Goal: Task Accomplishment & Management: Manage account settings

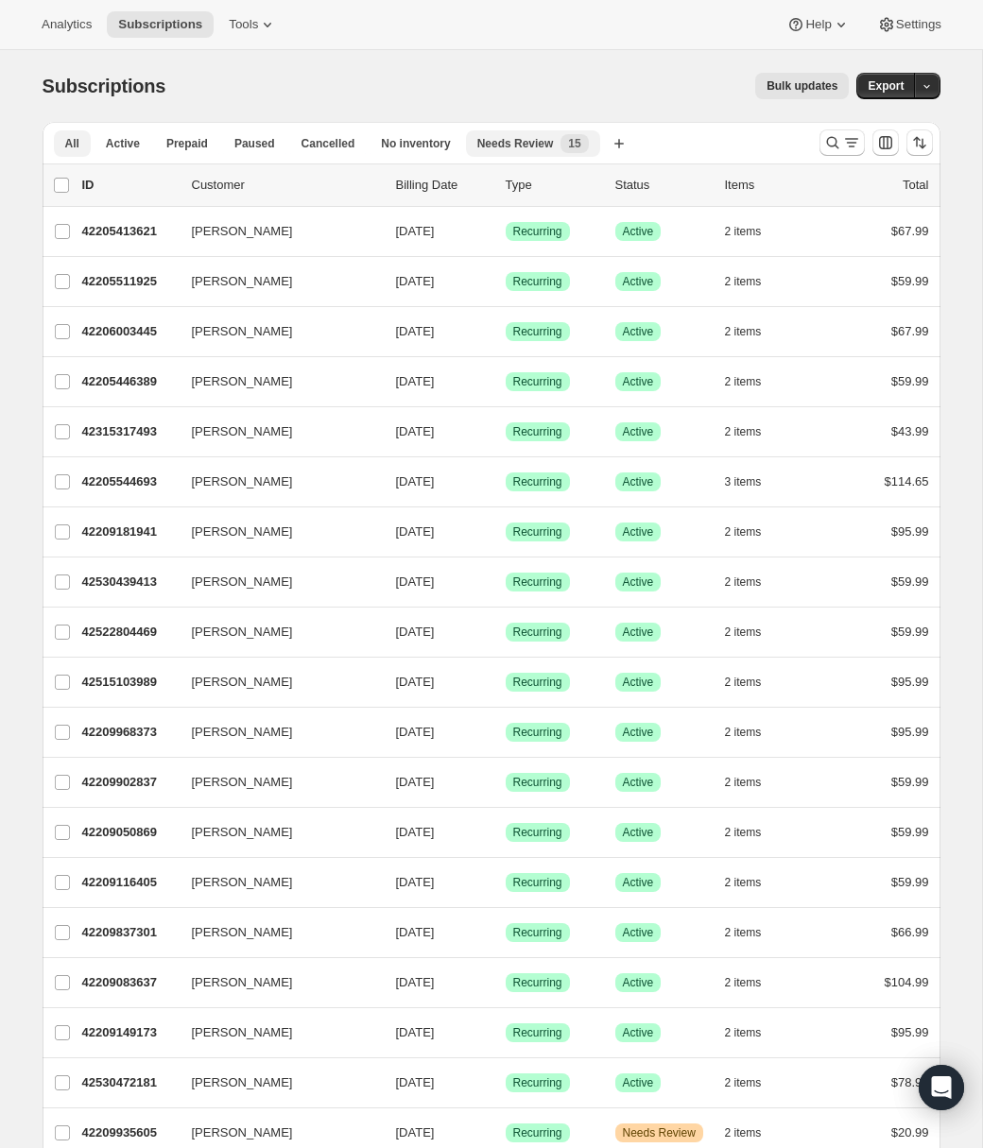
click at [518, 140] on span "Needs Review" at bounding box center [515, 143] width 77 height 15
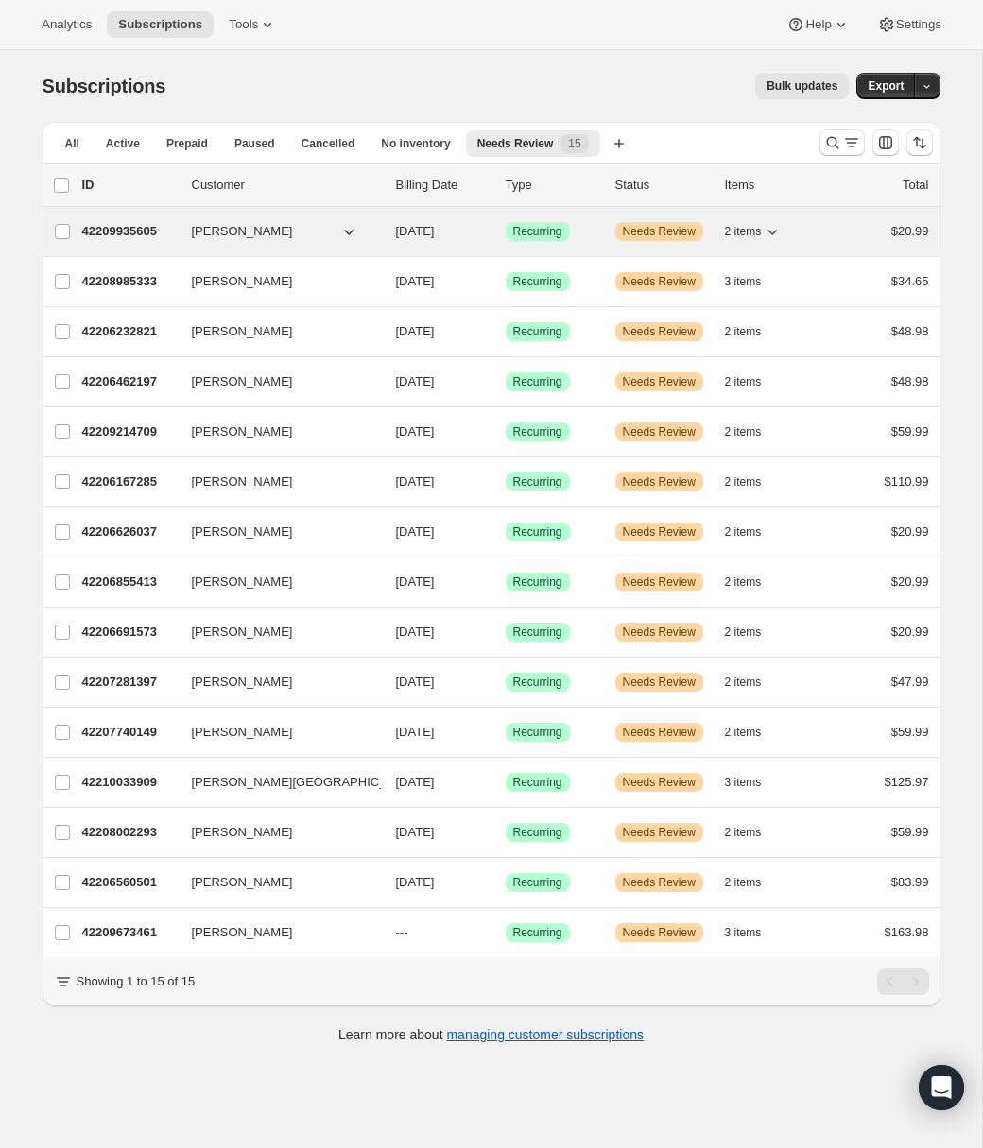
click at [350, 233] on icon "button" at bounding box center [348, 231] width 19 height 19
click at [344, 231] on icon "button" at bounding box center [348, 233] width 9 height 6
click at [128, 234] on p "42209935605" at bounding box center [129, 231] width 95 height 19
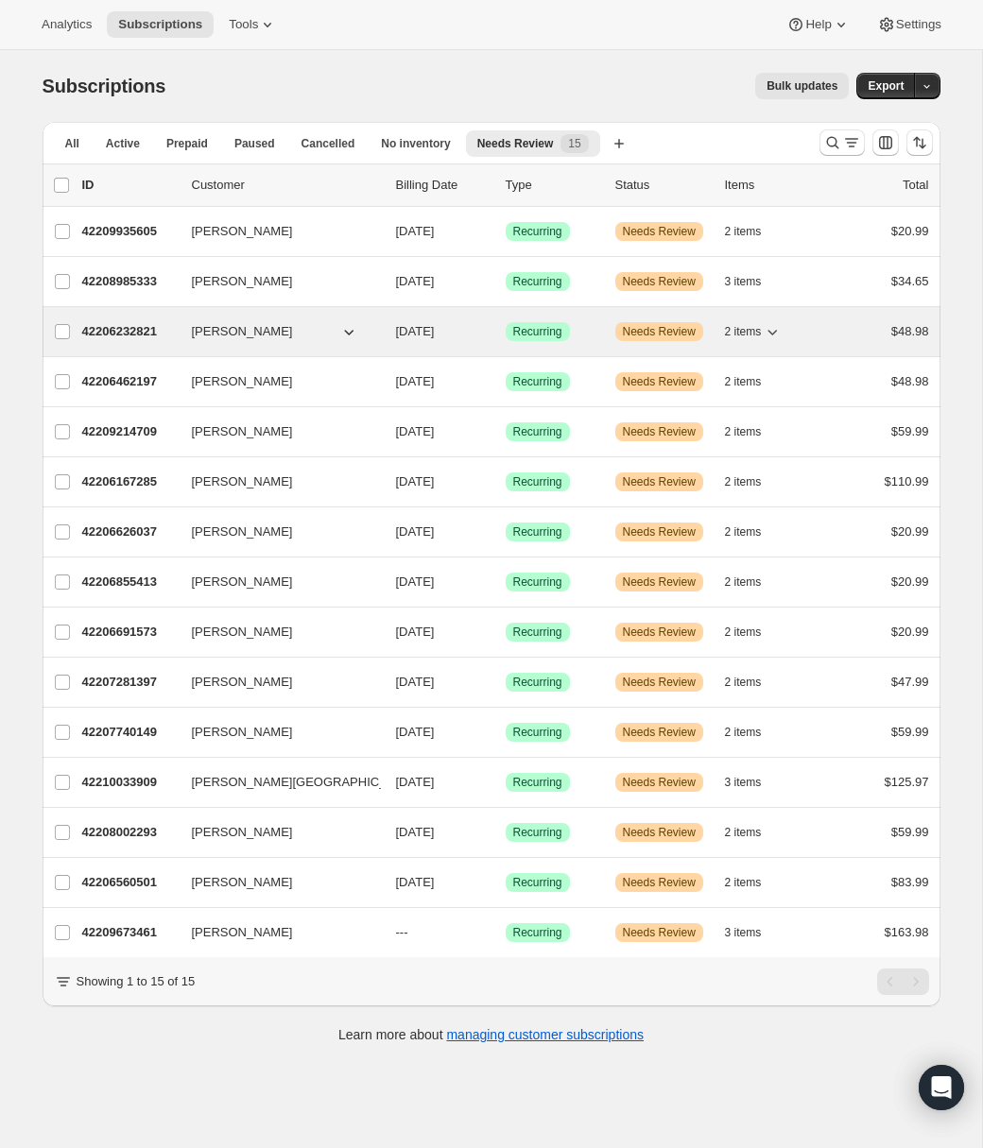
click at [152, 334] on p "42206232821" at bounding box center [129, 331] width 95 height 19
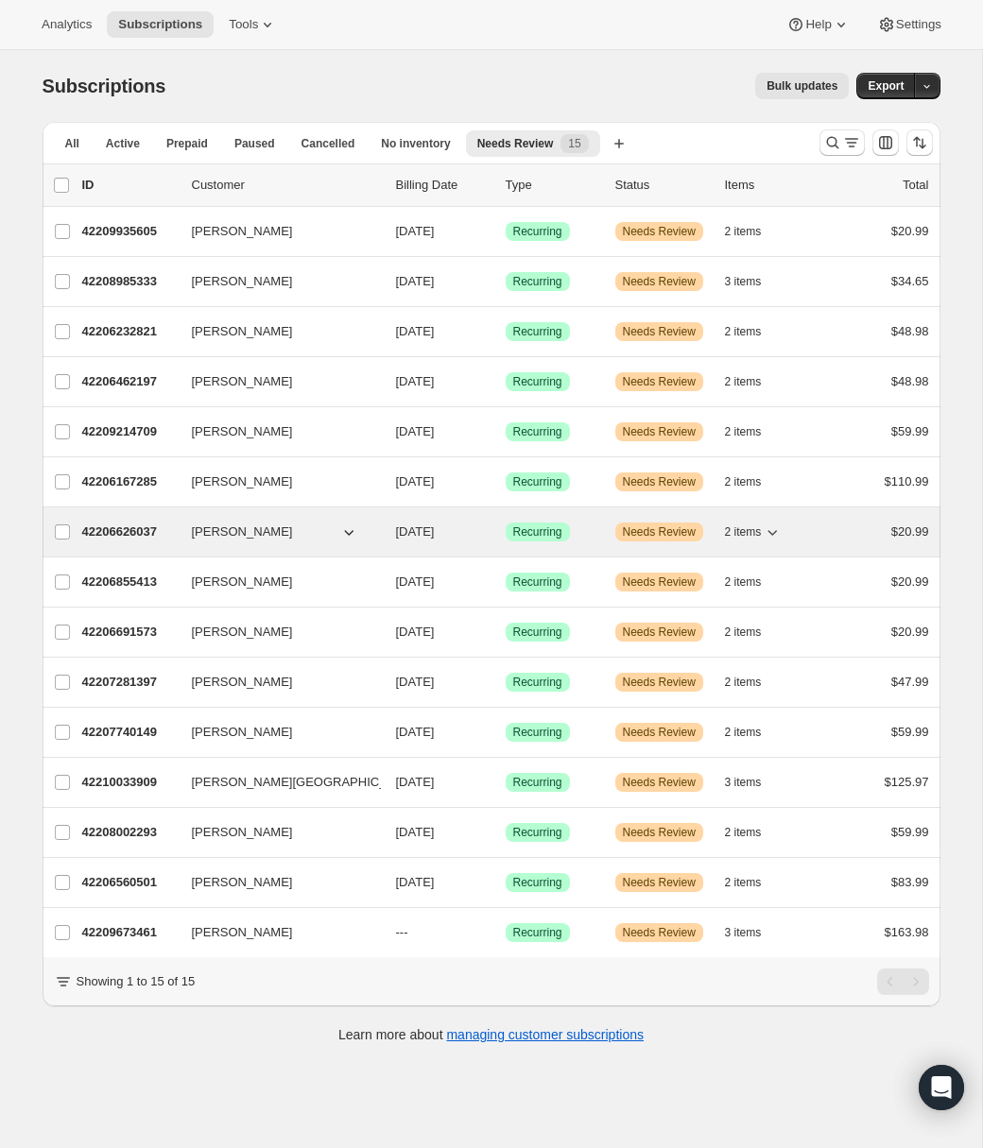
click at [116, 533] on p "42206626037" at bounding box center [129, 532] width 95 height 19
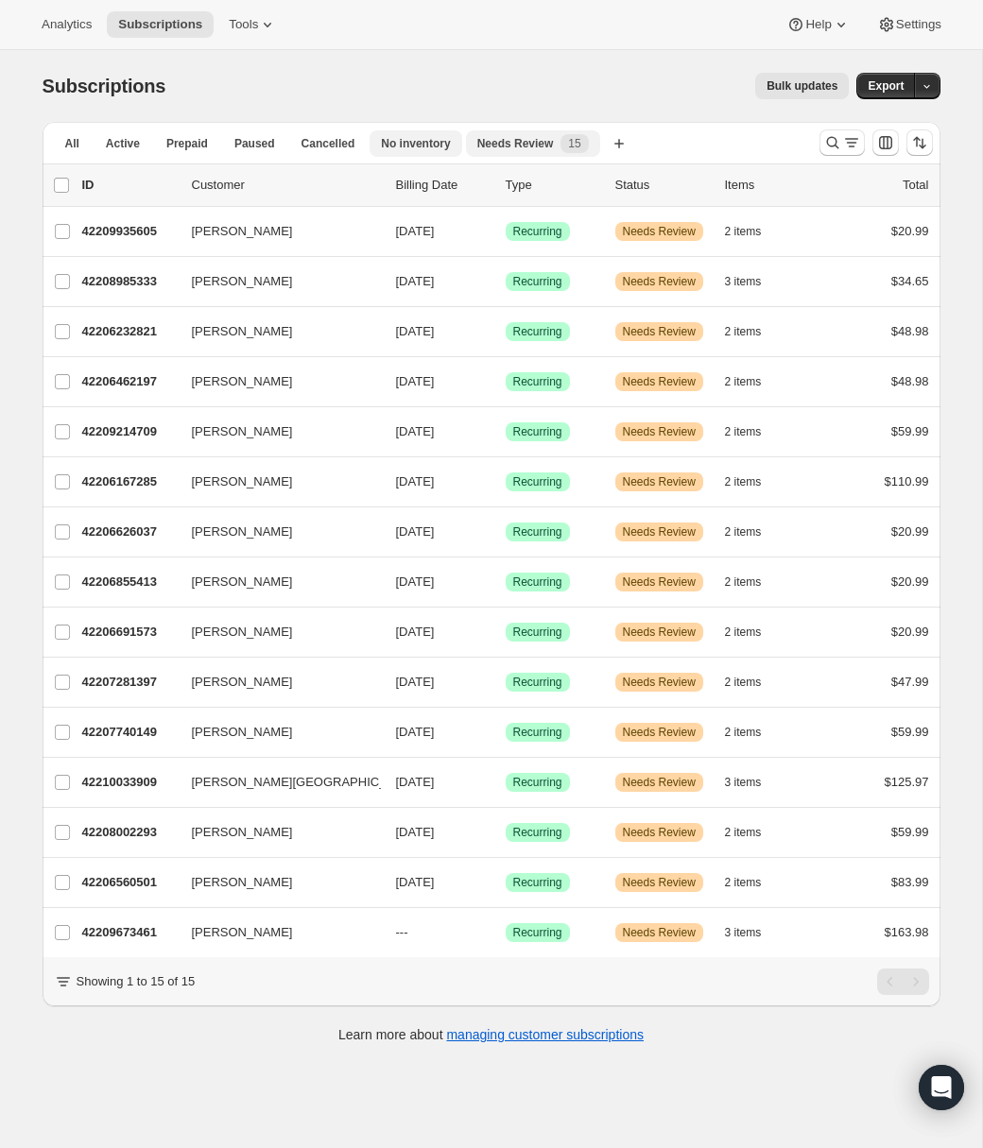
click at [407, 137] on span "No inventory" at bounding box center [415, 143] width 69 height 15
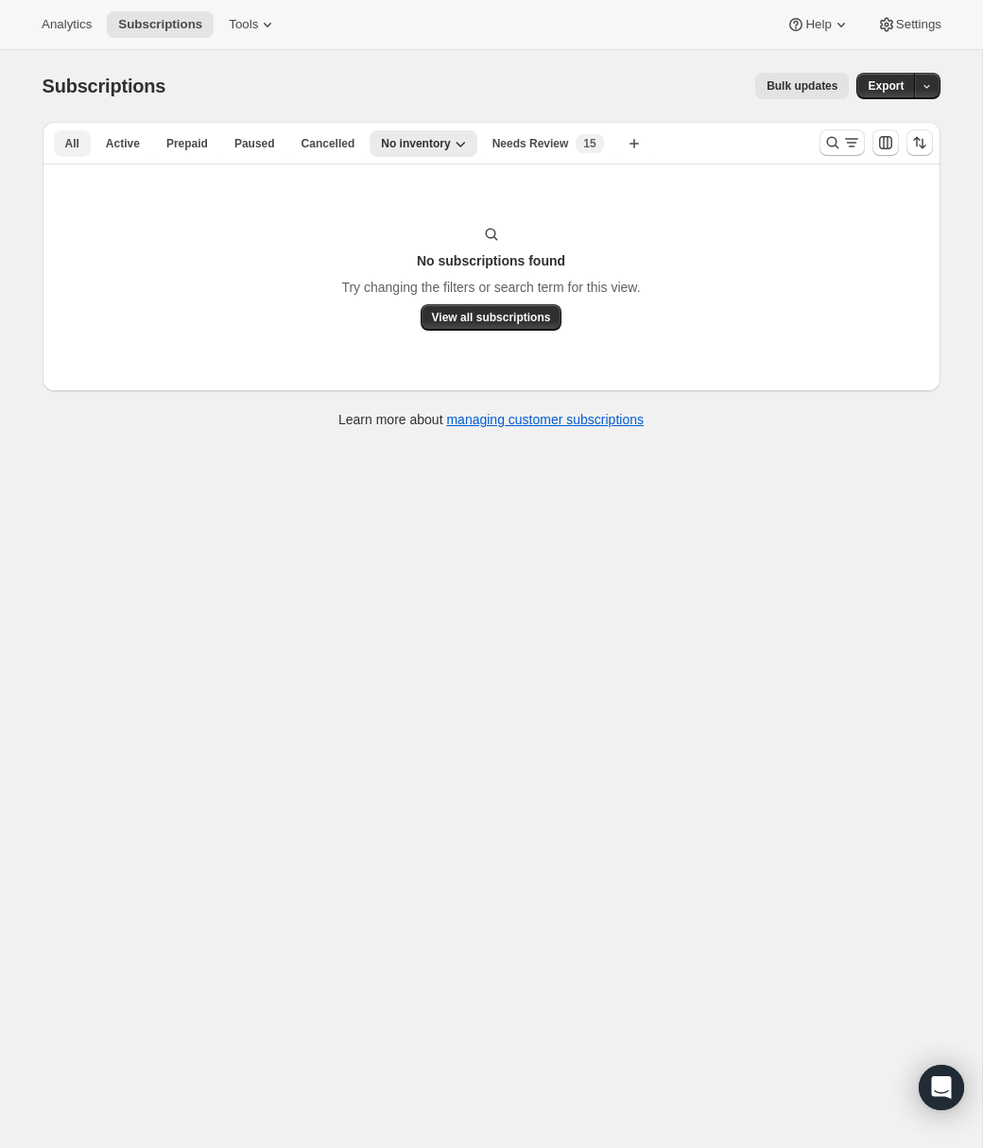
click at [68, 147] on span "All" at bounding box center [72, 143] width 14 height 15
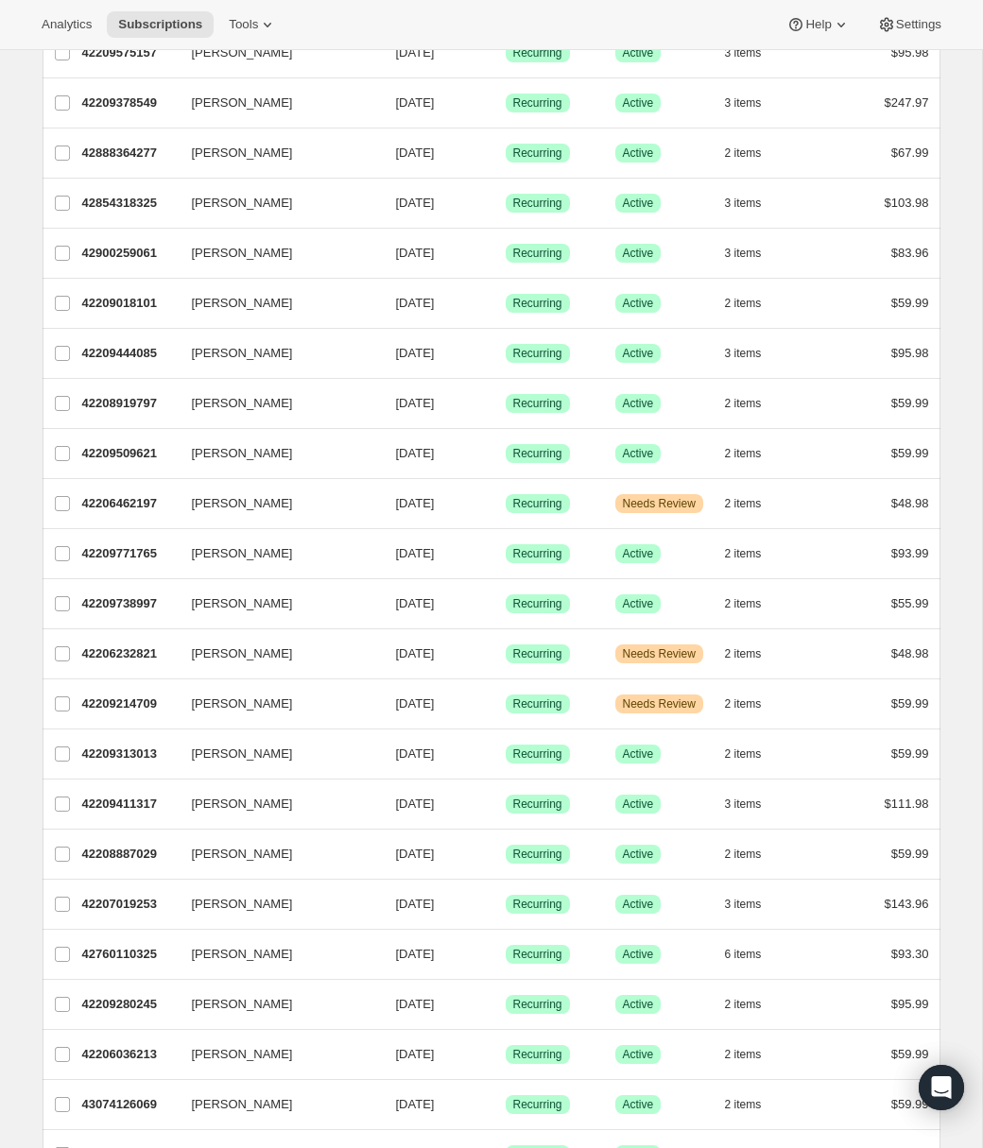
scroll to position [1532, 0]
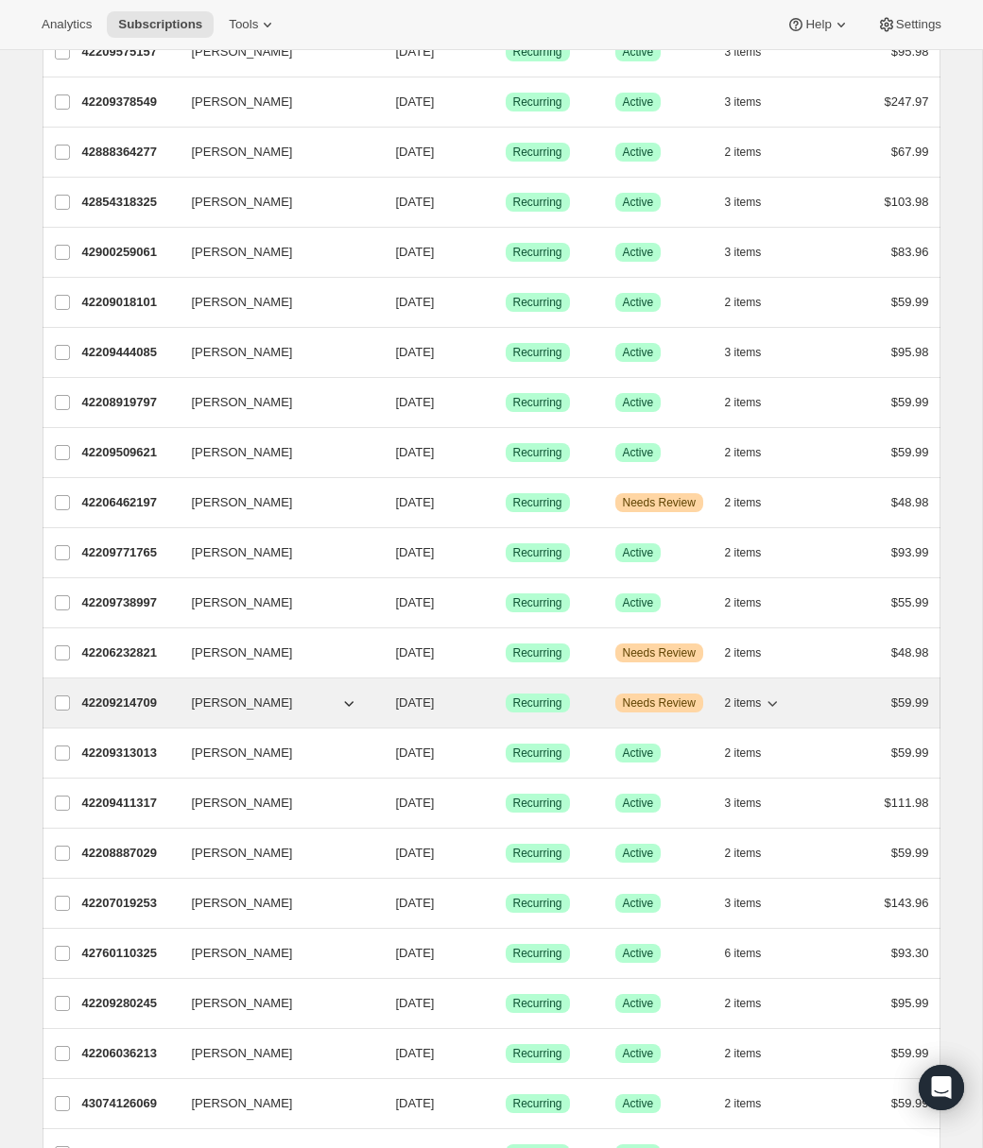
click at [214, 702] on span "[PERSON_NAME]" at bounding box center [242, 703] width 101 height 19
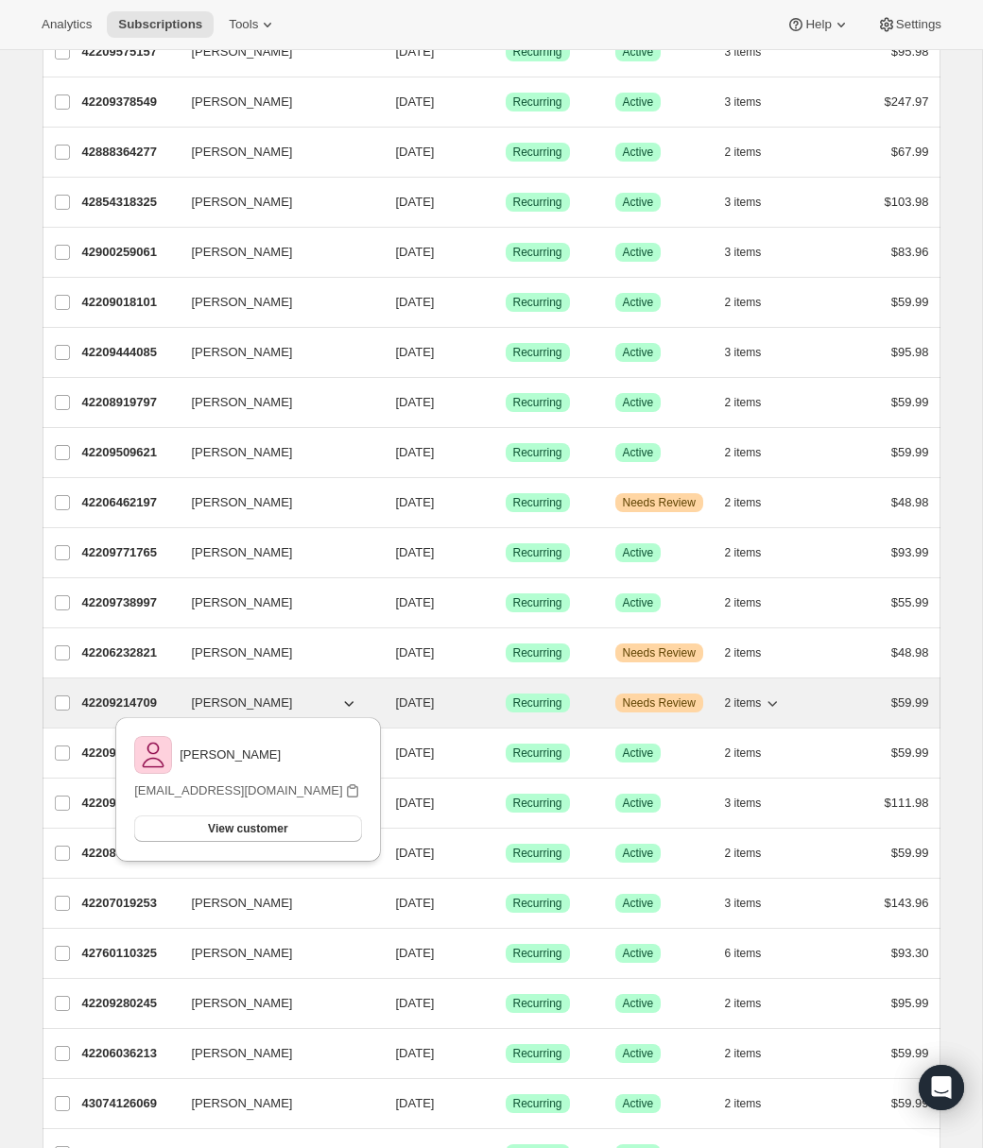
click at [127, 699] on p "42209214709" at bounding box center [129, 703] width 95 height 19
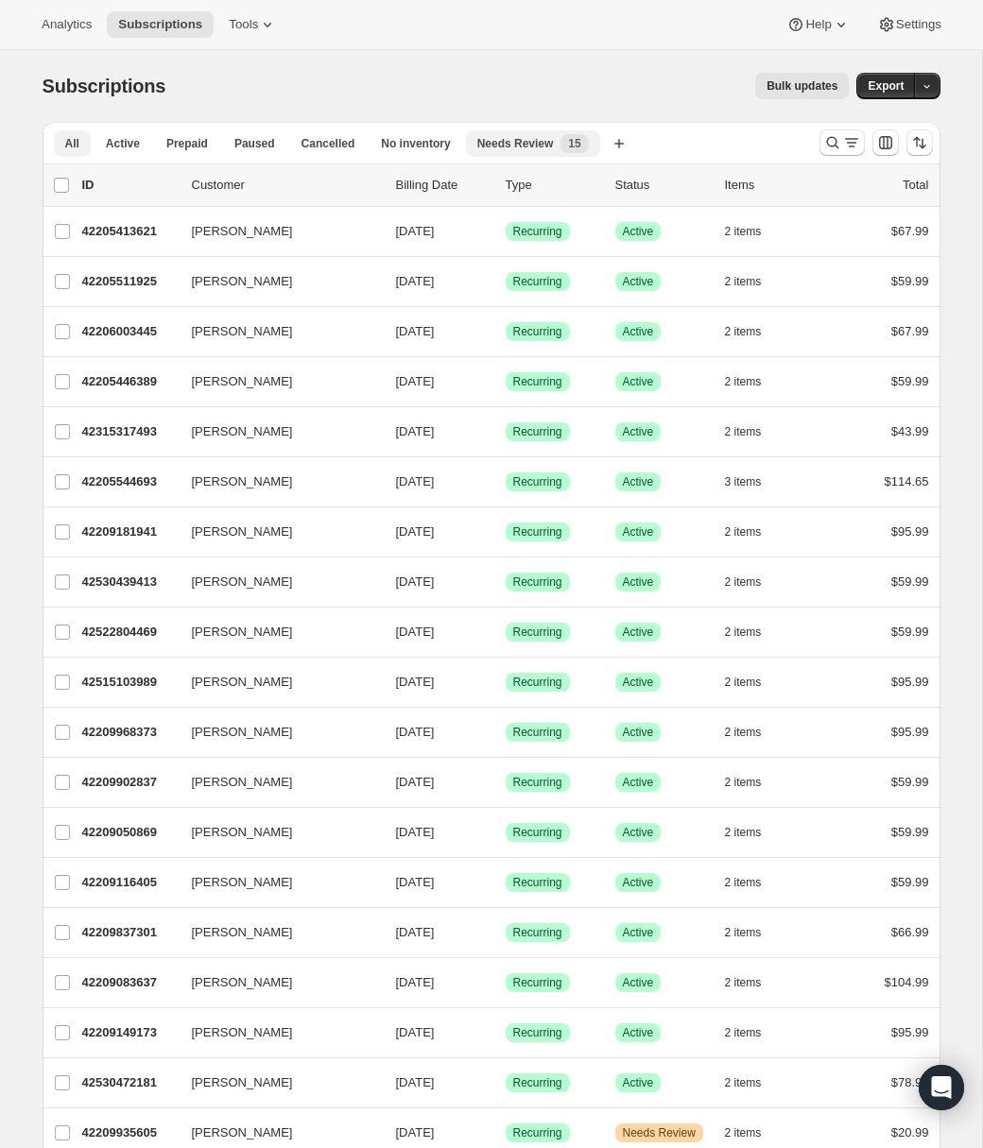
click at [509, 148] on span "Needs Review" at bounding box center [515, 143] width 77 height 15
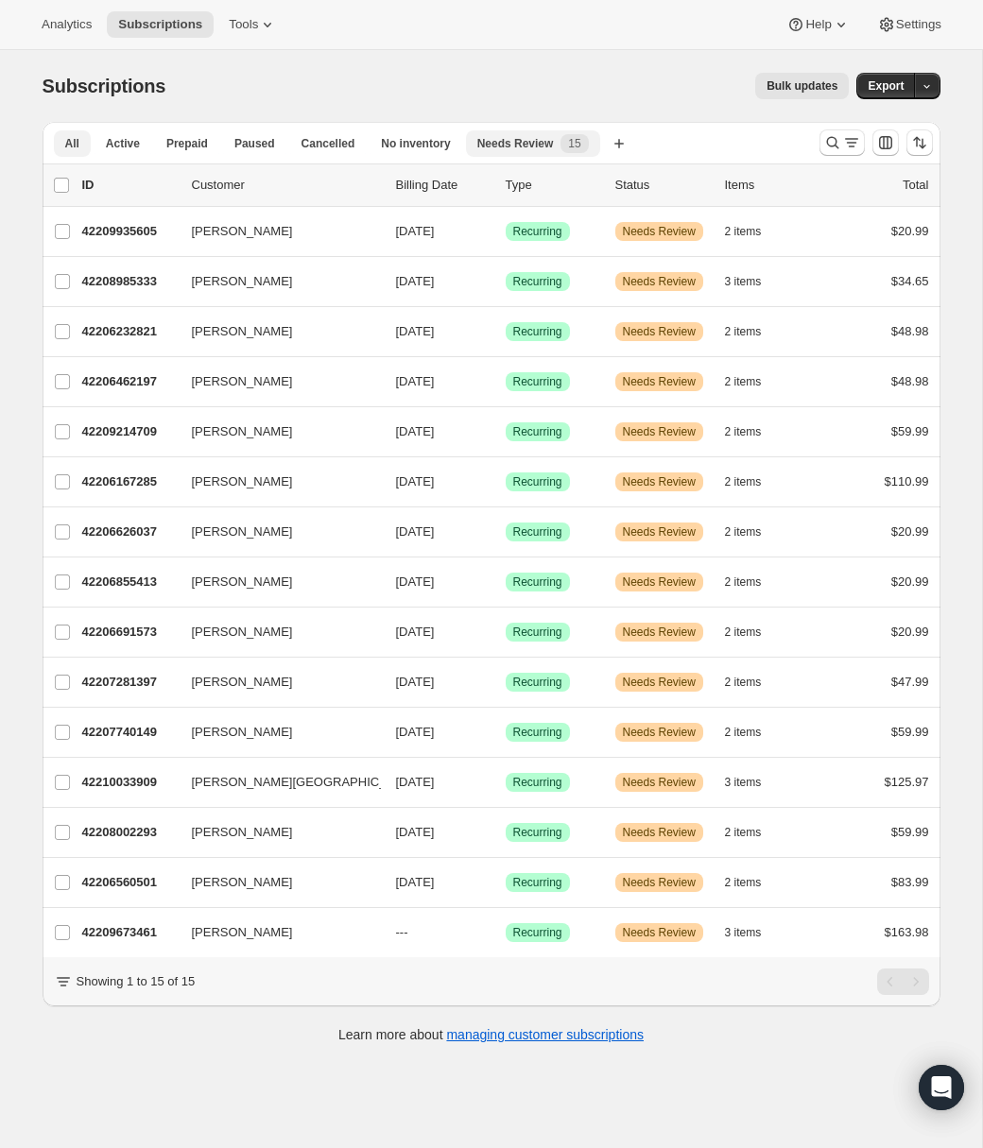
click at [68, 141] on span "All" at bounding box center [72, 143] width 14 height 15
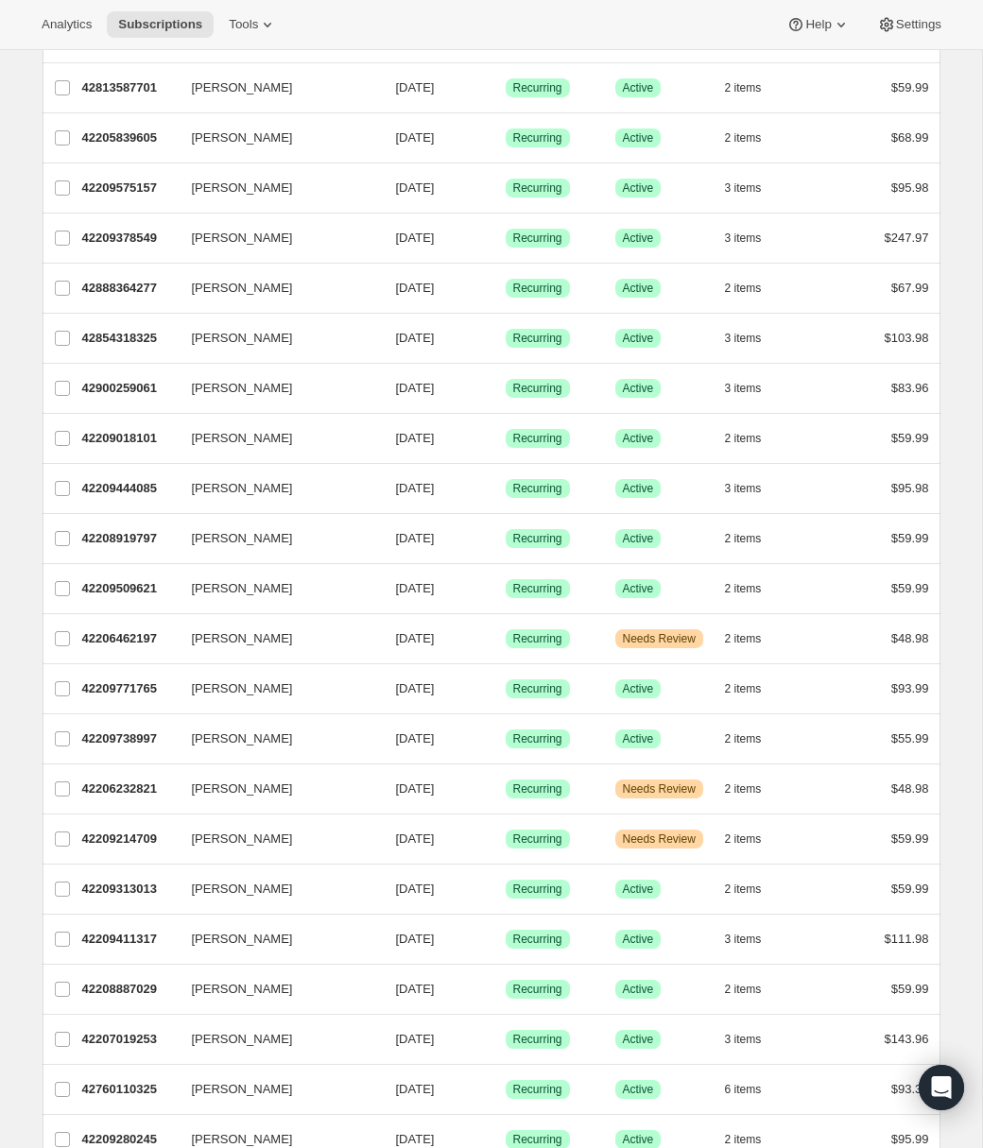
scroll to position [1398, 0]
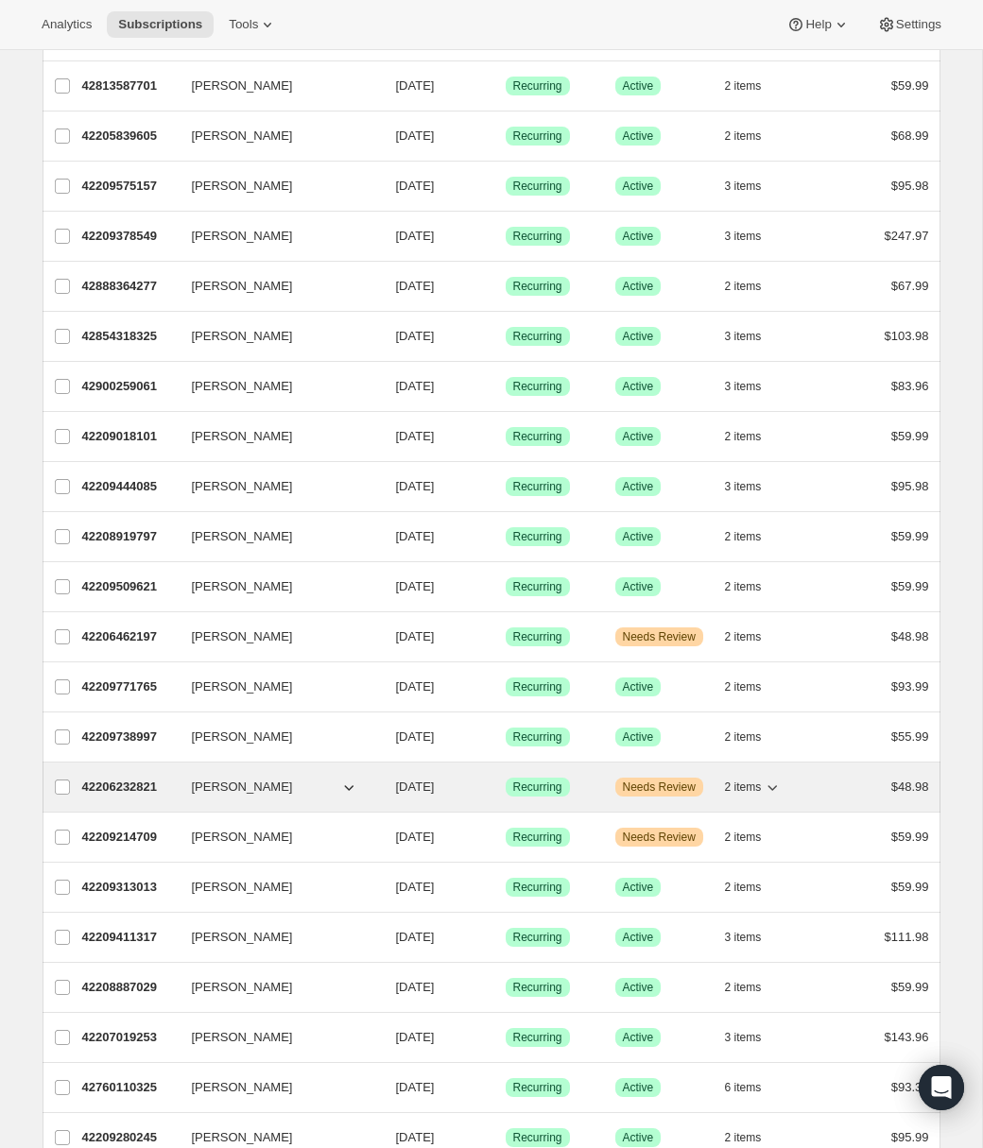
click at [205, 786] on span "[PERSON_NAME]" at bounding box center [242, 787] width 101 height 19
click at [146, 786] on p "42206232821" at bounding box center [129, 787] width 95 height 19
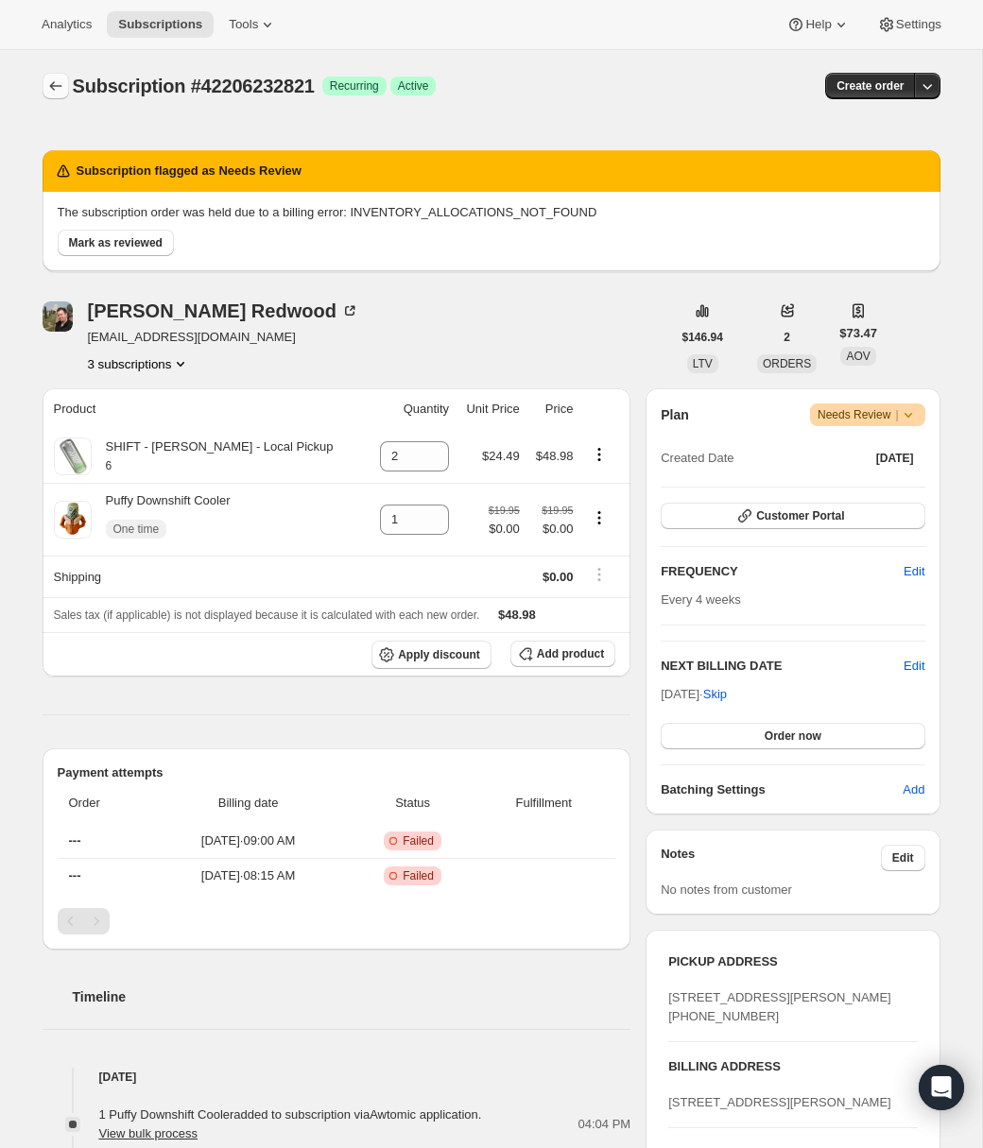
click at [60, 83] on icon "Subscriptions" at bounding box center [55, 86] width 19 height 19
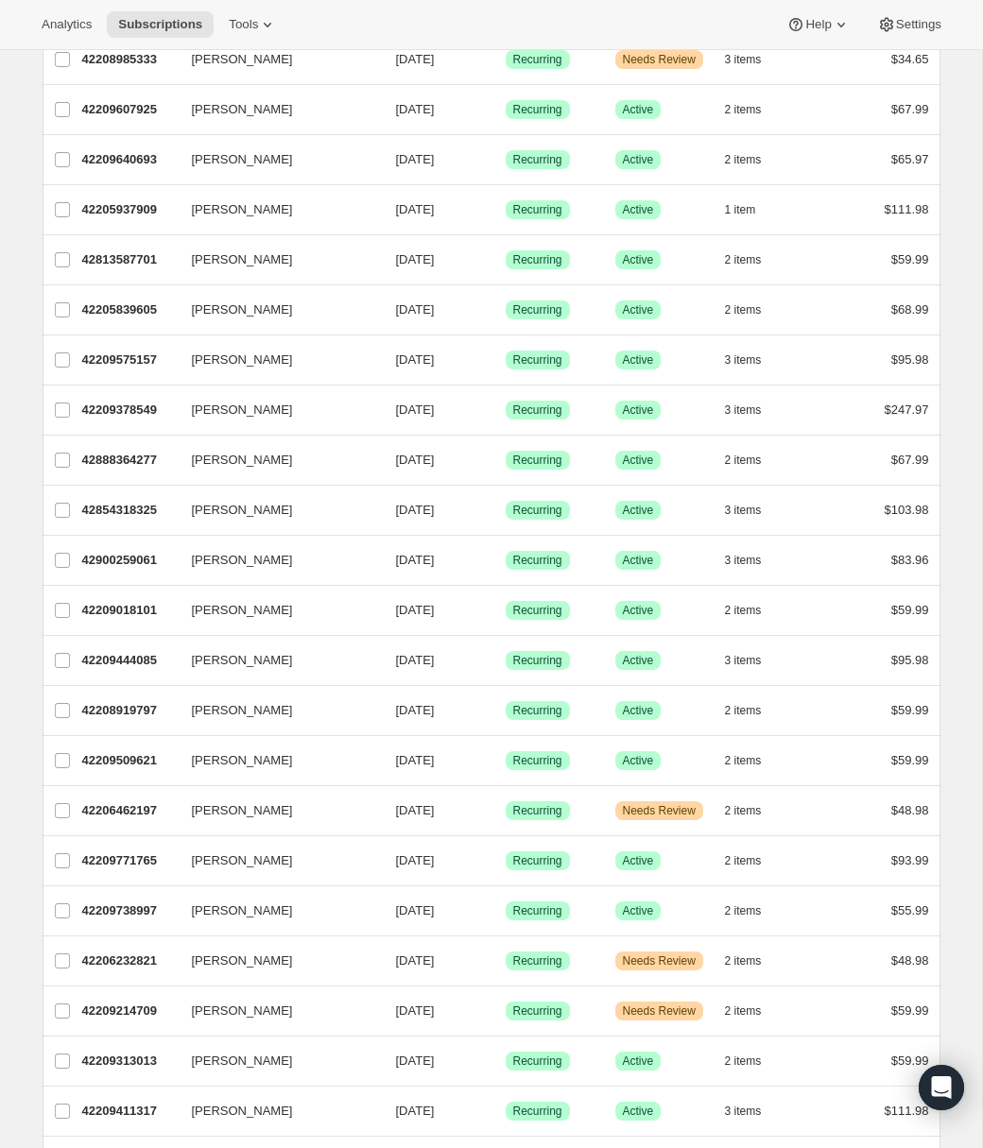
scroll to position [1228, 0]
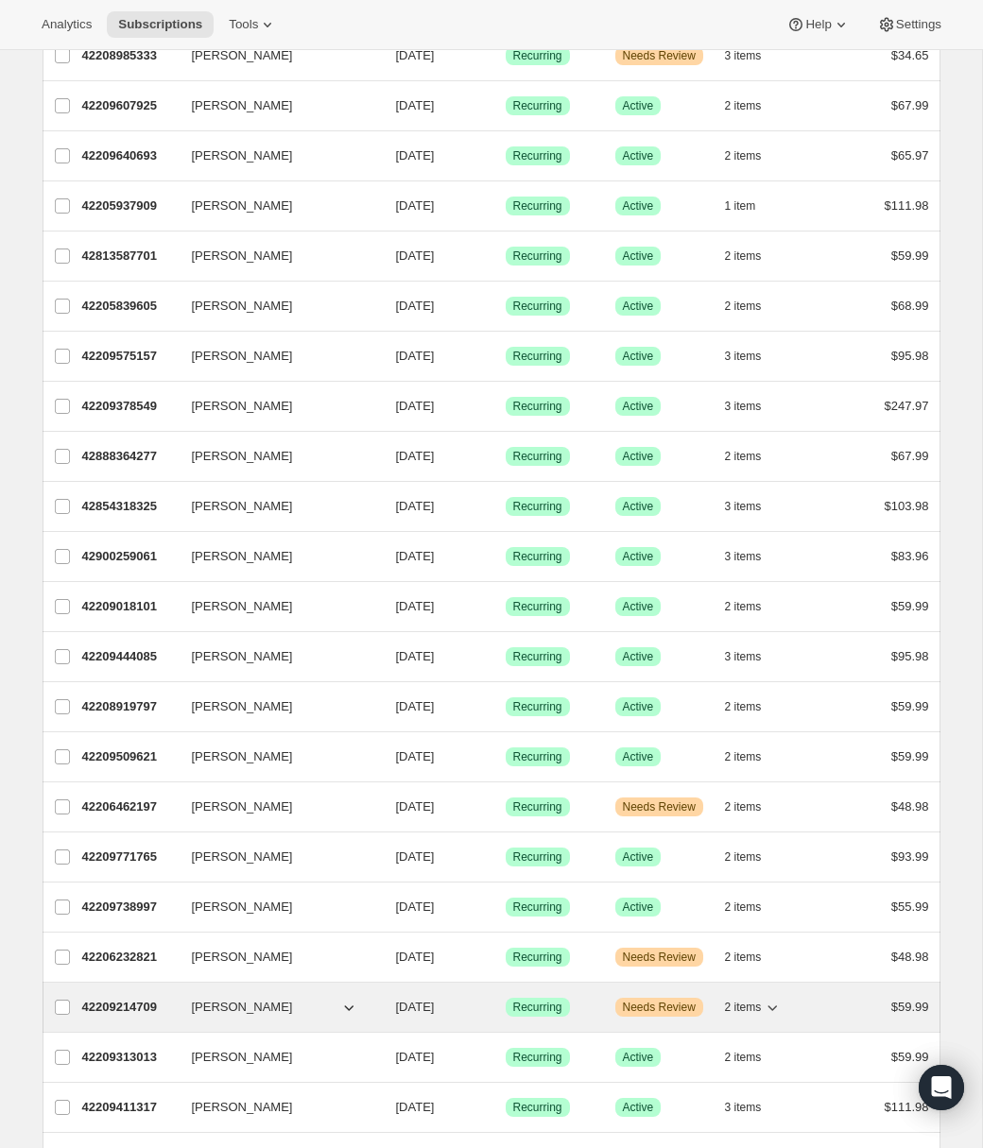
click at [135, 1006] on p "42209214709" at bounding box center [129, 1007] width 95 height 19
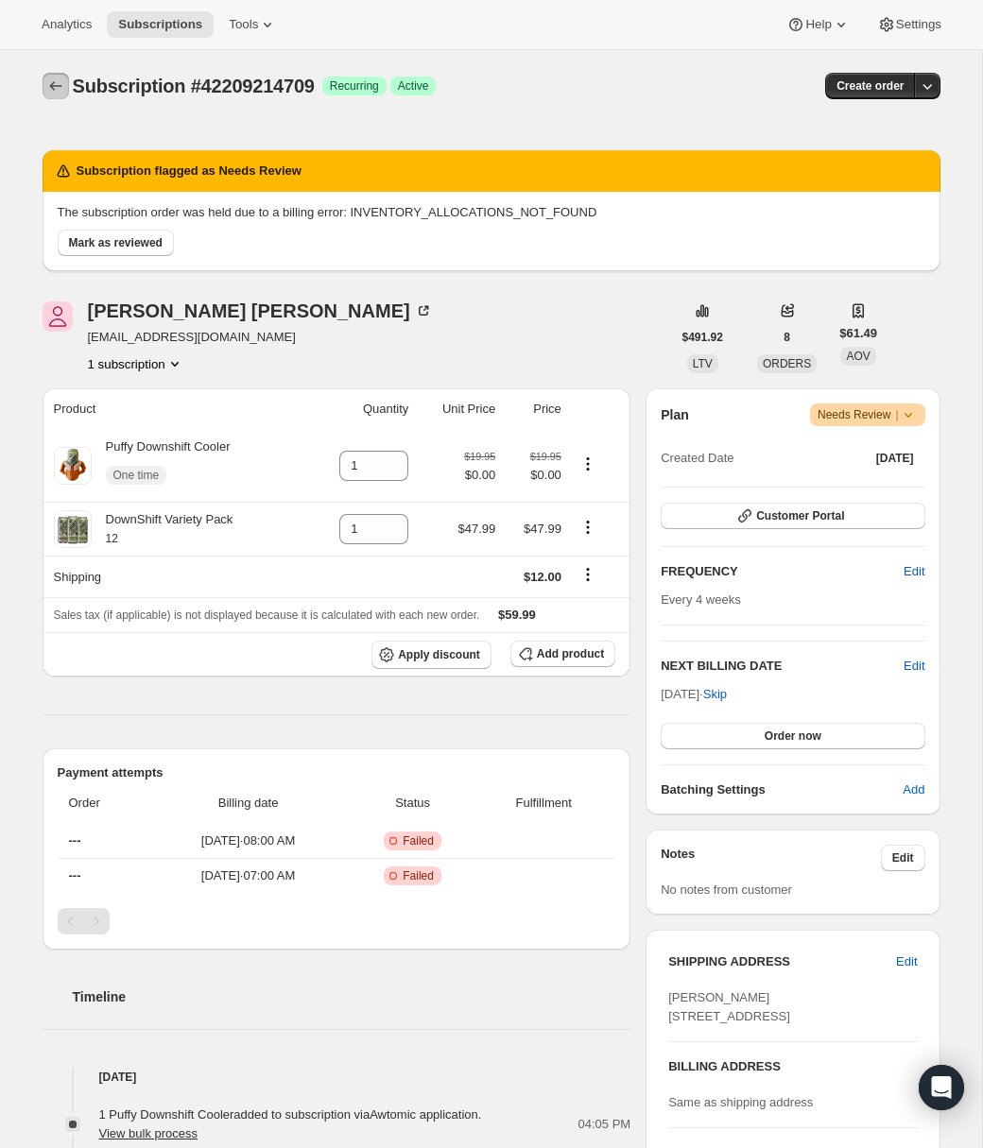
click at [56, 84] on icon "Subscriptions" at bounding box center [55, 86] width 19 height 19
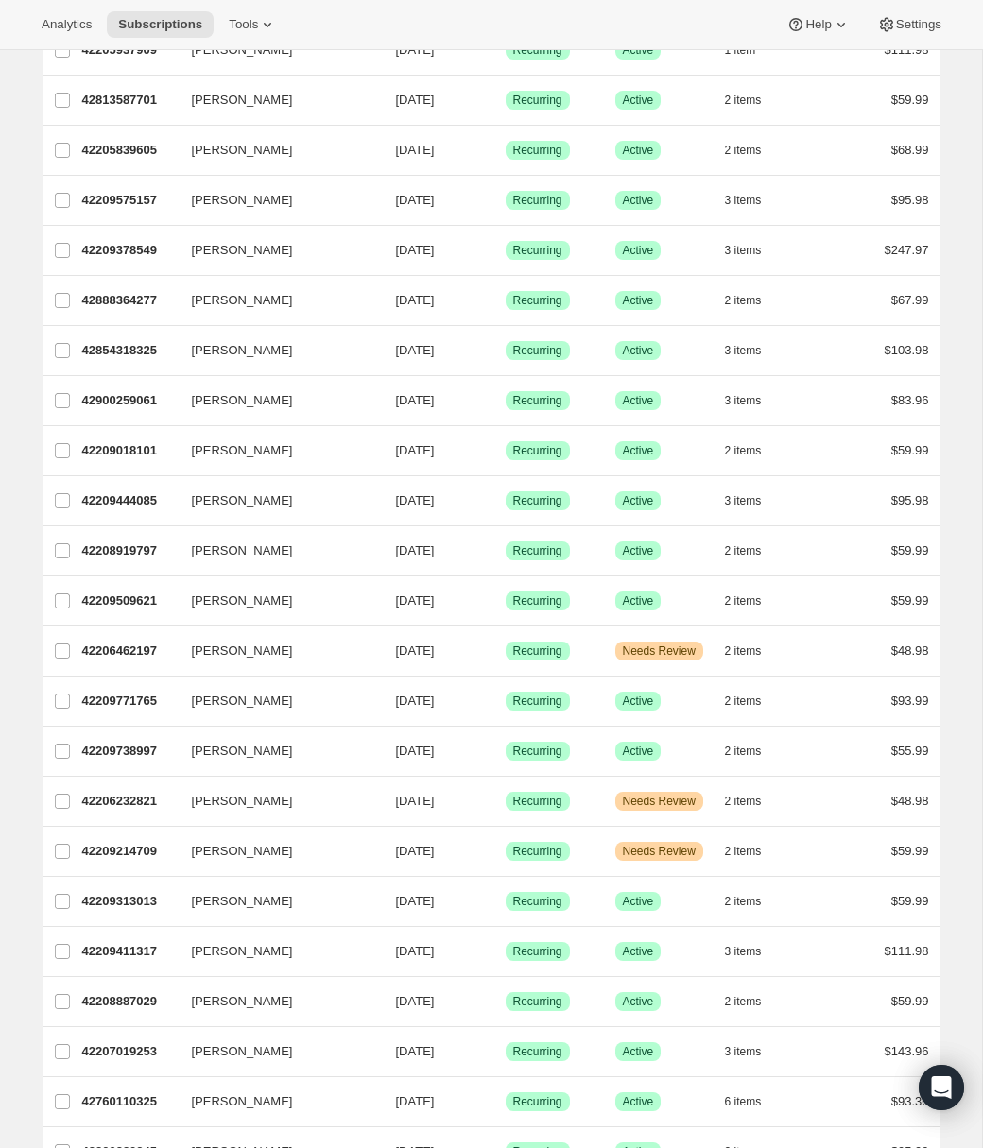
scroll to position [1668, 0]
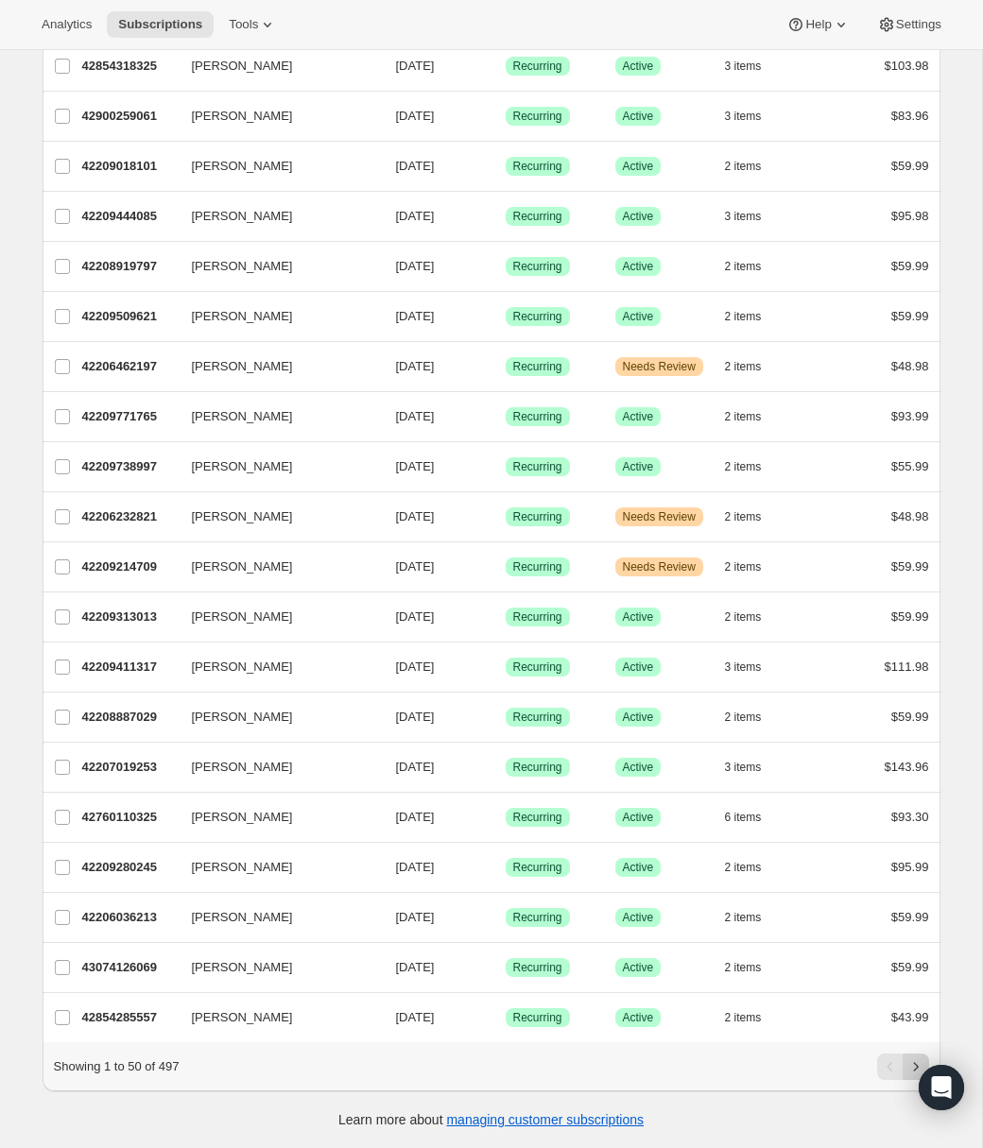
click at [917, 1062] on icon "Next" at bounding box center [916, 1067] width 19 height 19
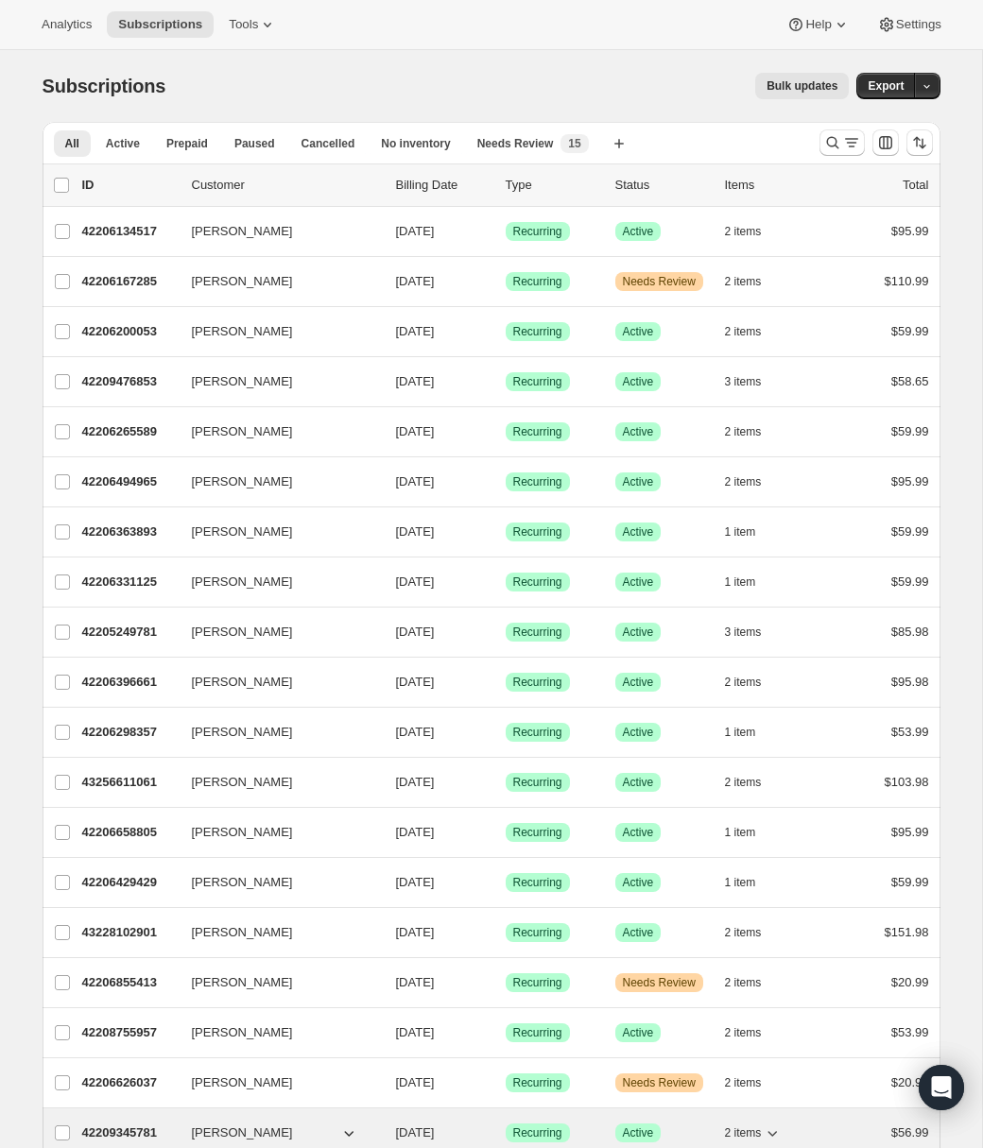
scroll to position [5, 0]
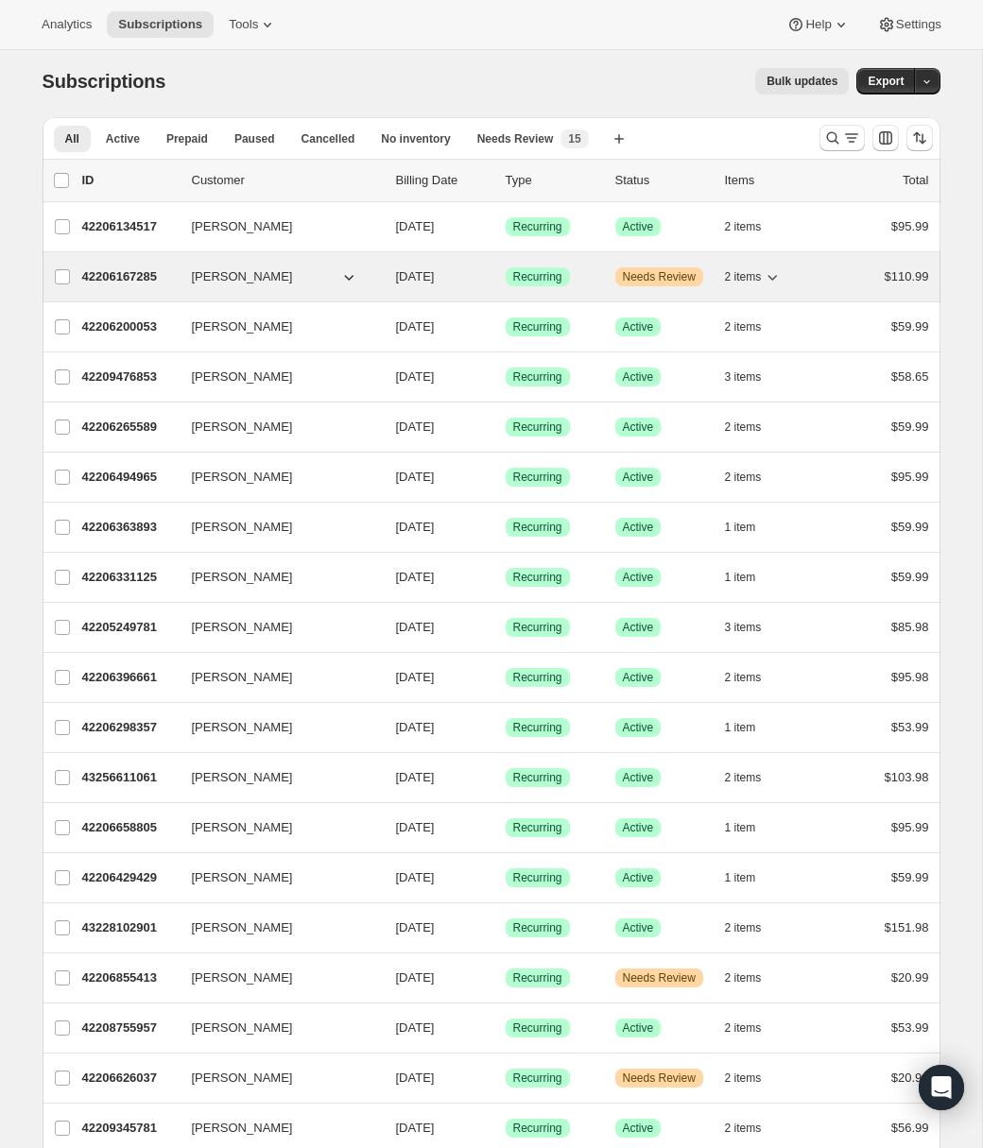
click at [131, 277] on p "42206167285" at bounding box center [129, 277] width 95 height 19
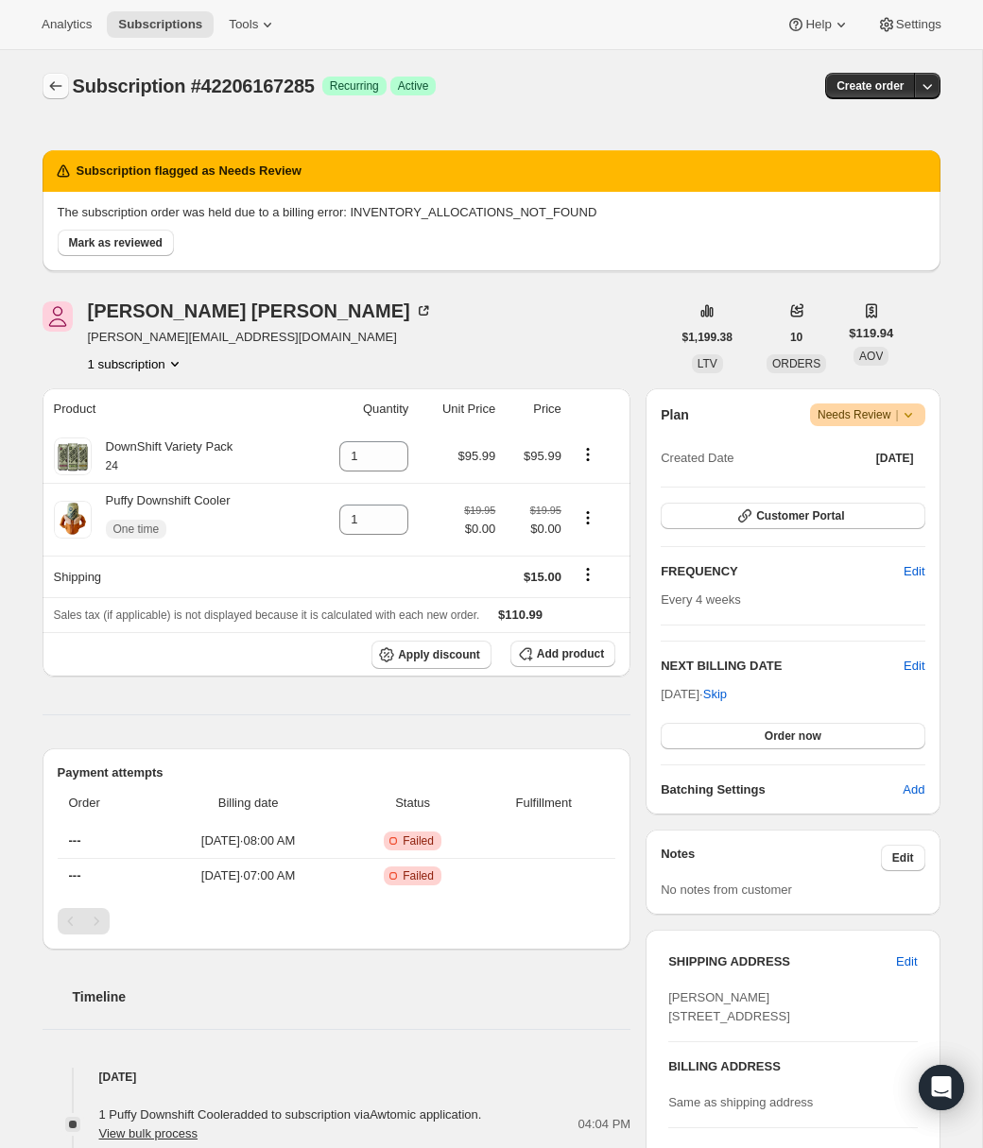
click at [58, 81] on icon "Subscriptions" at bounding box center [55, 86] width 19 height 19
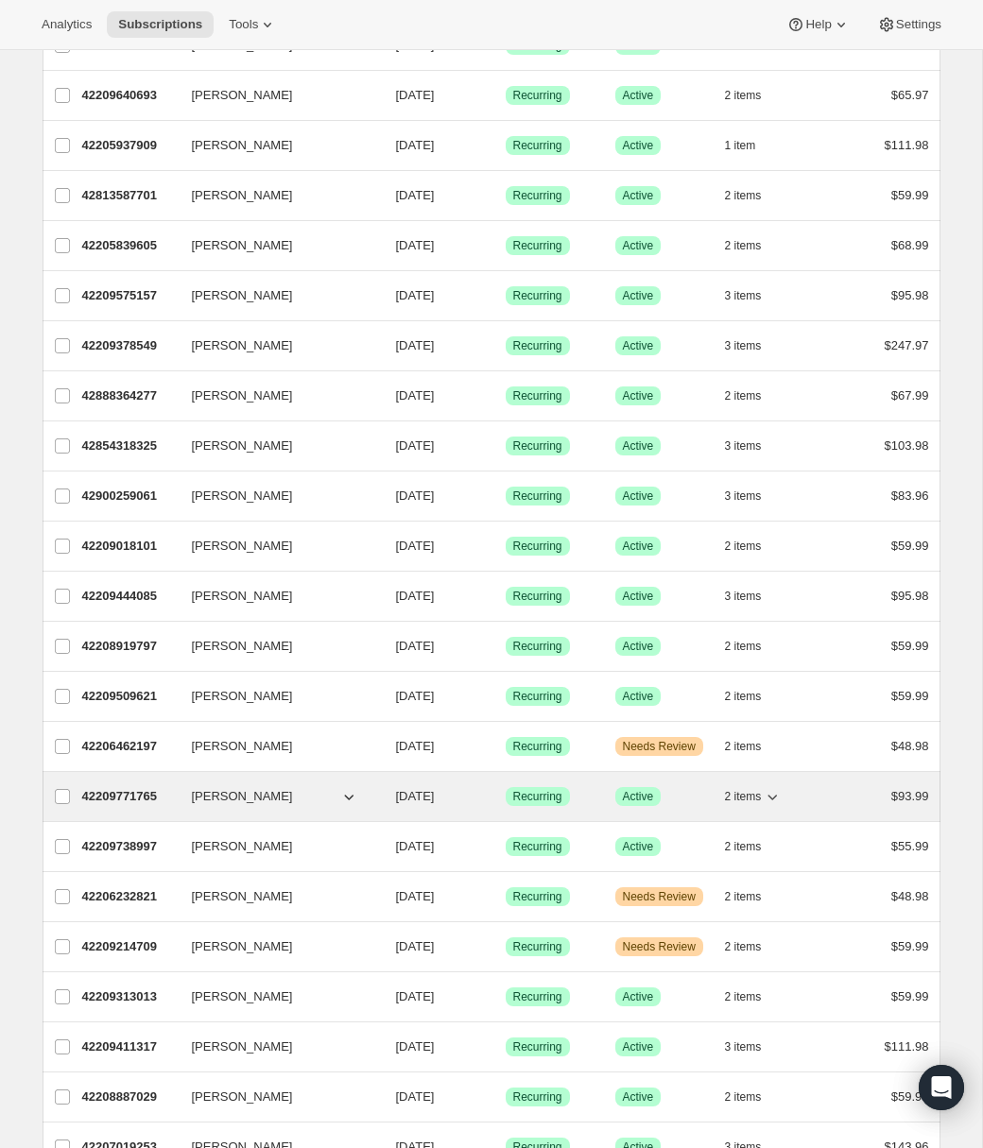
scroll to position [1294, 0]
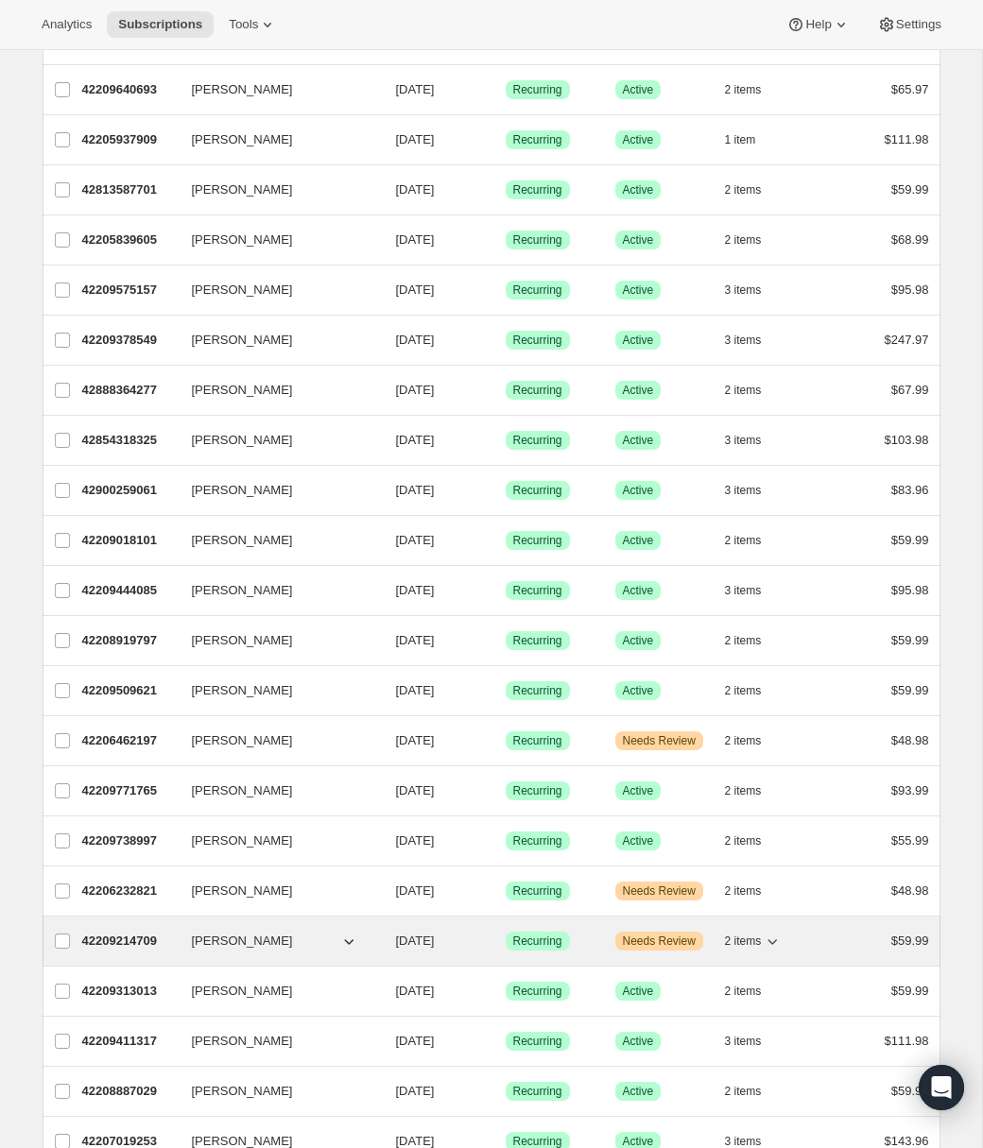
click at [150, 934] on p "42209214709" at bounding box center [129, 941] width 95 height 19
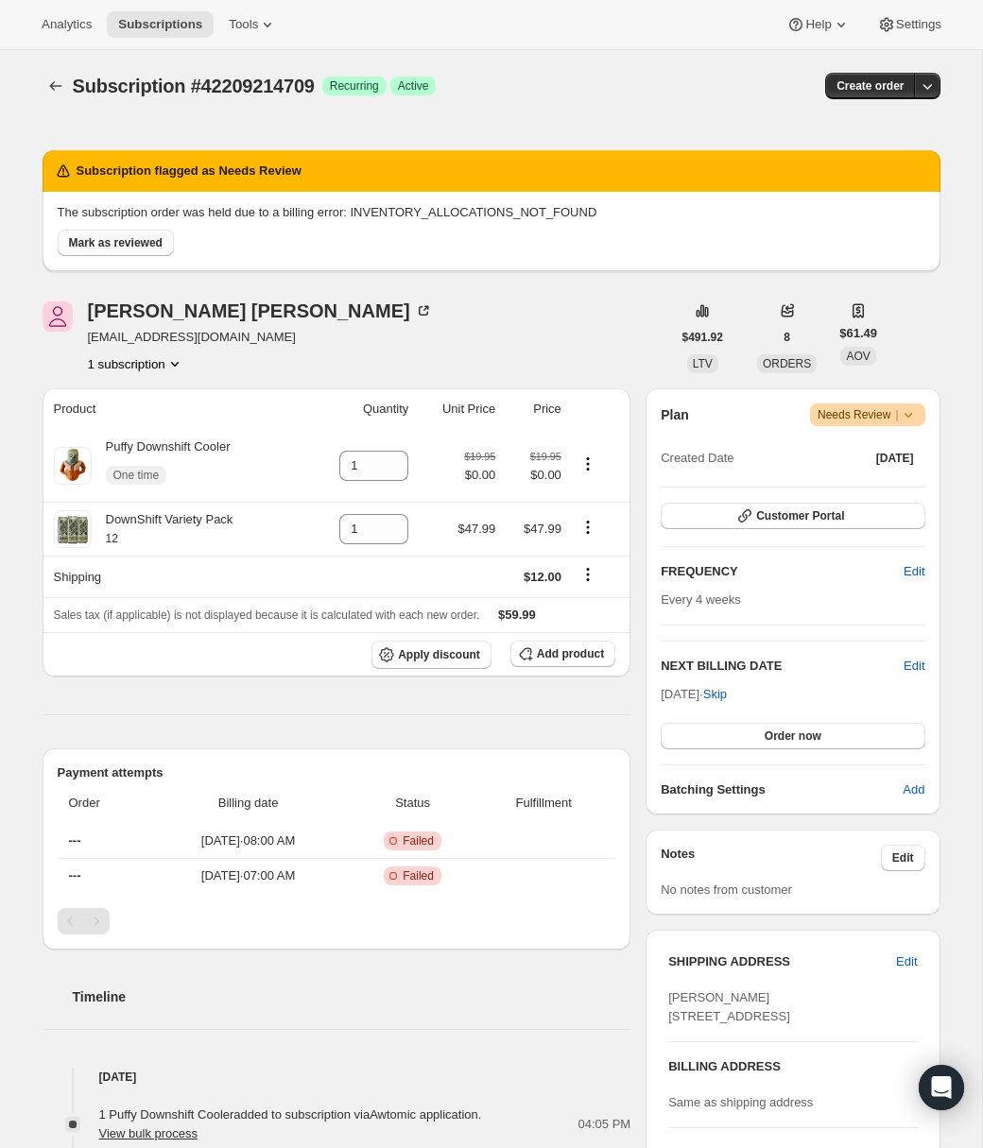
click at [124, 242] on span "Mark as reviewed" at bounding box center [116, 242] width 94 height 15
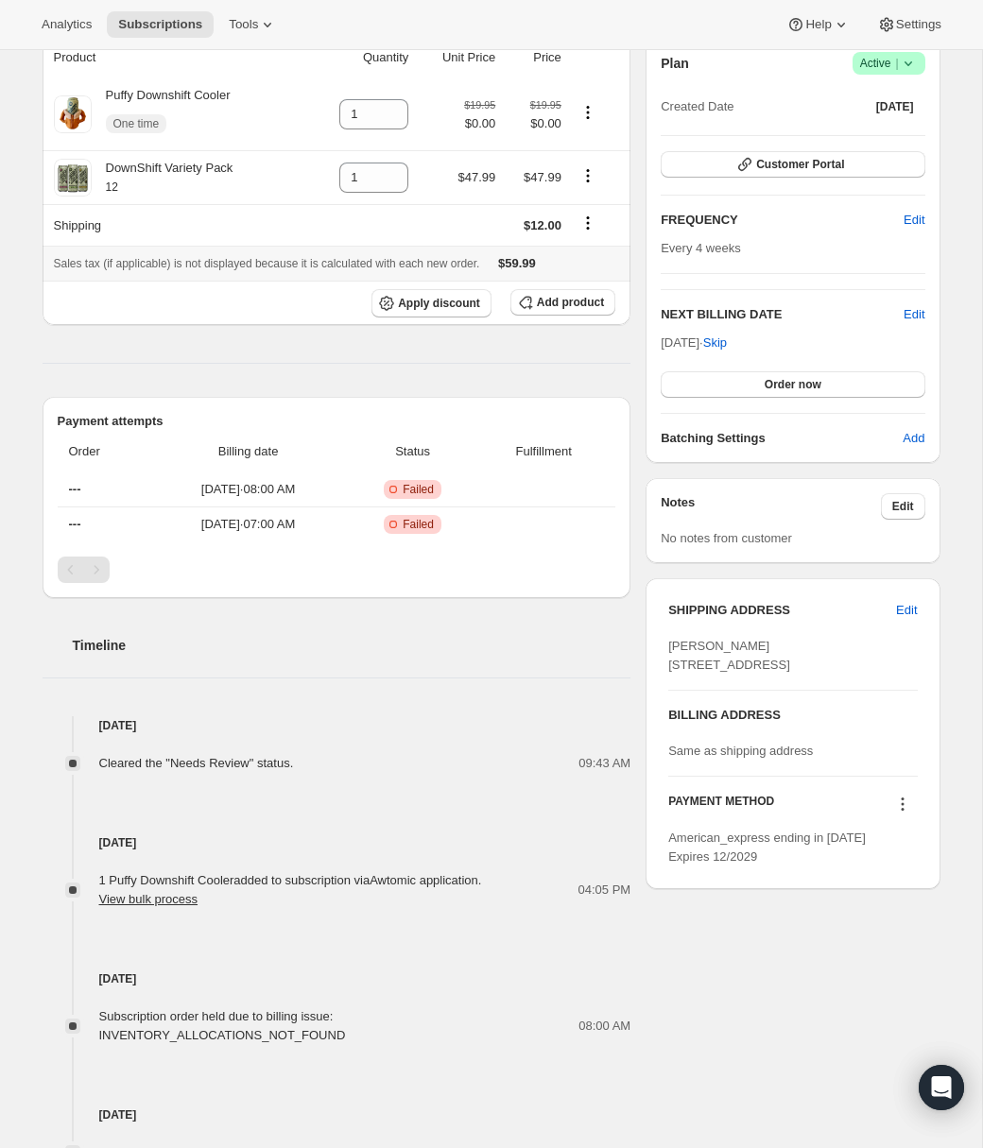
scroll to position [188, 0]
click at [63, 26] on span "Analytics" at bounding box center [67, 24] width 50 height 15
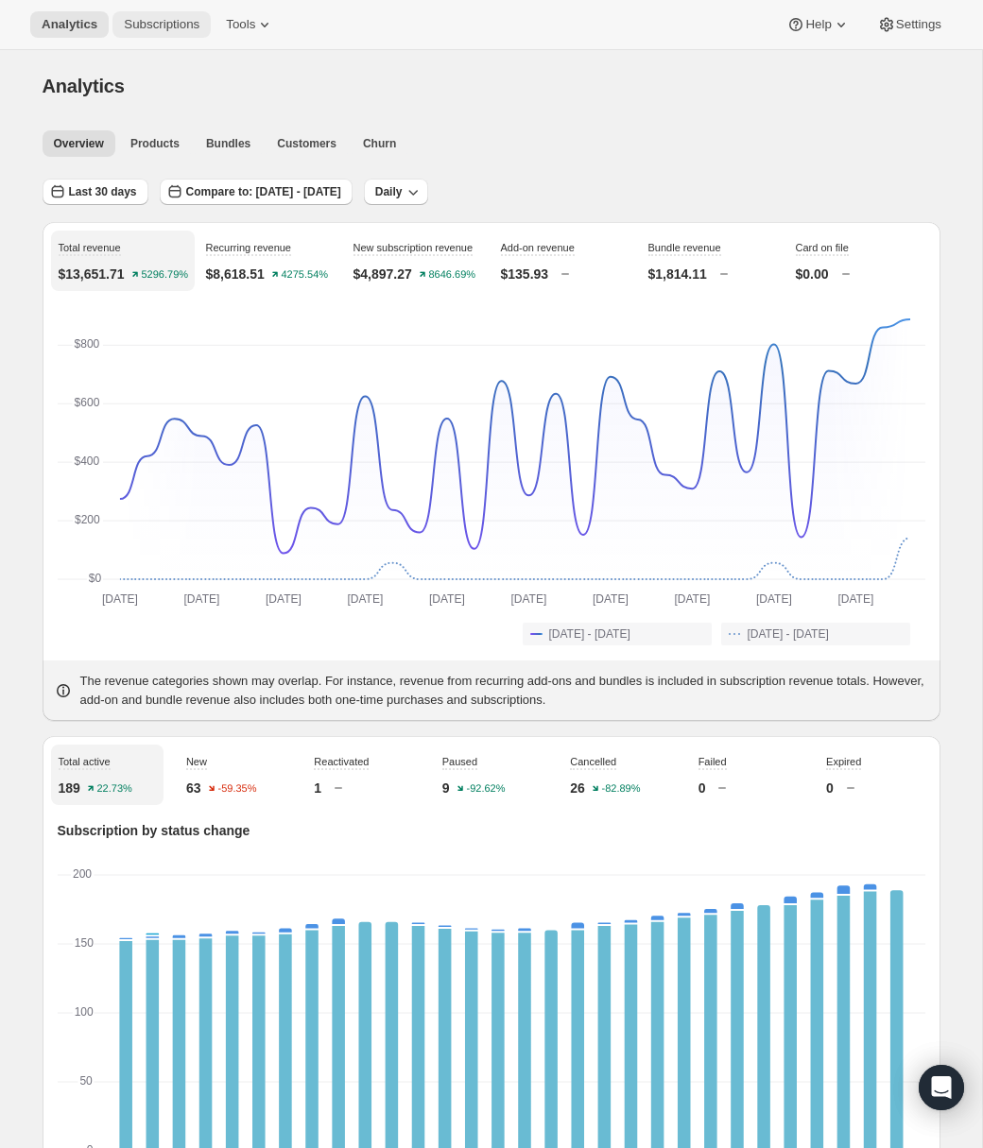
click at [177, 15] on button "Subscriptions" at bounding box center [161, 24] width 98 height 26
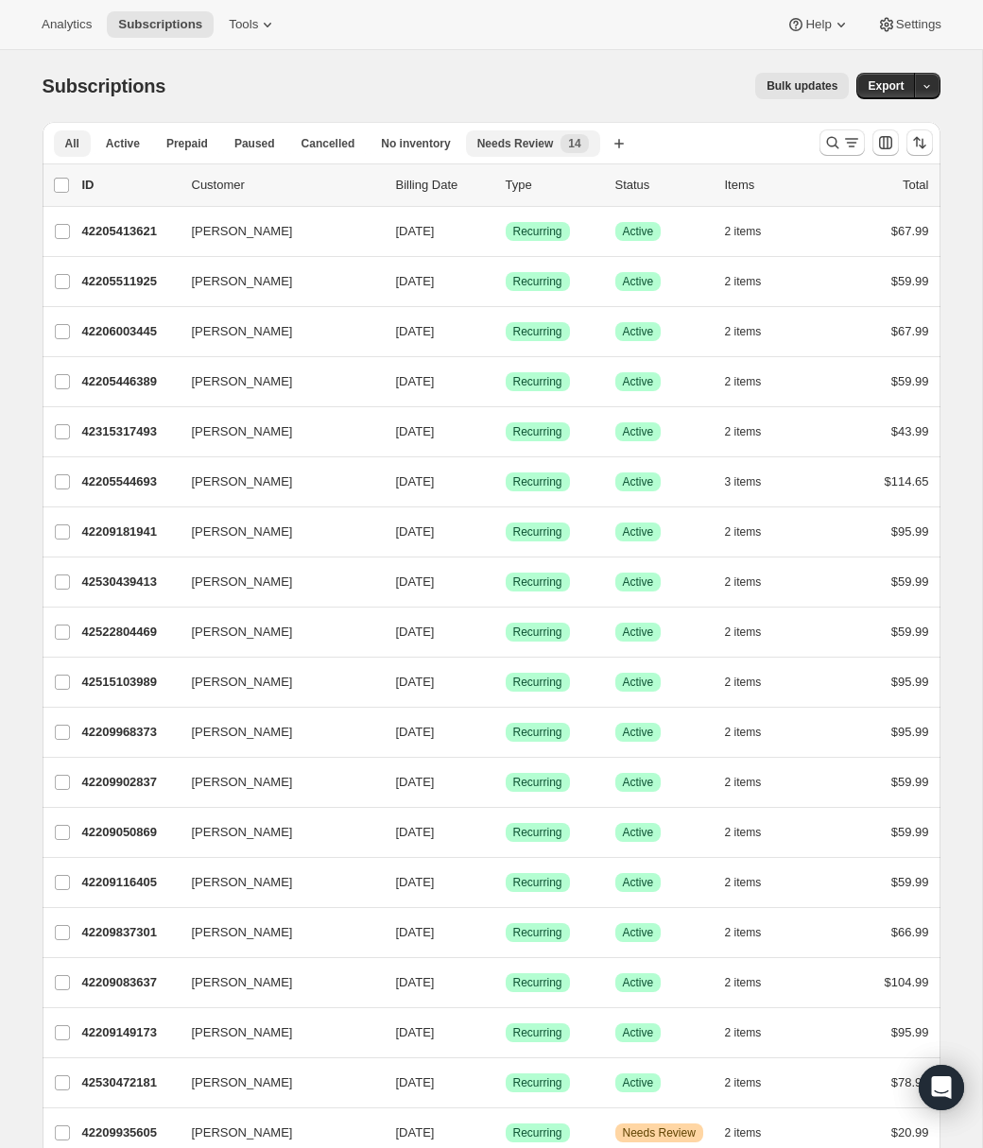
click at [507, 142] on span "Needs Review" at bounding box center [515, 143] width 77 height 15
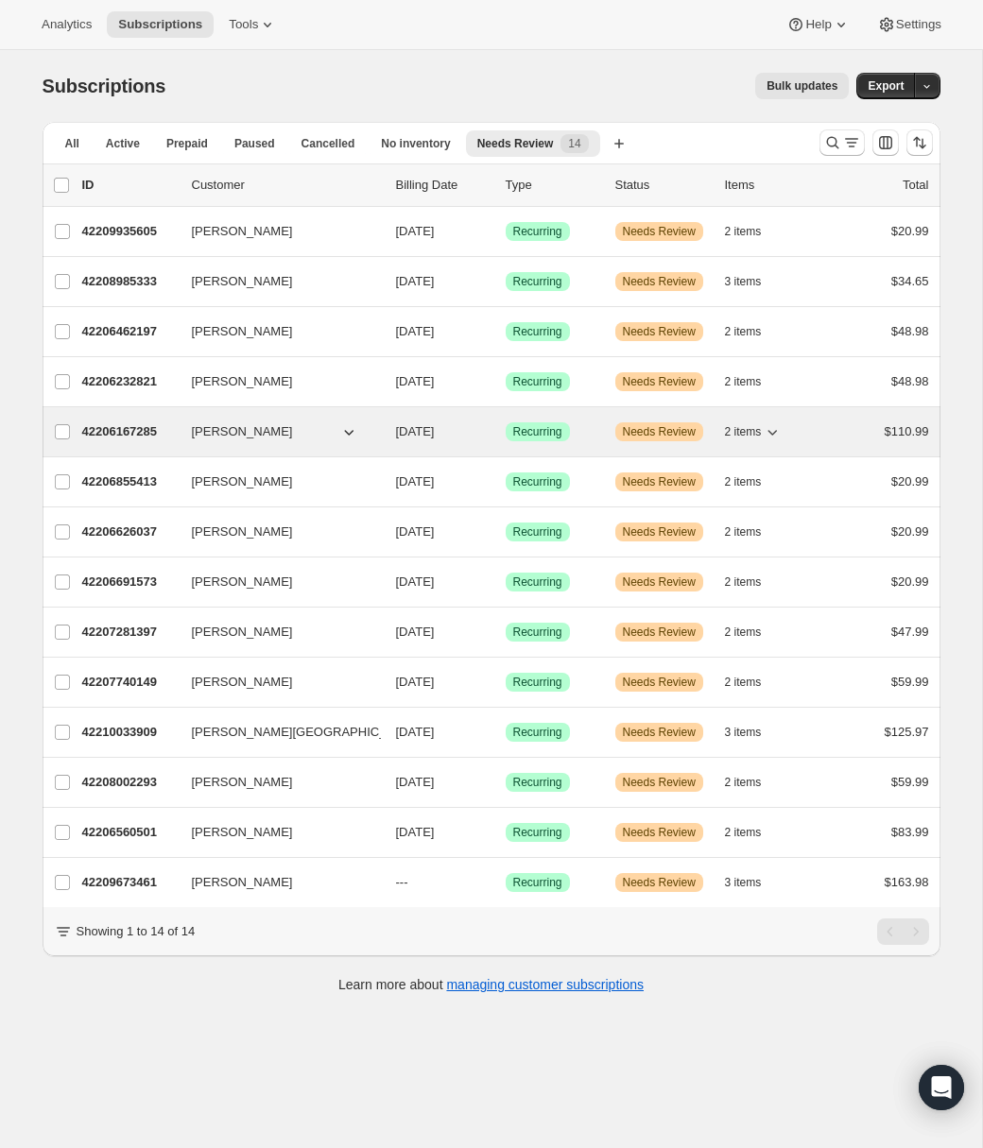
click at [128, 430] on p "42206167285" at bounding box center [129, 432] width 95 height 19
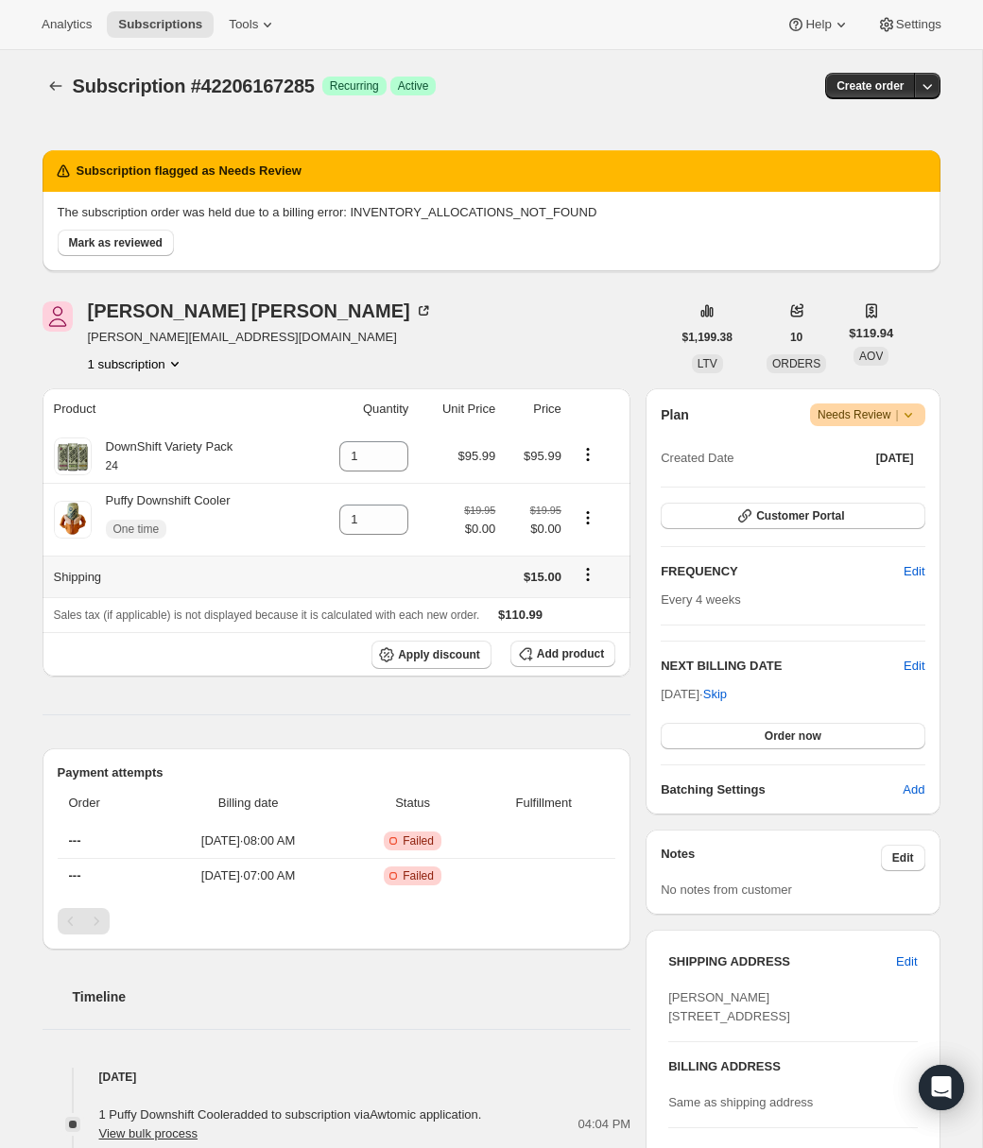
click at [589, 574] on icon "Shipping actions" at bounding box center [587, 574] width 19 height 19
click at [565, 613] on span "Edit shipping rate" at bounding box center [586, 613] width 95 height 14
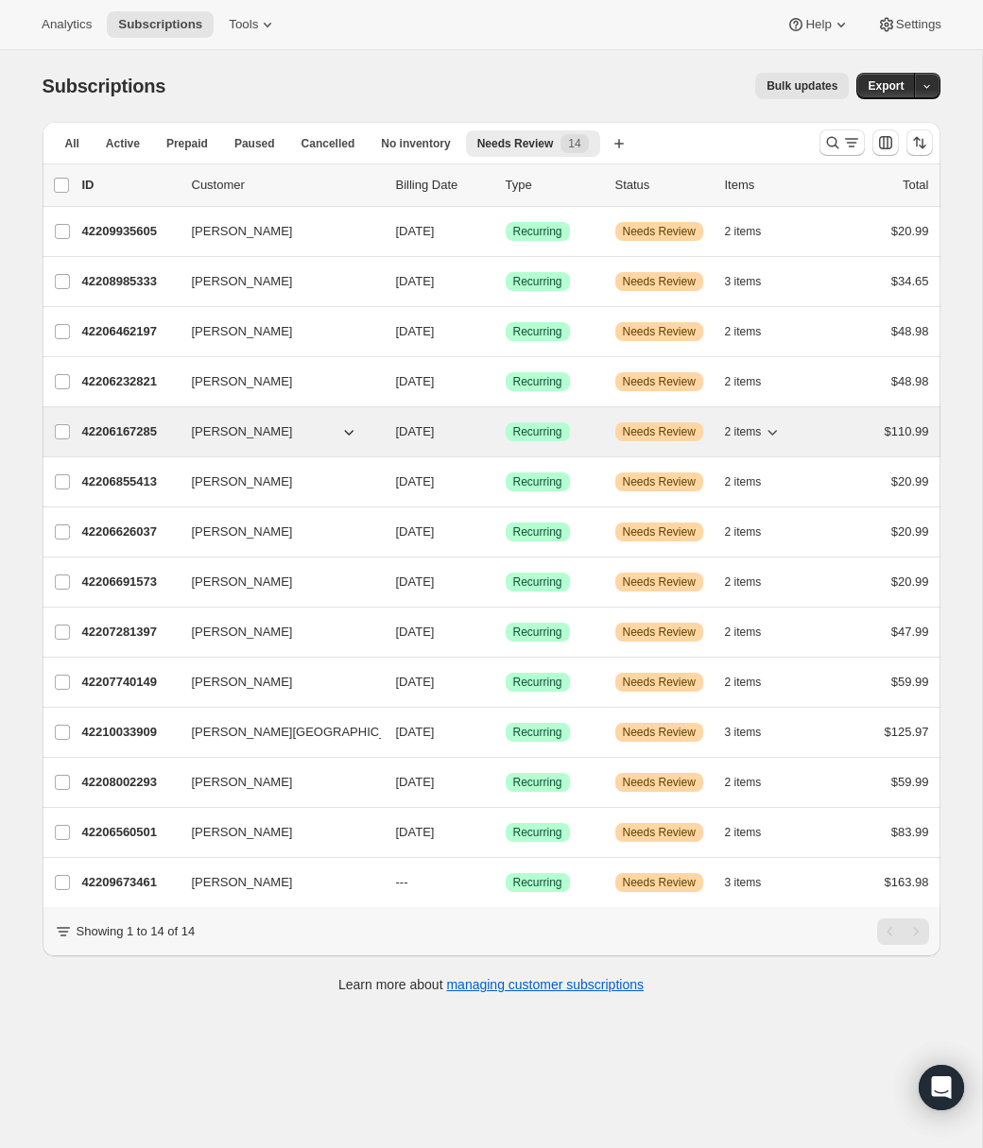
click at [153, 433] on p "42206167285" at bounding box center [129, 432] width 95 height 19
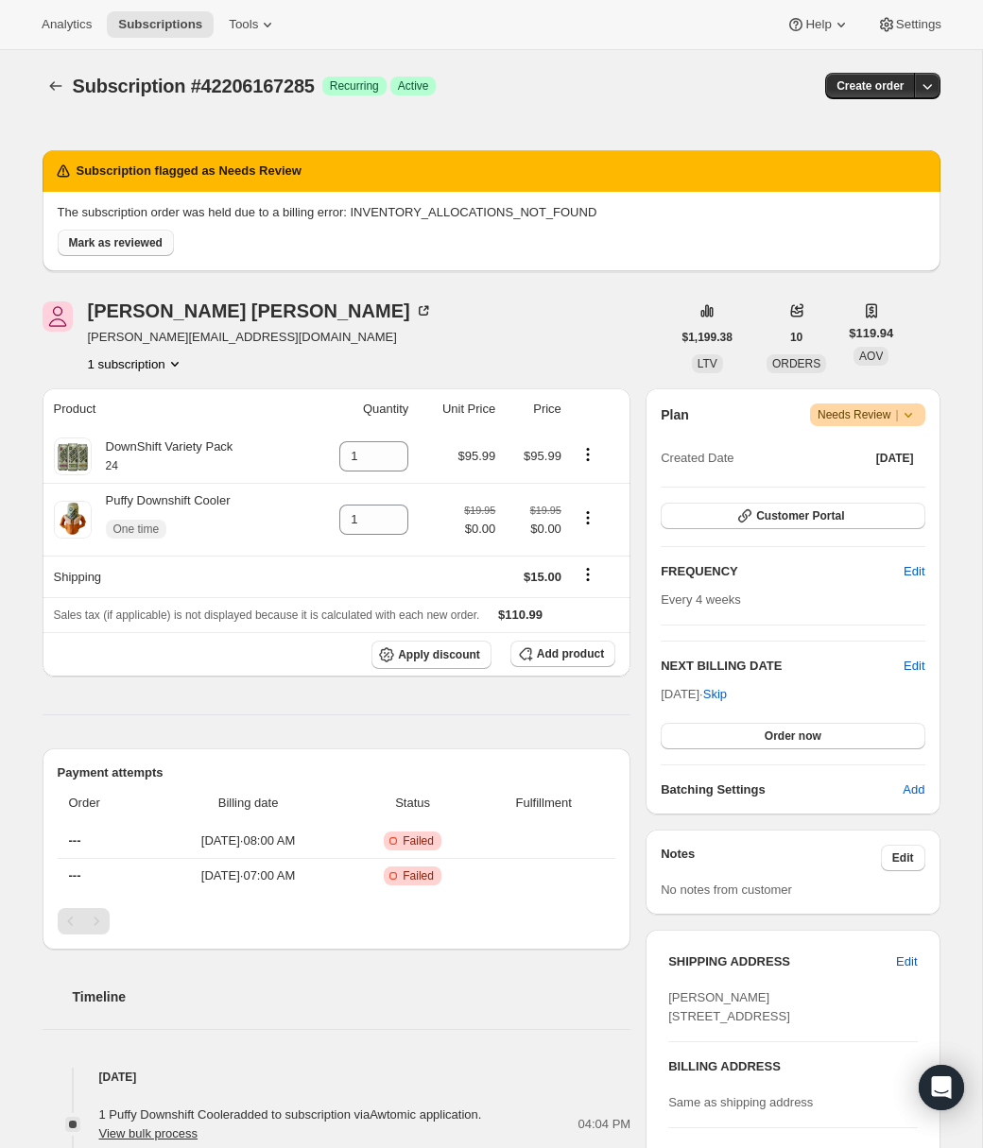
click at [104, 238] on span "Mark as reviewed" at bounding box center [116, 242] width 94 height 15
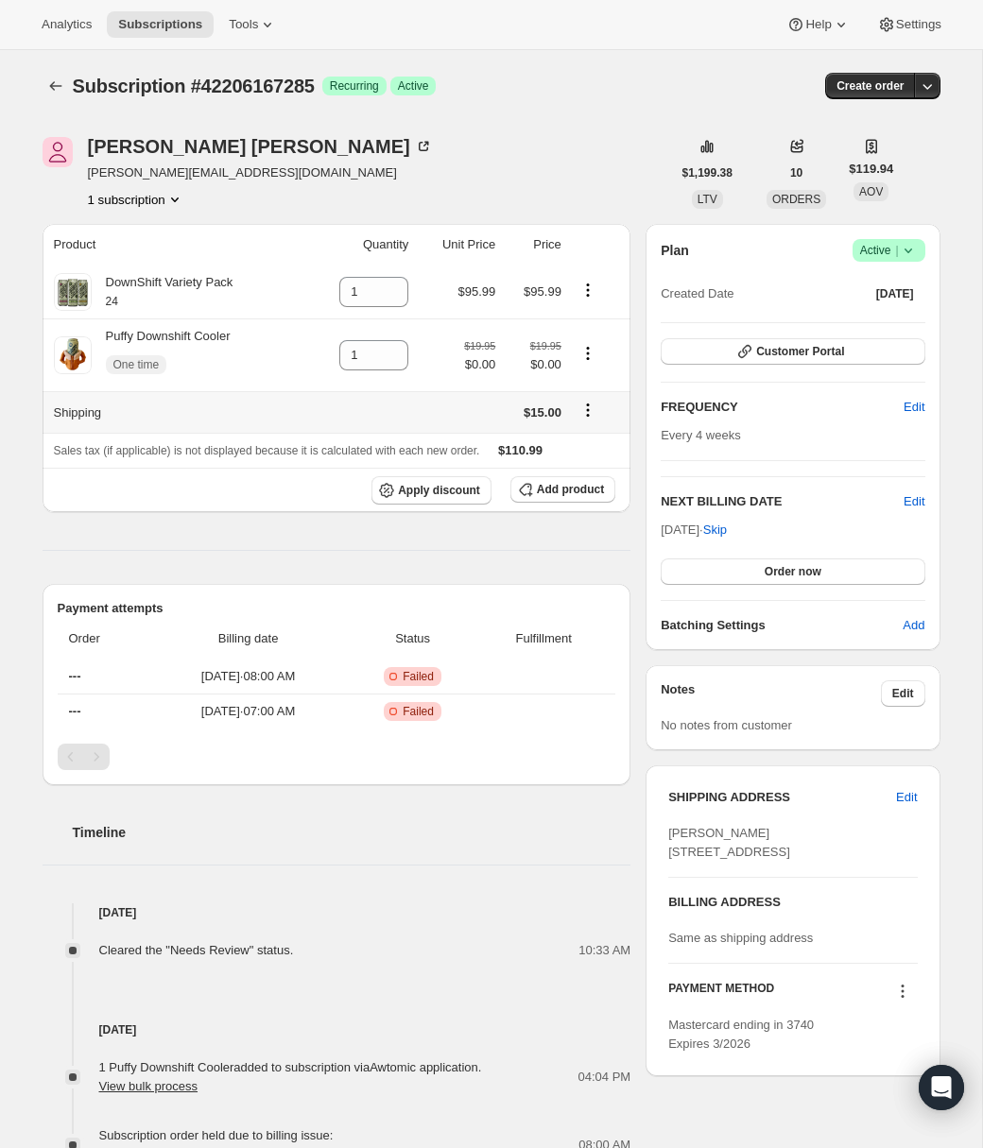
click at [584, 412] on icon "Shipping actions" at bounding box center [587, 410] width 19 height 19
click at [586, 447] on span "Edit shipping rate" at bounding box center [586, 448] width 95 height 14
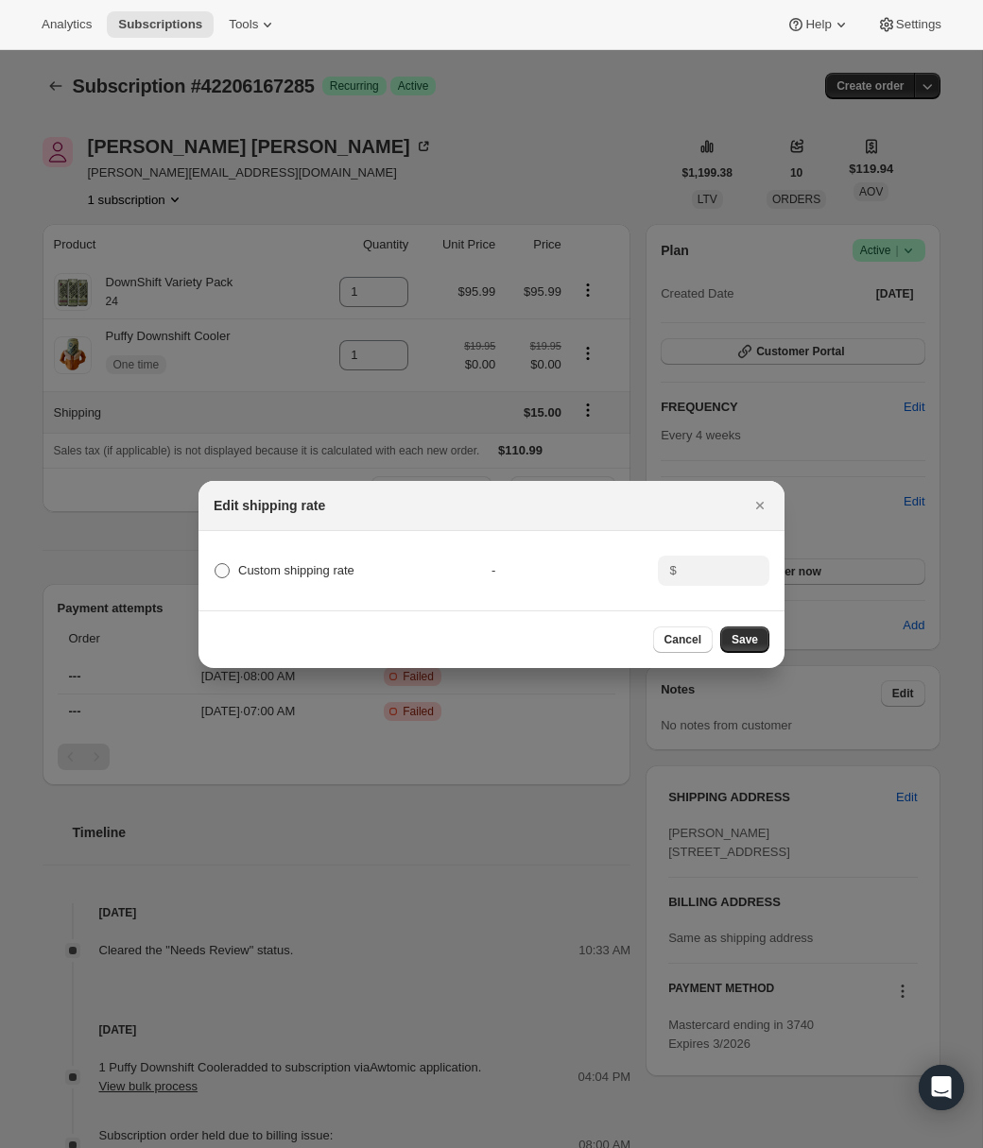
click at [299, 569] on span "Custom shipping rate" at bounding box center [296, 570] width 116 height 14
click at [216, 564] on input "Custom shipping rate" at bounding box center [215, 563] width 1 height 1
radio input "true"
click at [723, 578] on input ":r75:" at bounding box center [711, 571] width 59 height 30
type input "0"
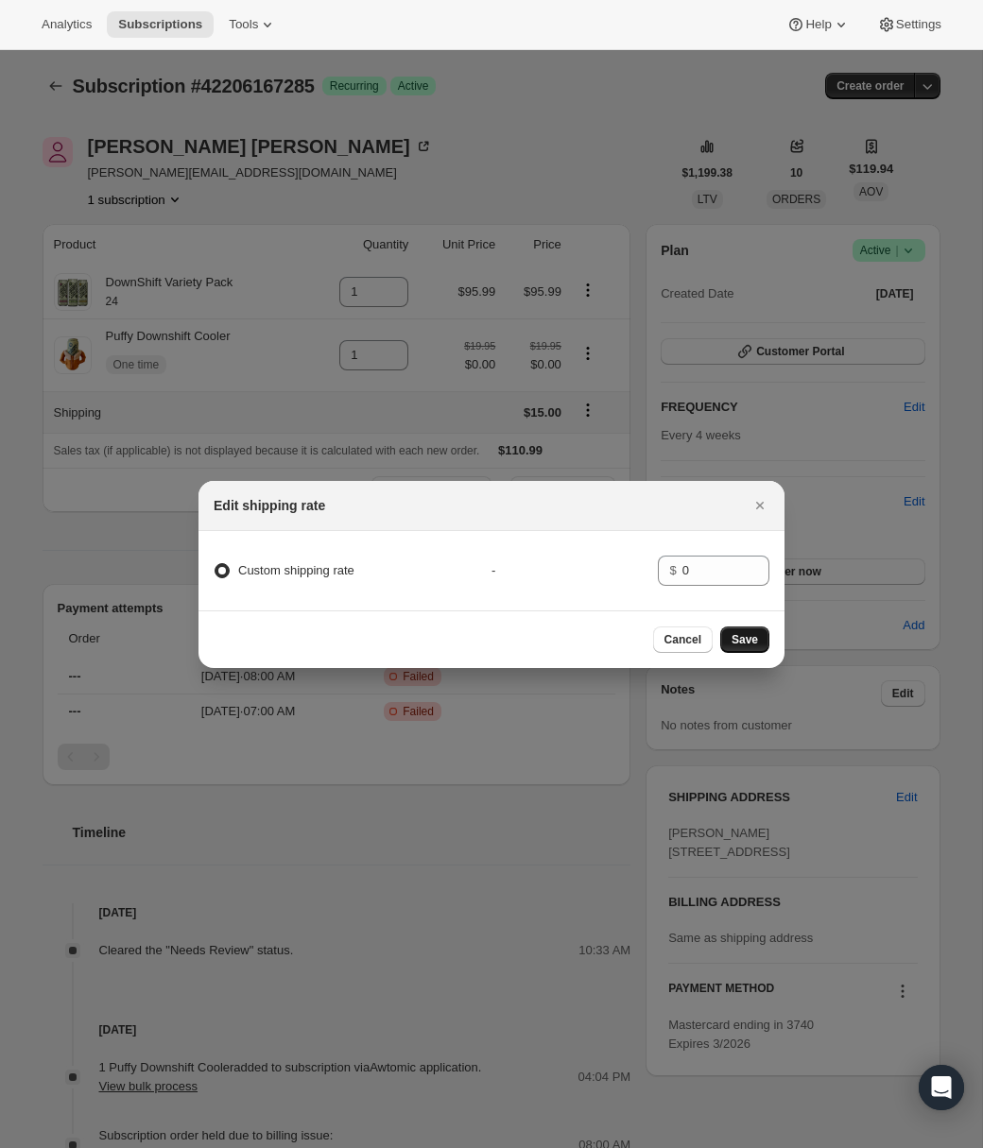
click at [746, 636] on span "Save" at bounding box center [745, 639] width 26 height 15
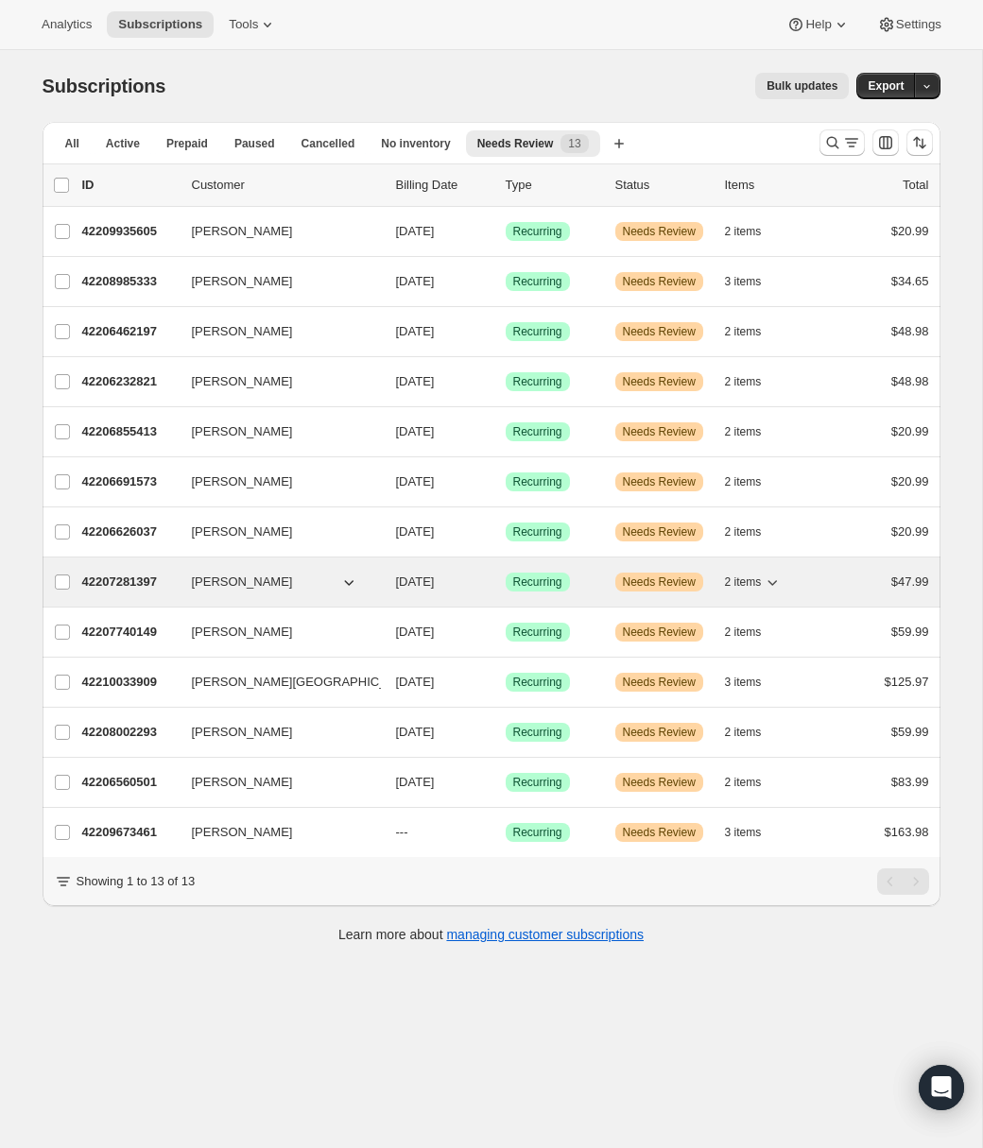
click at [157, 582] on p "42207281397" at bounding box center [129, 582] width 95 height 19
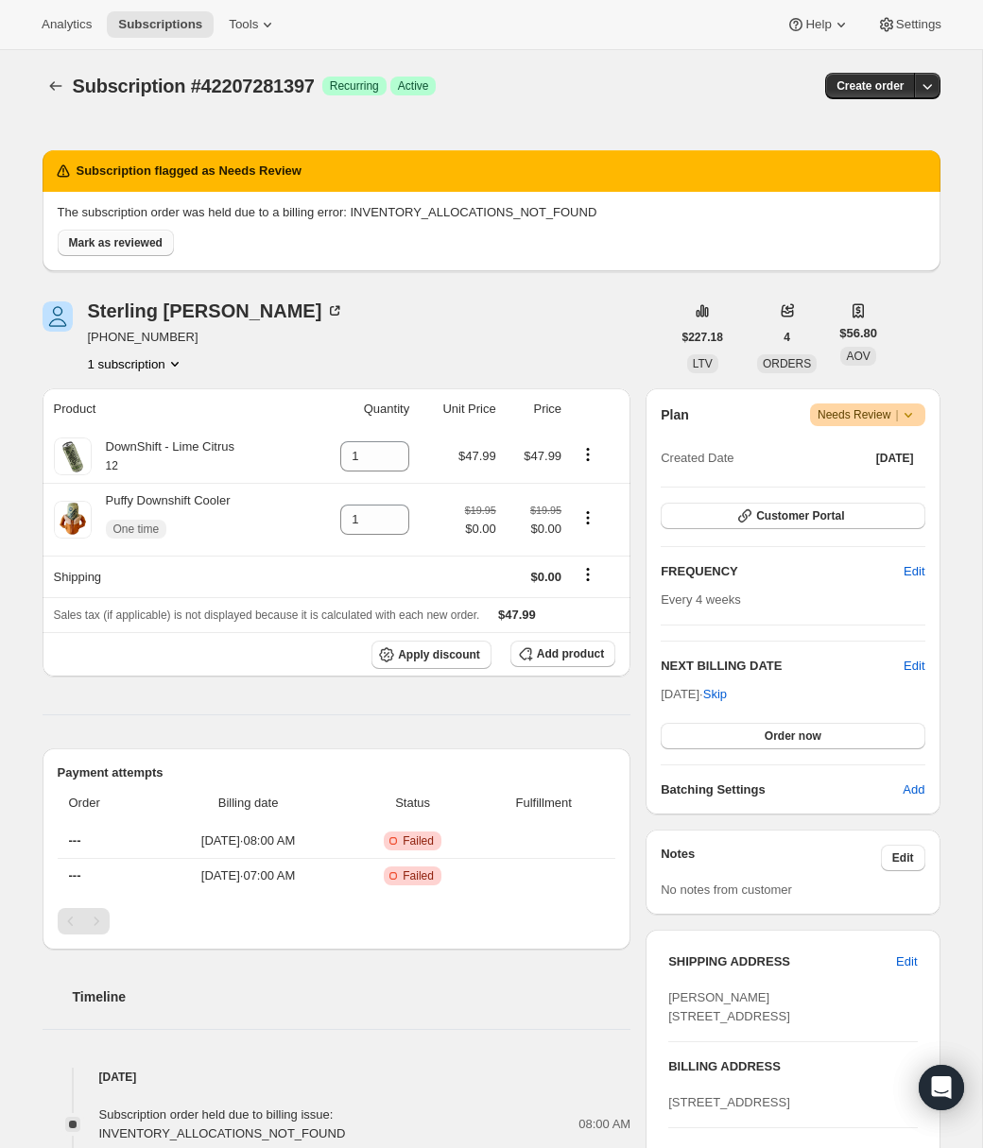
click at [126, 241] on span "Mark as reviewed" at bounding box center [116, 242] width 94 height 15
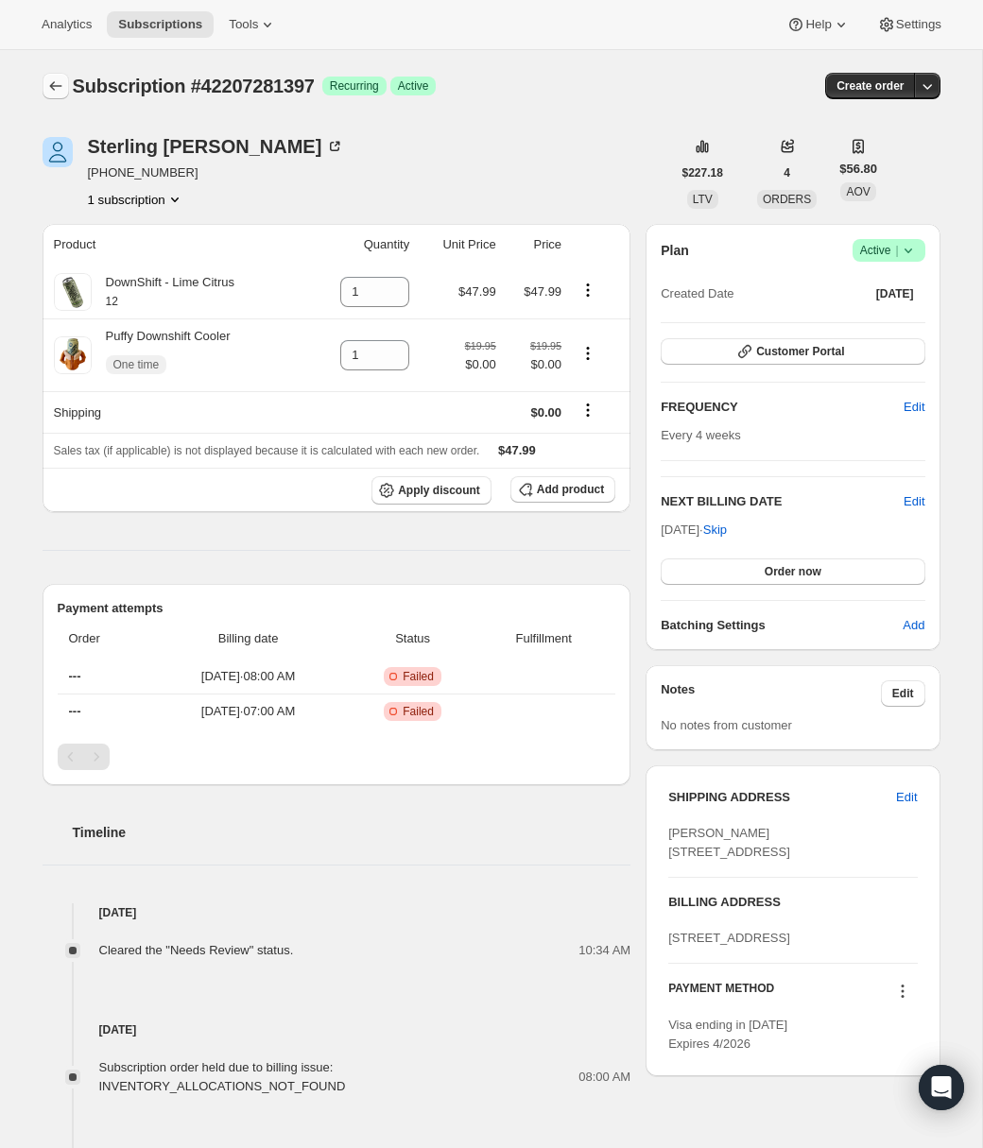
click at [57, 86] on icon "Subscriptions" at bounding box center [55, 86] width 19 height 19
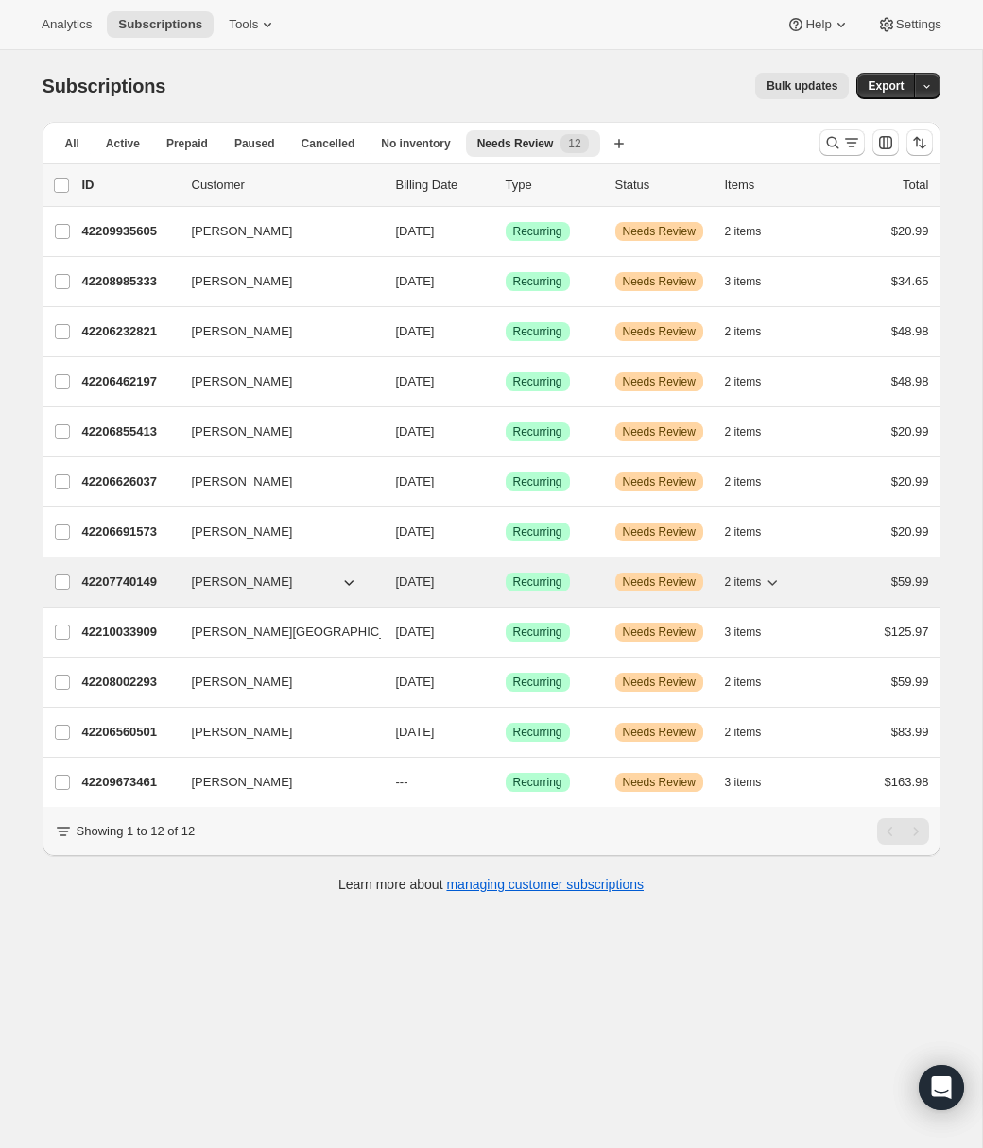
click at [143, 586] on p "42207740149" at bounding box center [129, 582] width 95 height 19
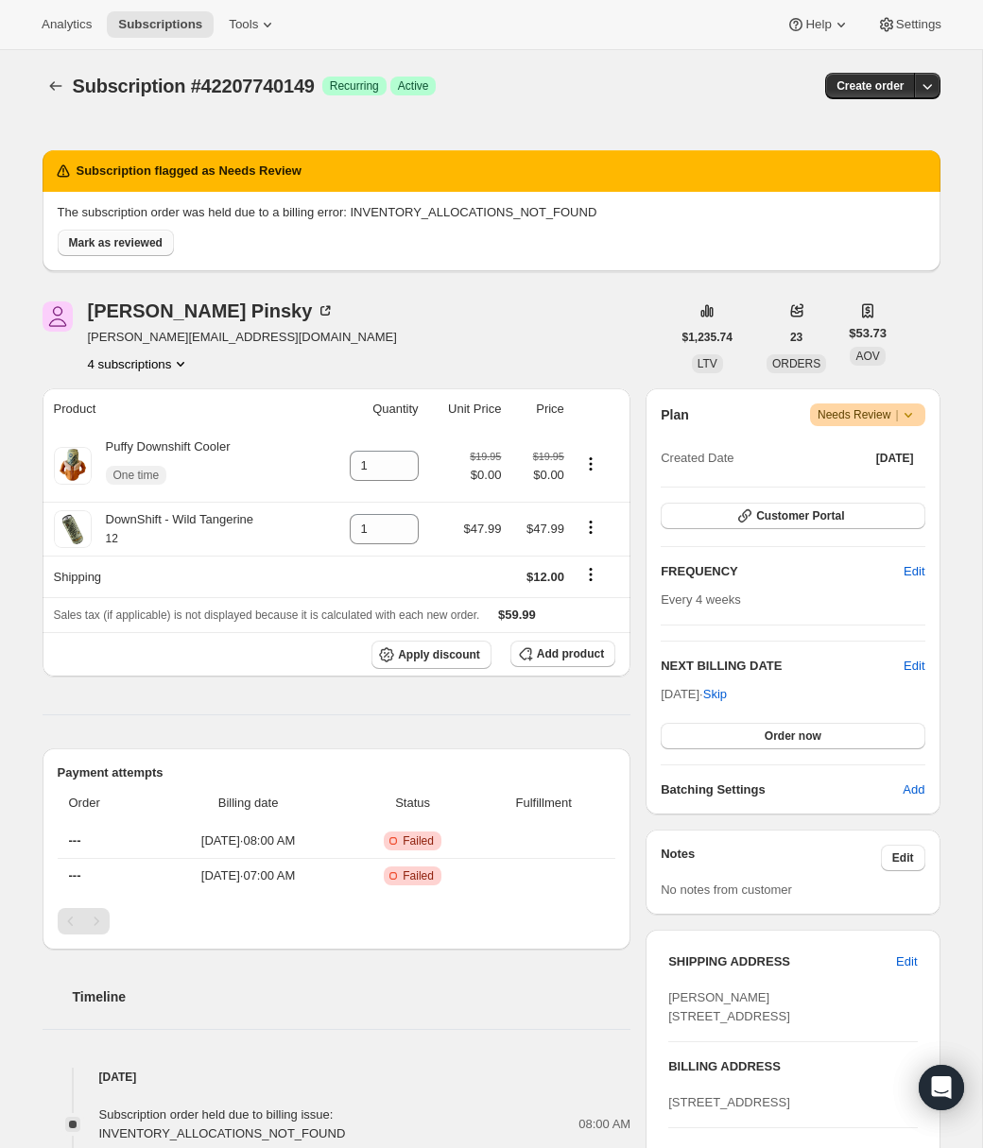
click at [126, 236] on span "Mark as reviewed" at bounding box center [116, 242] width 94 height 15
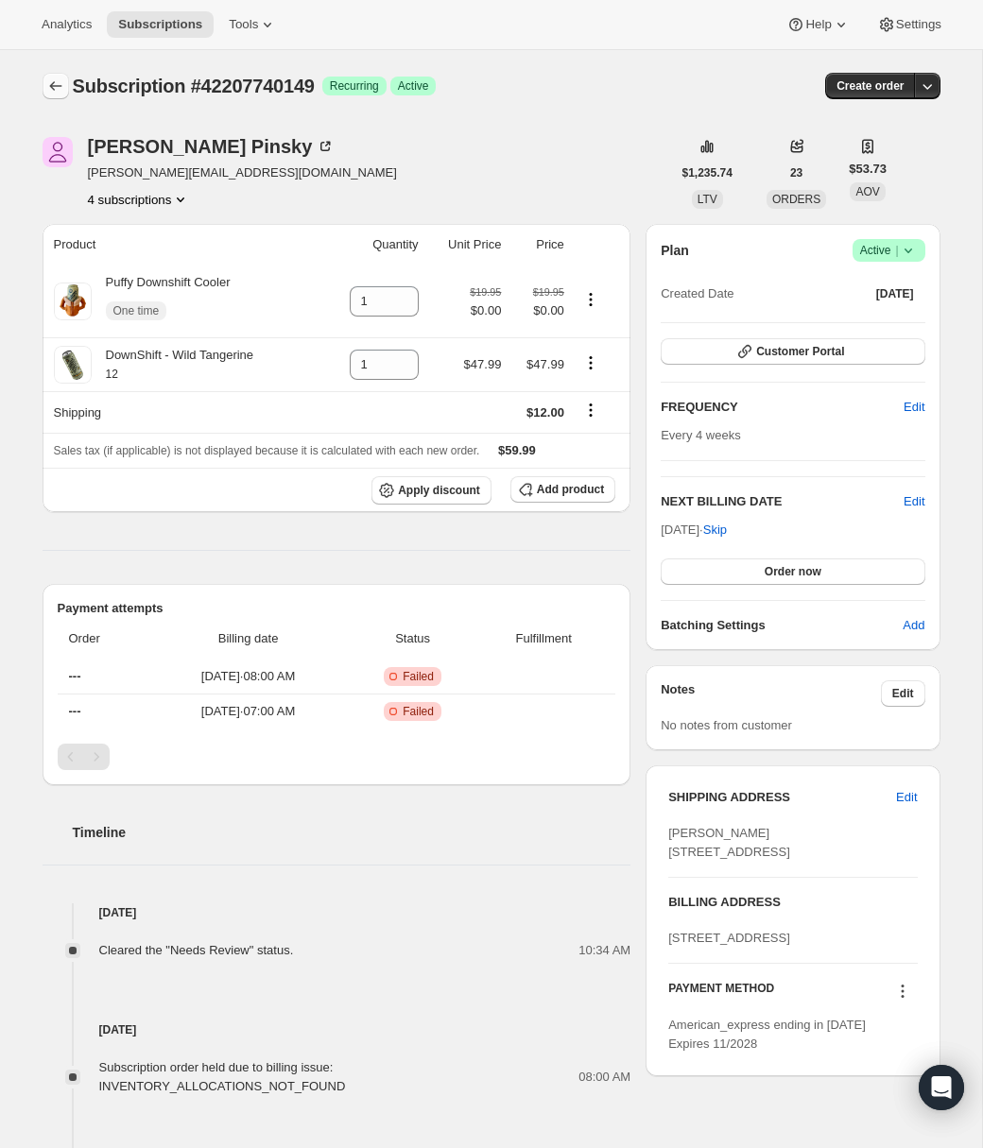
click at [52, 86] on icon "Subscriptions" at bounding box center [55, 85] width 12 height 9
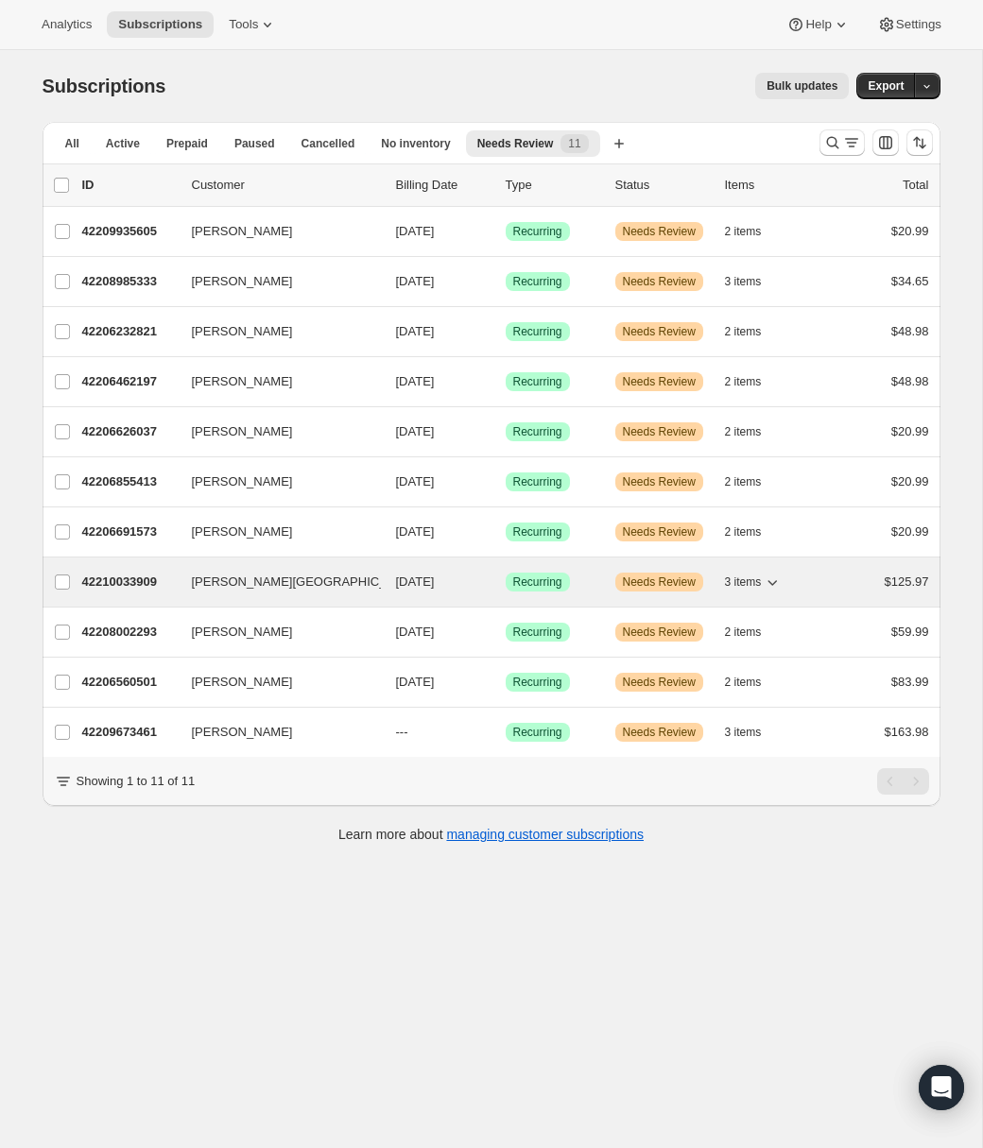
click at [146, 576] on p "42210033909" at bounding box center [129, 582] width 95 height 19
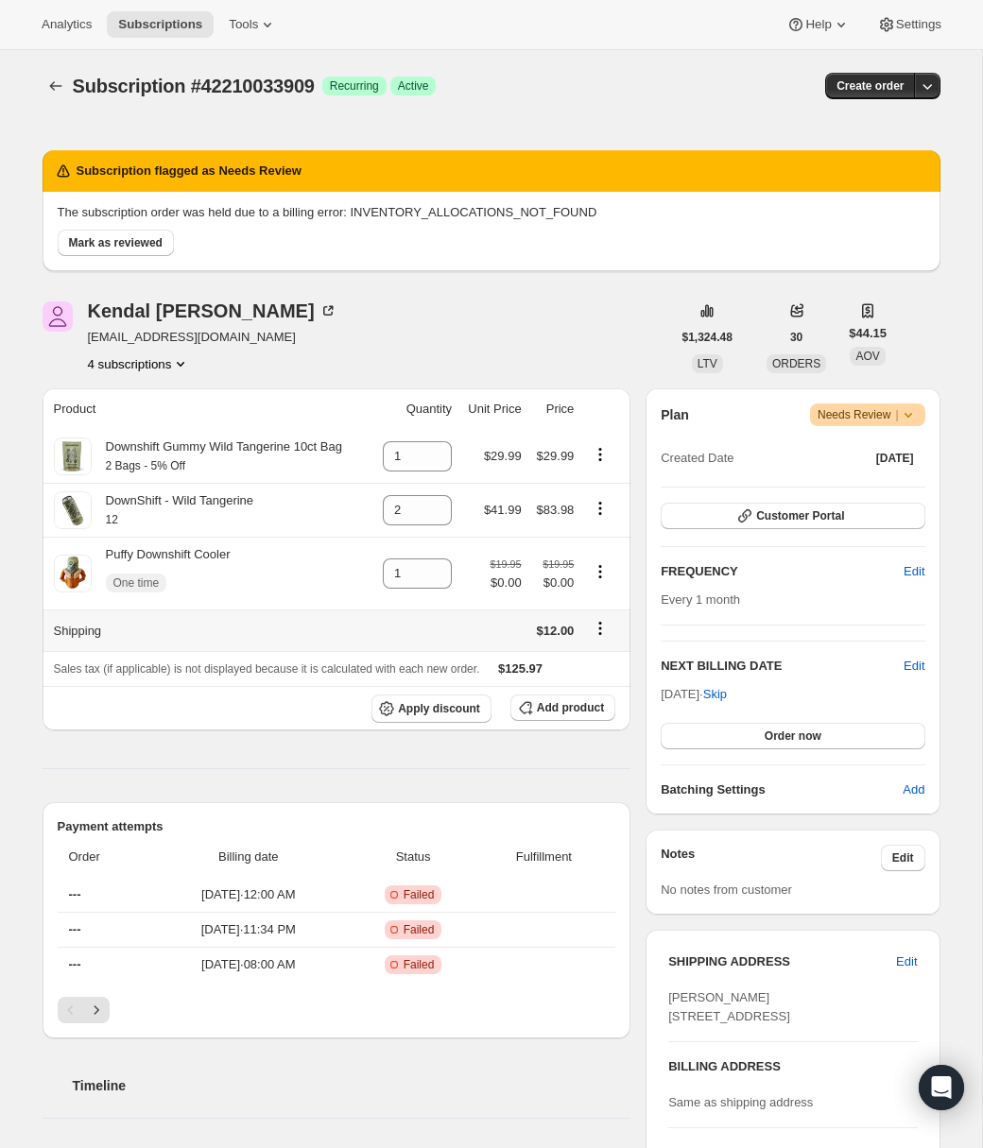
click at [602, 630] on icon "Shipping actions" at bounding box center [600, 629] width 3 height 3
click at [596, 664] on span "Edit shipping rate" at bounding box center [599, 668] width 95 height 14
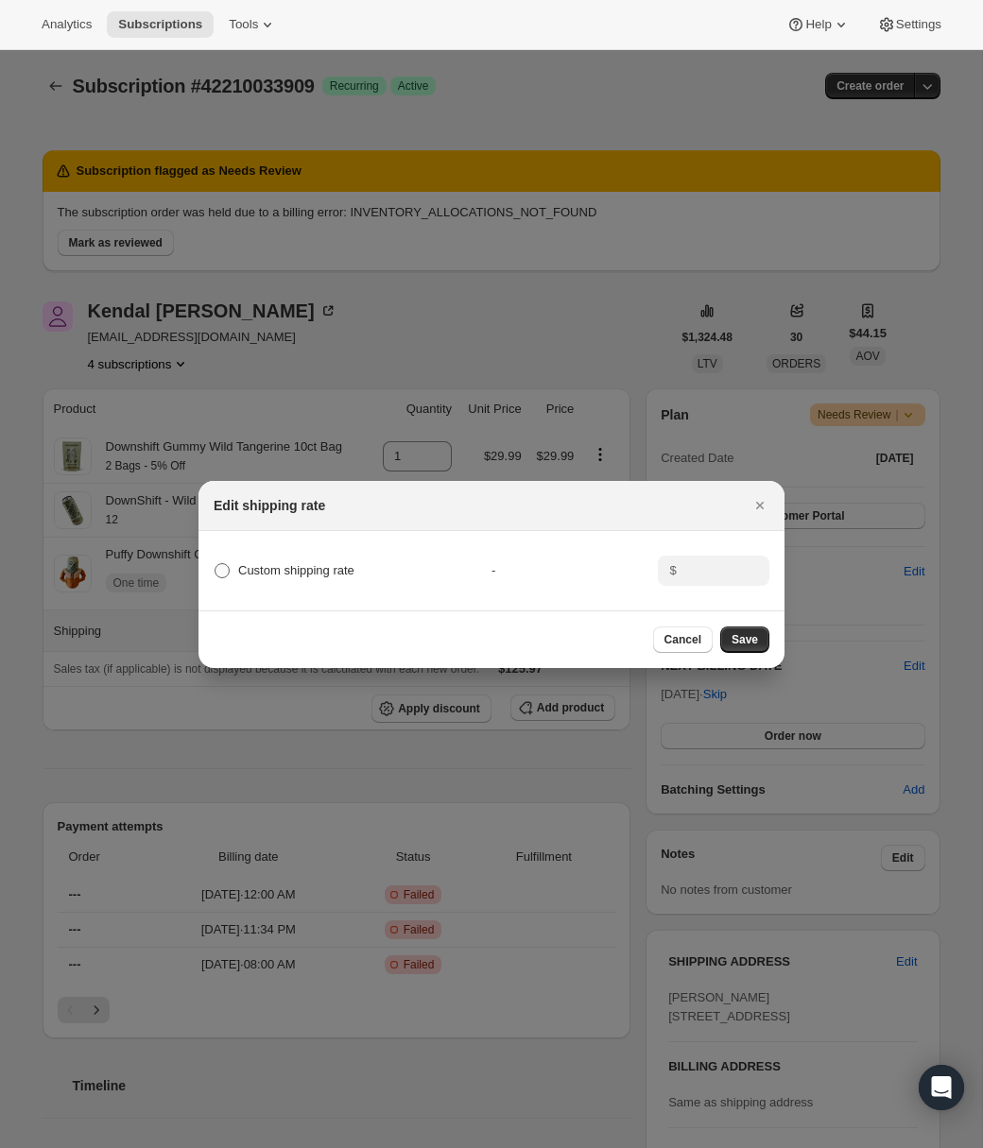
click at [315, 570] on span "Custom shipping rate" at bounding box center [296, 570] width 116 height 14
click at [216, 564] on input "Custom shipping rate" at bounding box center [215, 563] width 1 height 1
radio input "true"
click at [719, 570] on input ":r10b:" at bounding box center [711, 571] width 59 height 30
type input "0"
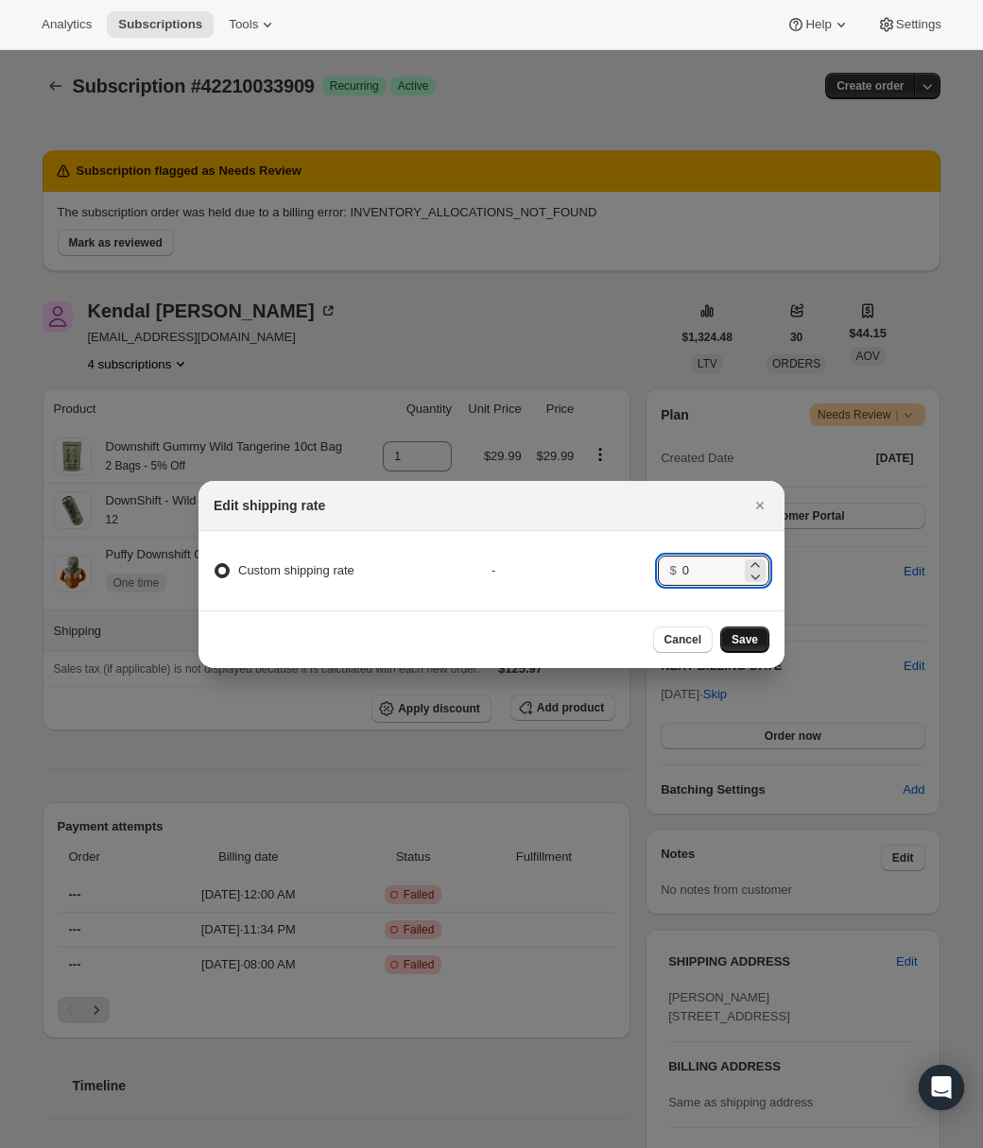
click at [753, 632] on span "Save" at bounding box center [745, 639] width 26 height 15
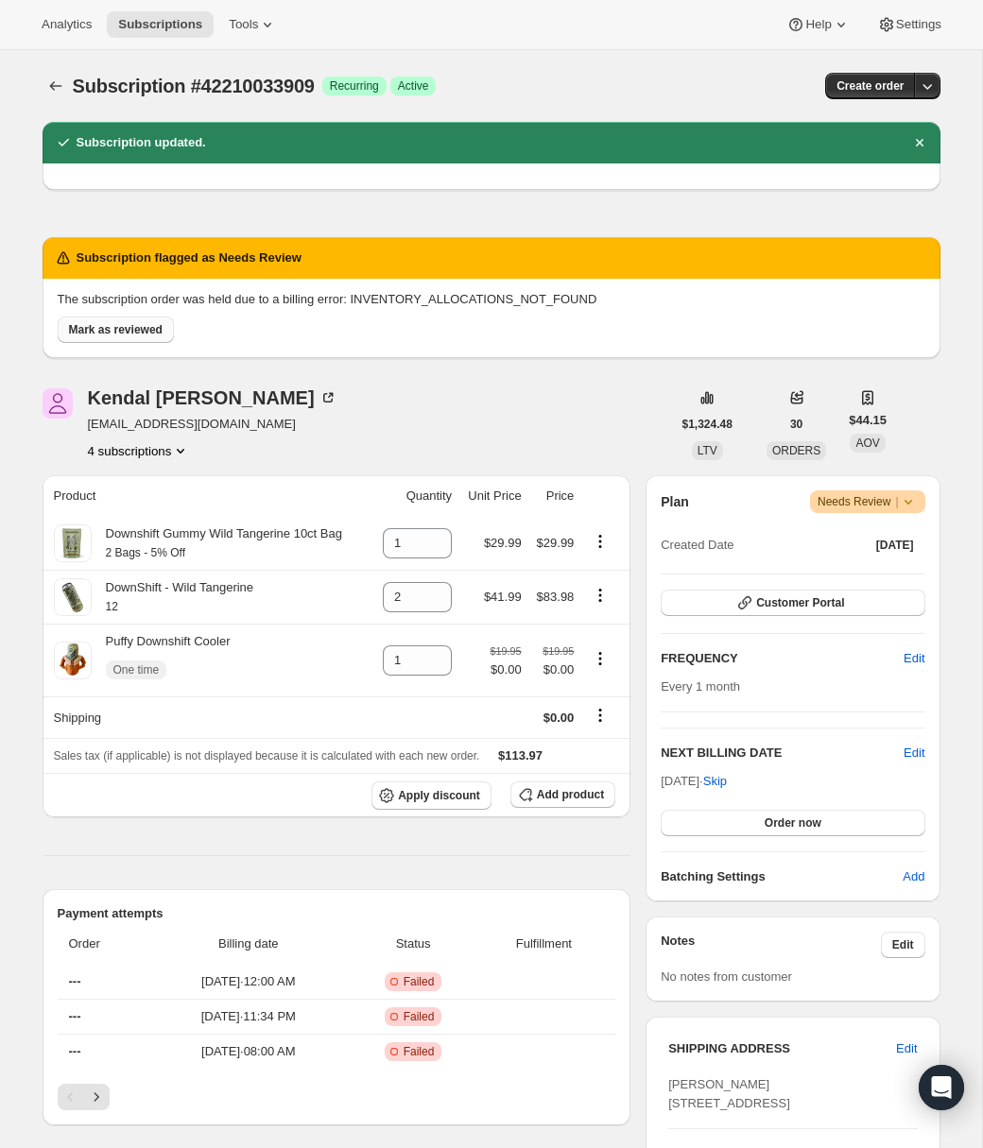
click at [140, 334] on span "Mark as reviewed" at bounding box center [116, 329] width 94 height 15
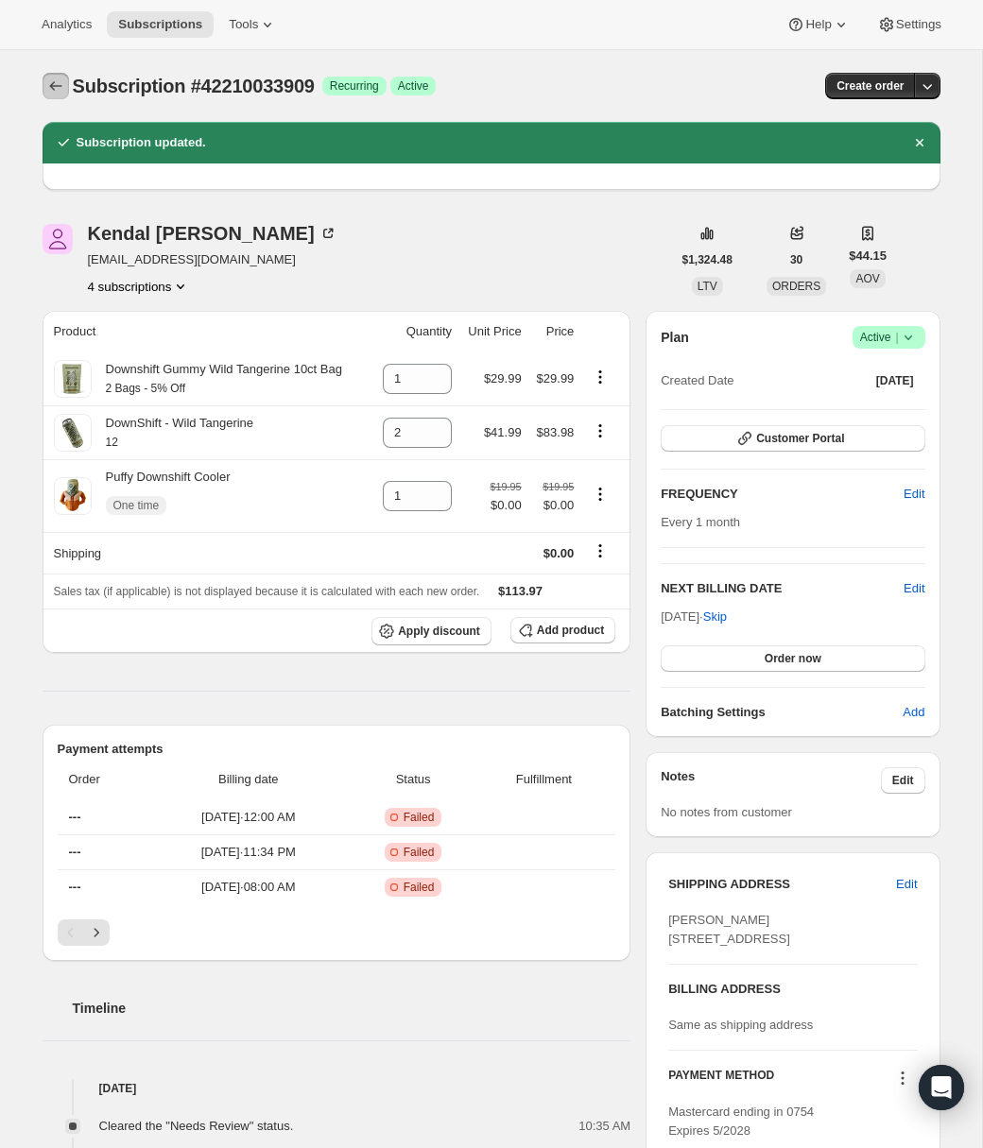
click at [52, 87] on icon "Subscriptions" at bounding box center [55, 86] width 19 height 19
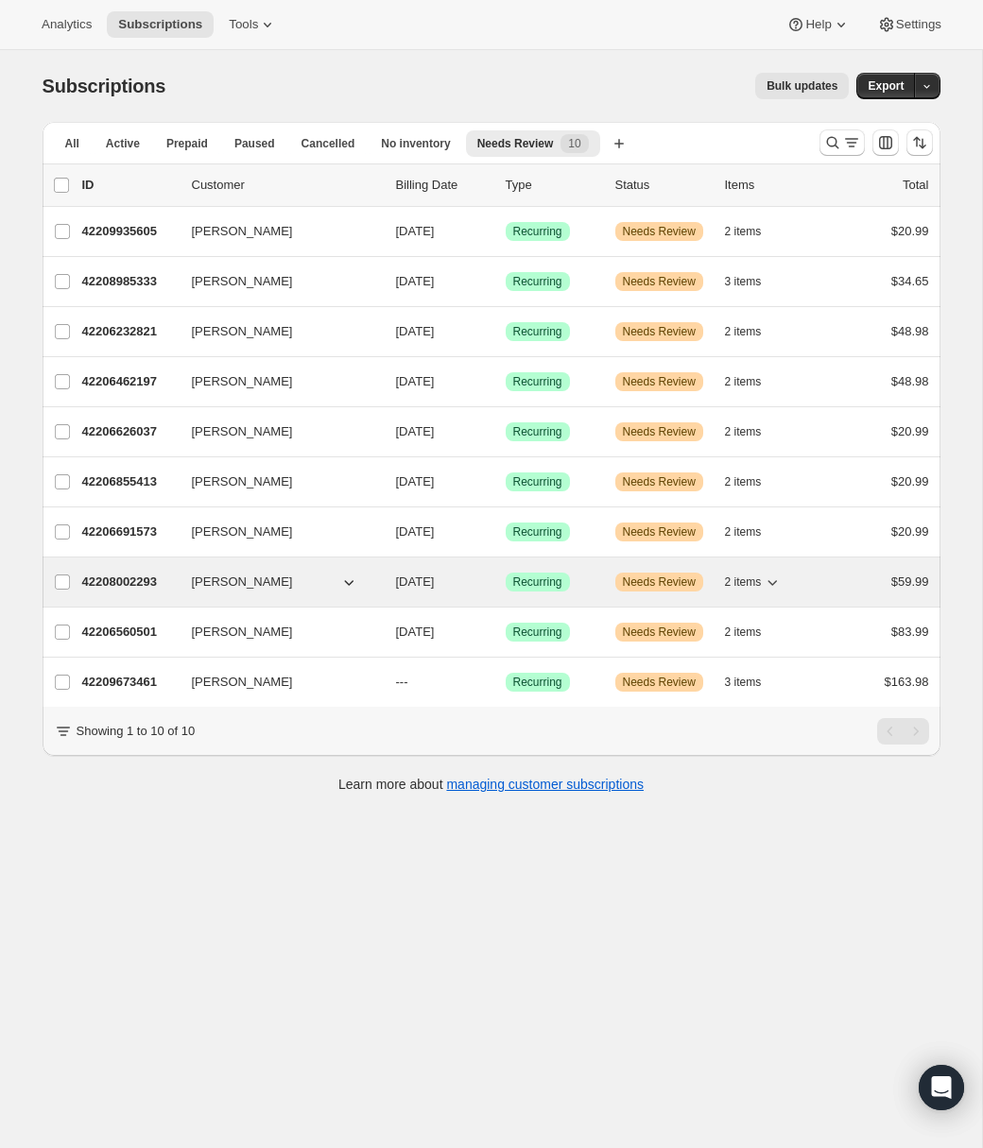
click at [156, 583] on p "42208002293" at bounding box center [129, 582] width 95 height 19
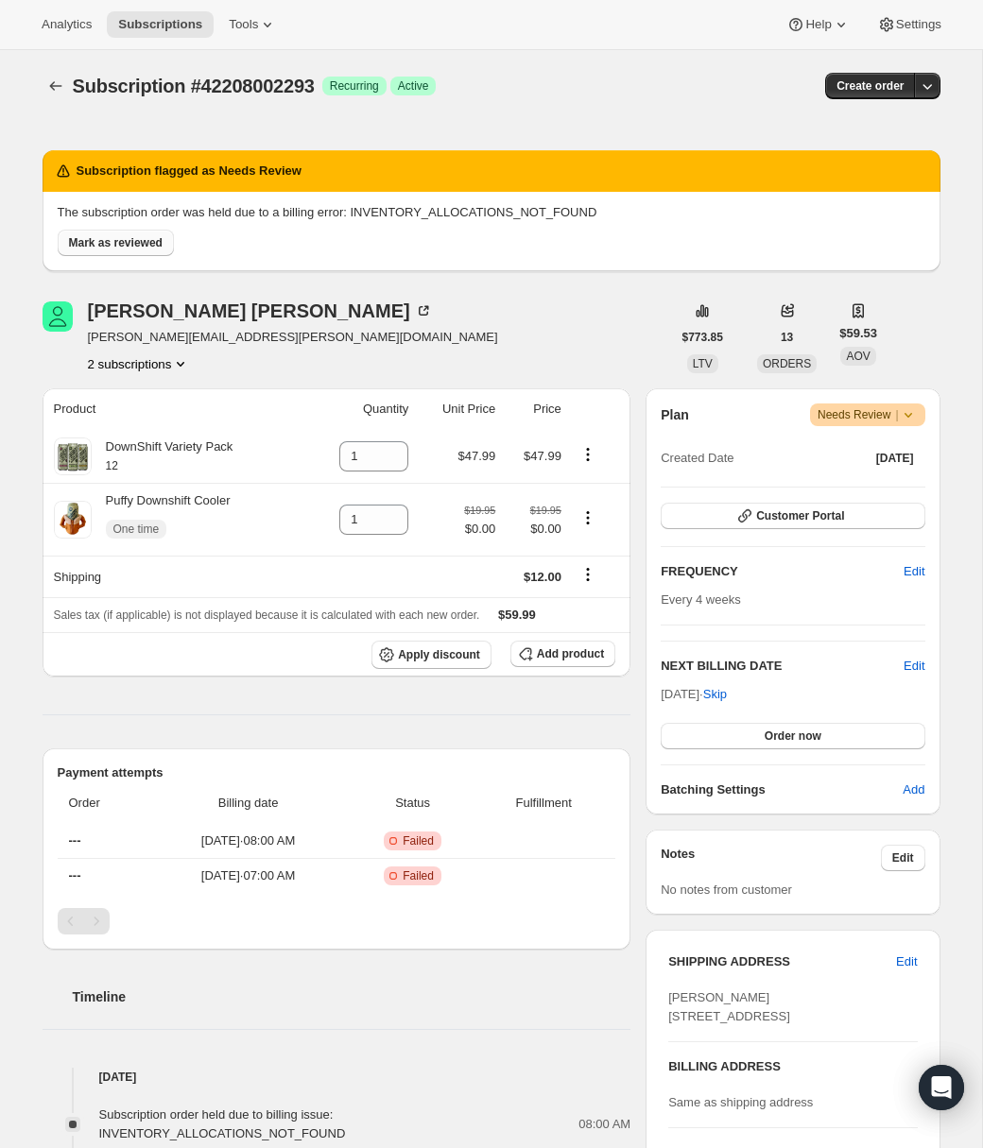
click at [108, 248] on span "Mark as reviewed" at bounding box center [116, 242] width 94 height 15
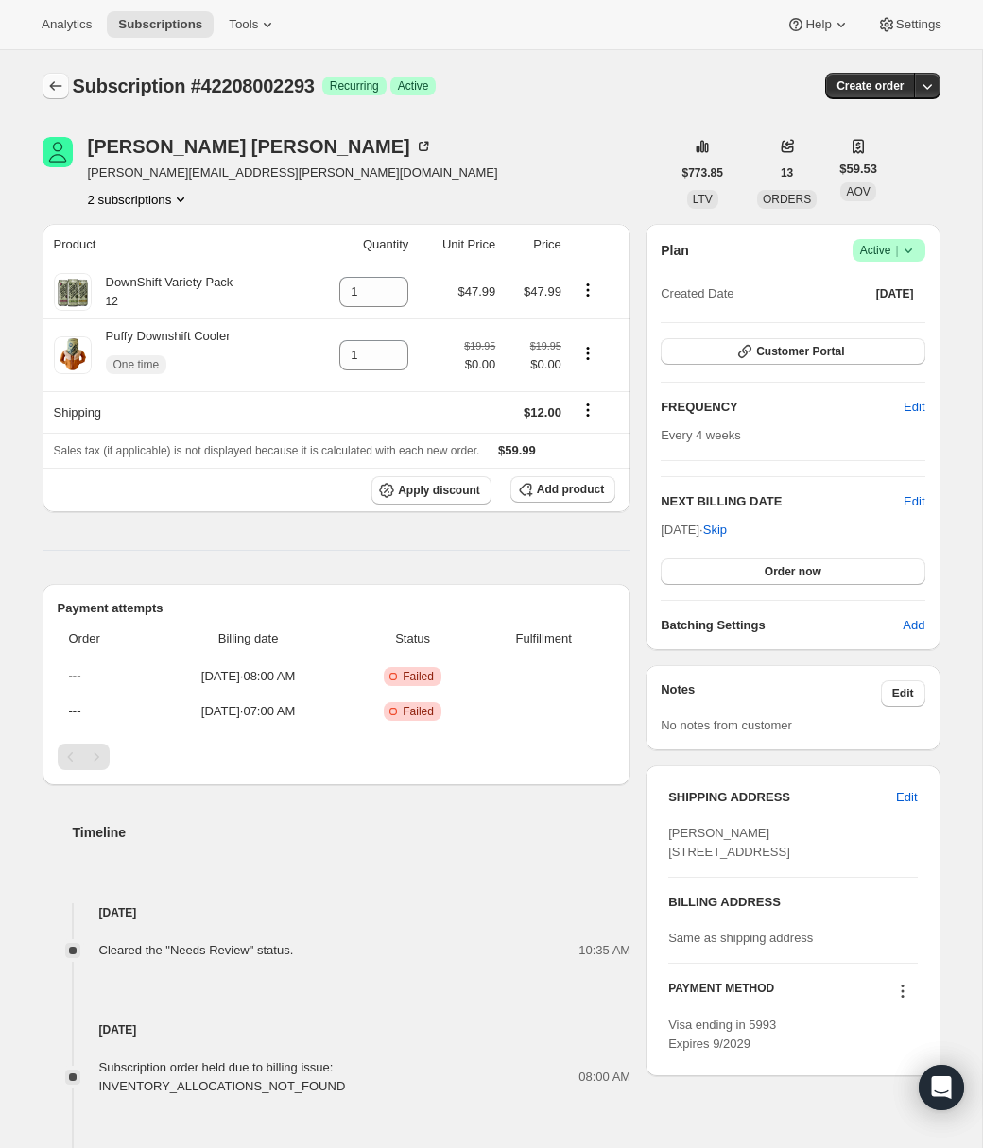
click at [59, 87] on icon "Subscriptions" at bounding box center [55, 86] width 19 height 19
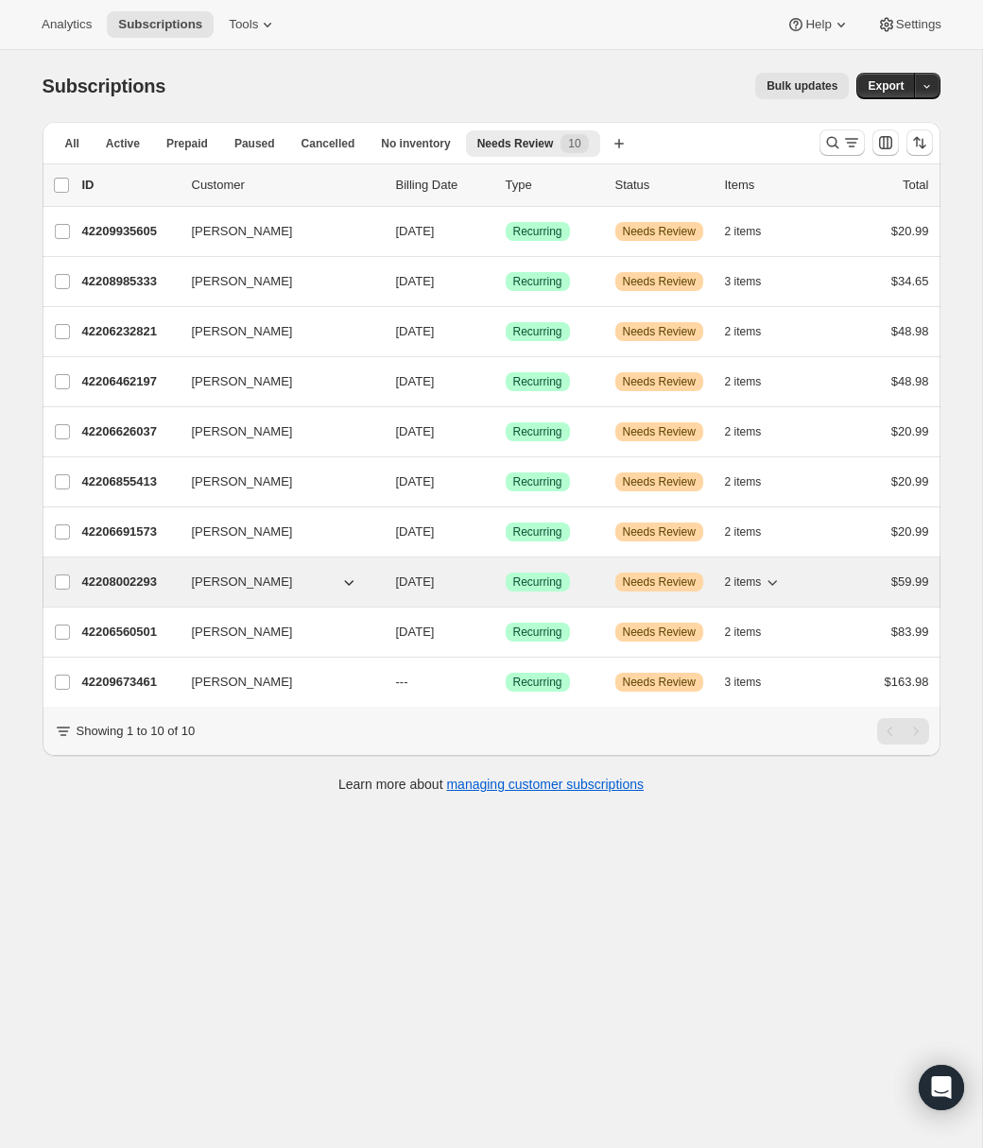
click at [157, 576] on p "42208002293" at bounding box center [129, 582] width 95 height 19
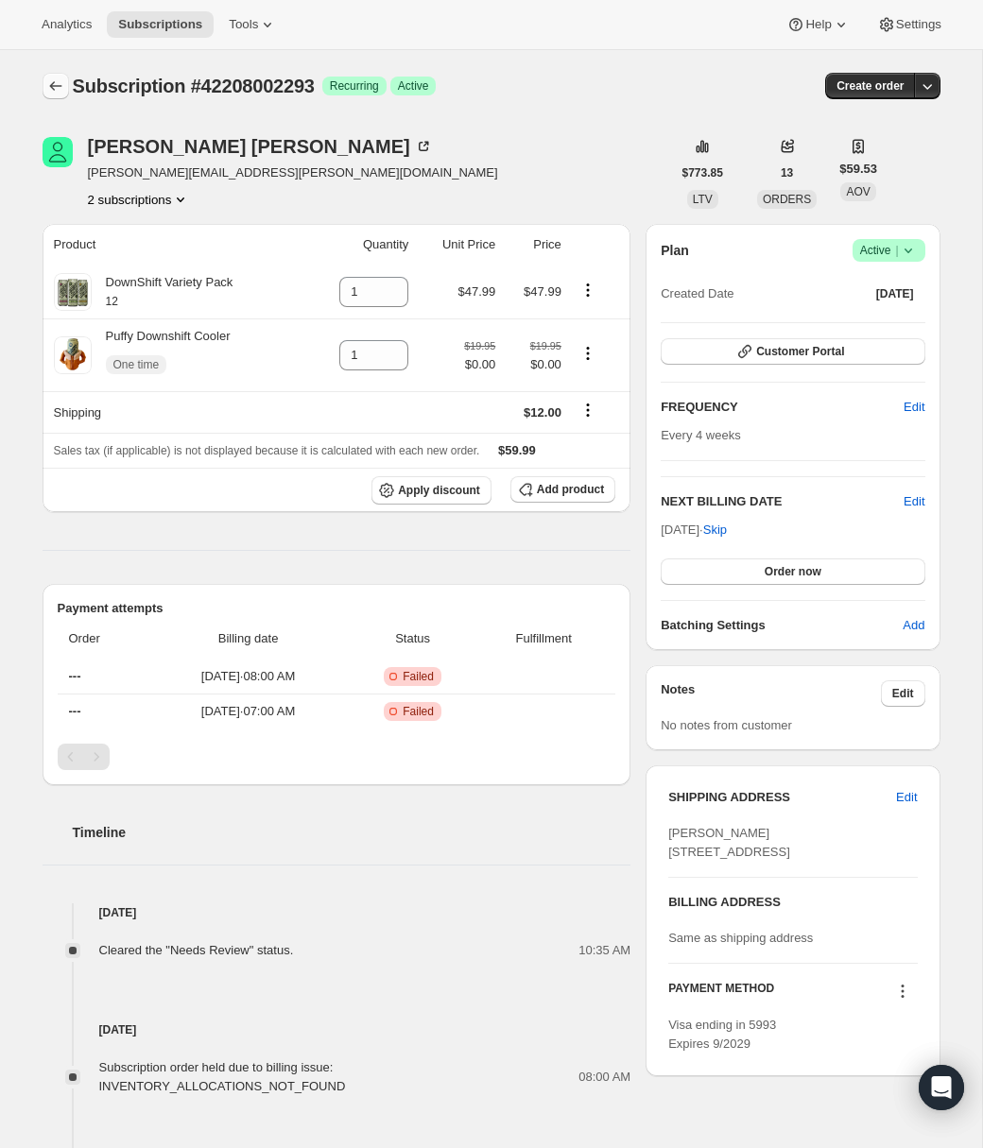
click at [53, 83] on icon "Subscriptions" at bounding box center [55, 85] width 12 height 9
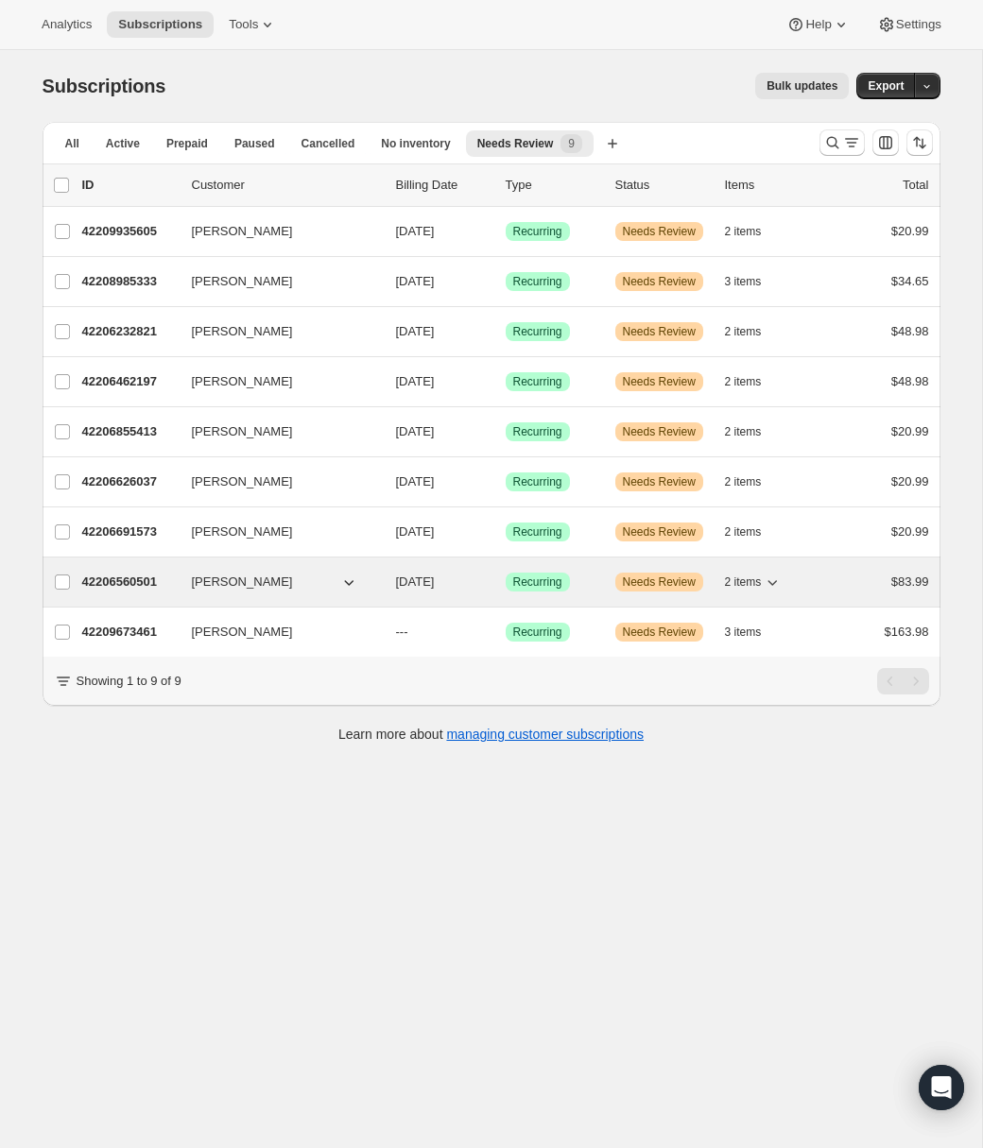
click at [124, 576] on p "42206560501" at bounding box center [129, 582] width 95 height 19
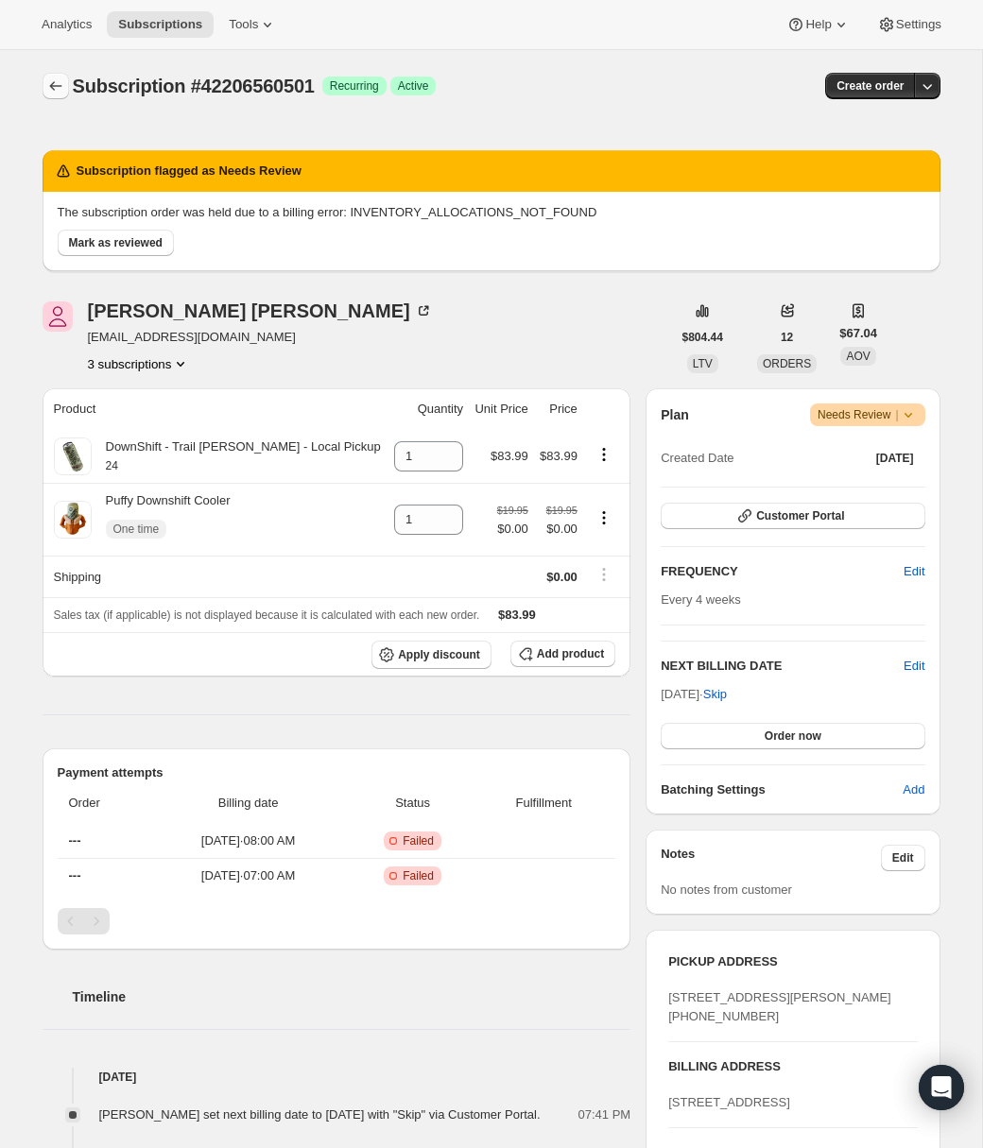
click at [53, 74] on button "Subscriptions" at bounding box center [56, 86] width 26 height 26
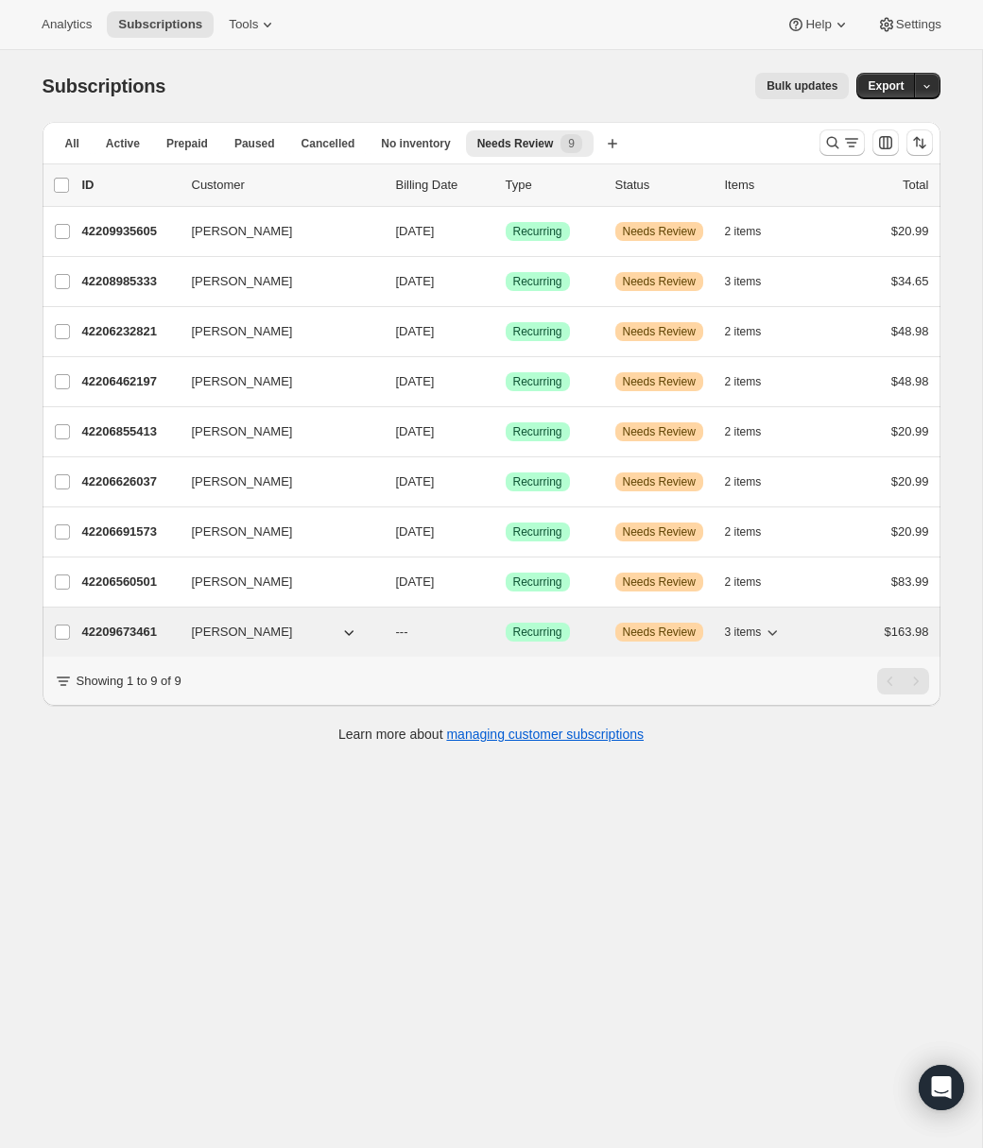
click at [250, 637] on span "[PERSON_NAME]" at bounding box center [242, 632] width 101 height 19
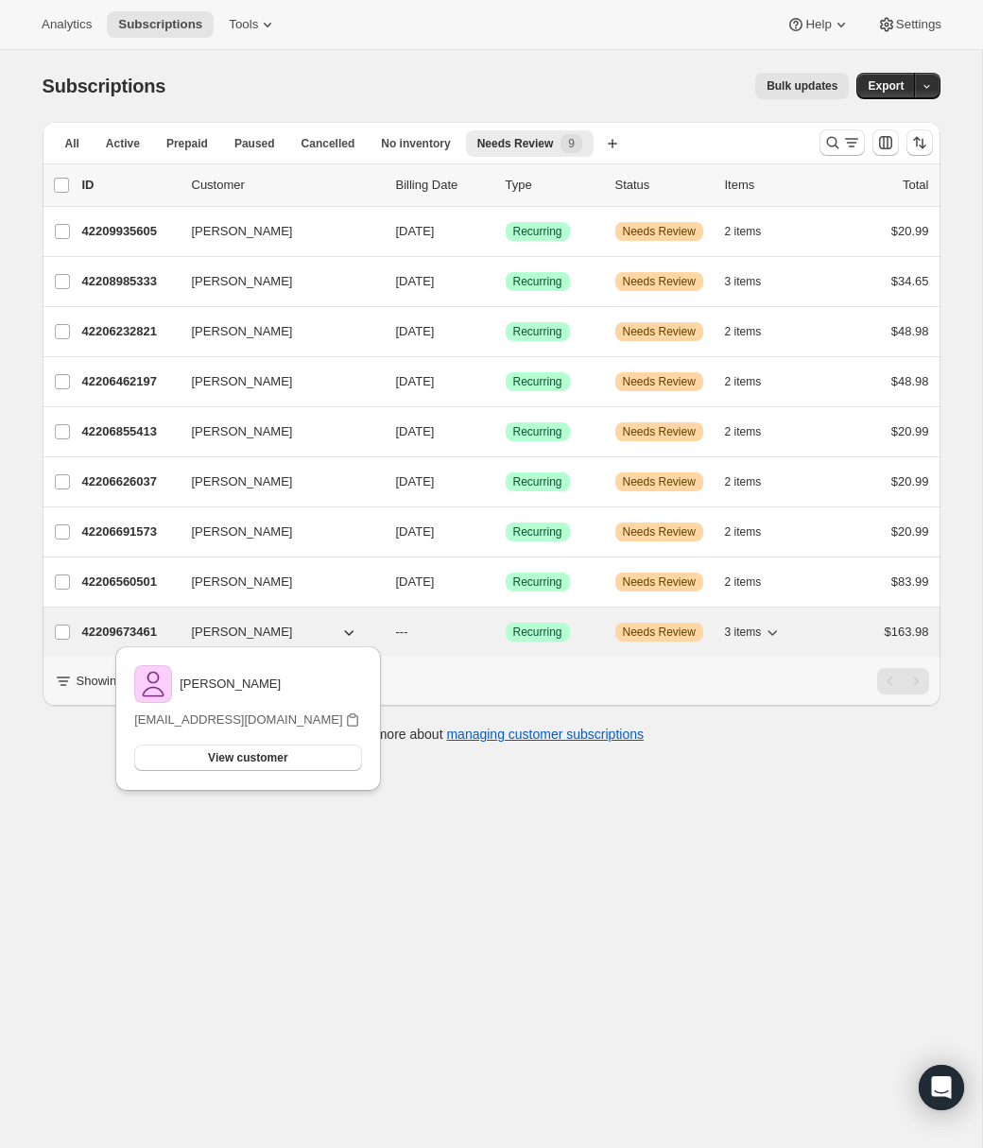
click at [135, 621] on div "42209673461 Andrew Peterson --- Success Recurring Warning Needs Review 3 items …" at bounding box center [505, 632] width 847 height 26
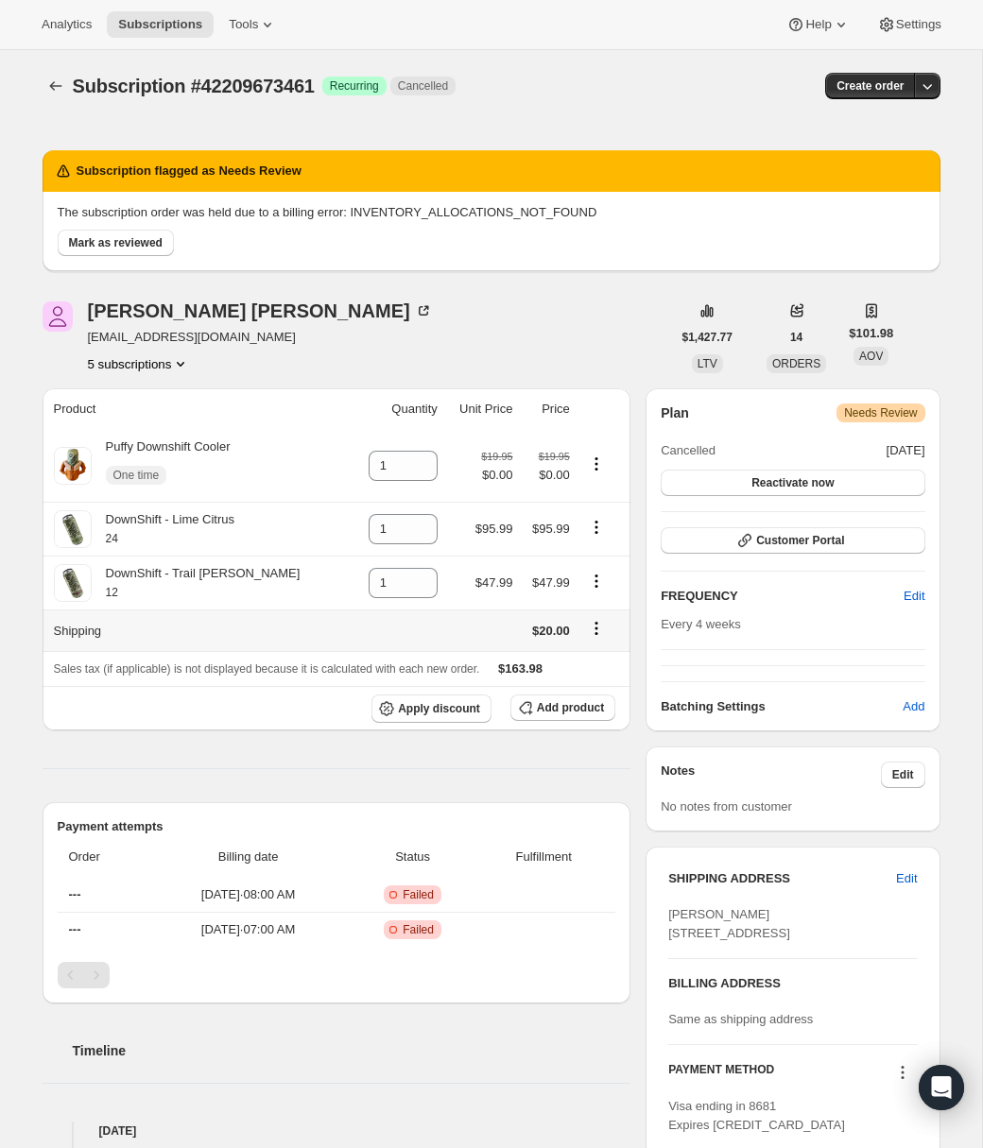
click at [592, 632] on icon "Shipping actions" at bounding box center [596, 628] width 19 height 19
click at [582, 674] on span "Edit shipping rate" at bounding box center [587, 668] width 95 height 14
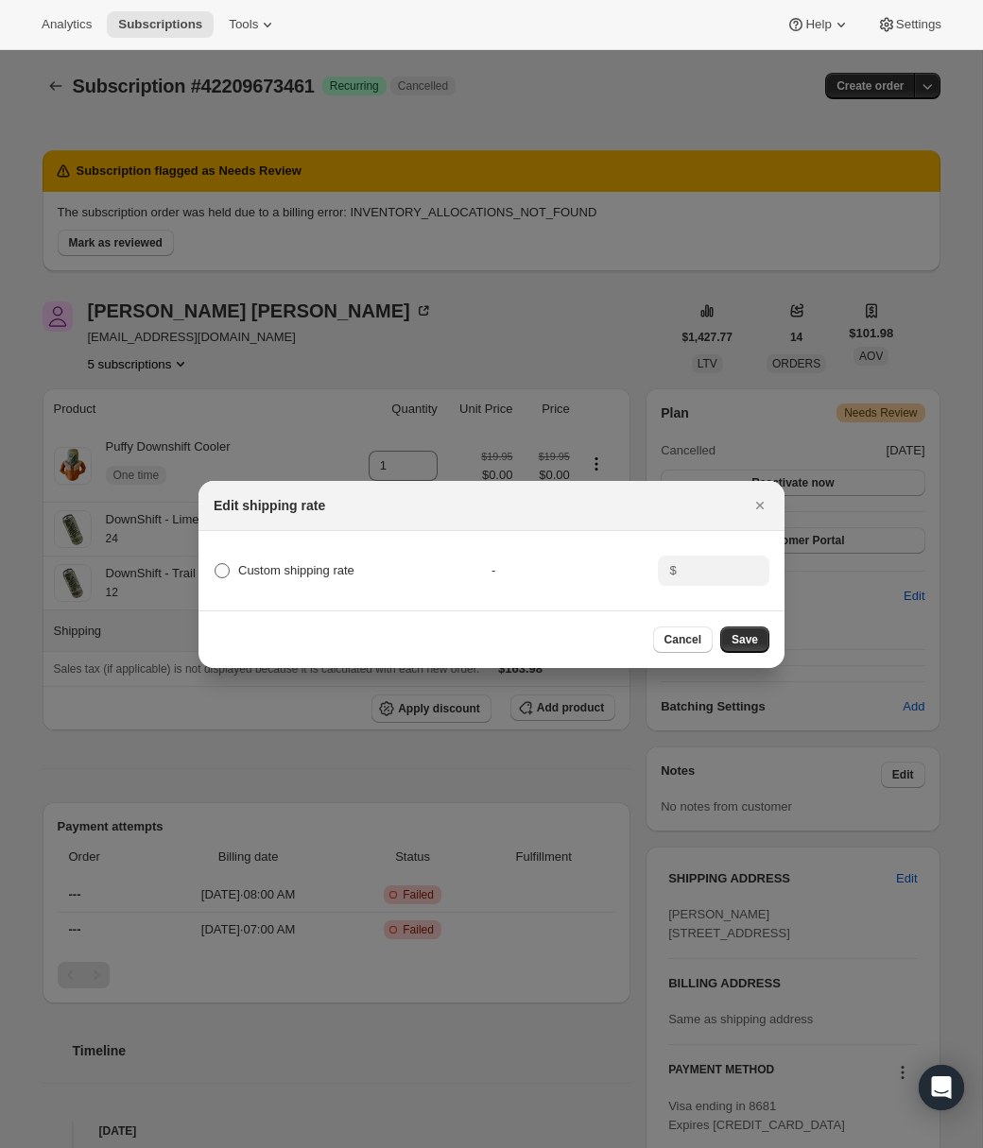
click at [318, 565] on span "Custom shipping rate" at bounding box center [296, 570] width 116 height 14
click at [216, 564] on input "Custom shipping rate" at bounding box center [215, 563] width 1 height 1
radio input "true"
click at [717, 575] on input ":r1ub:" at bounding box center [711, 571] width 59 height 30
type input "0"
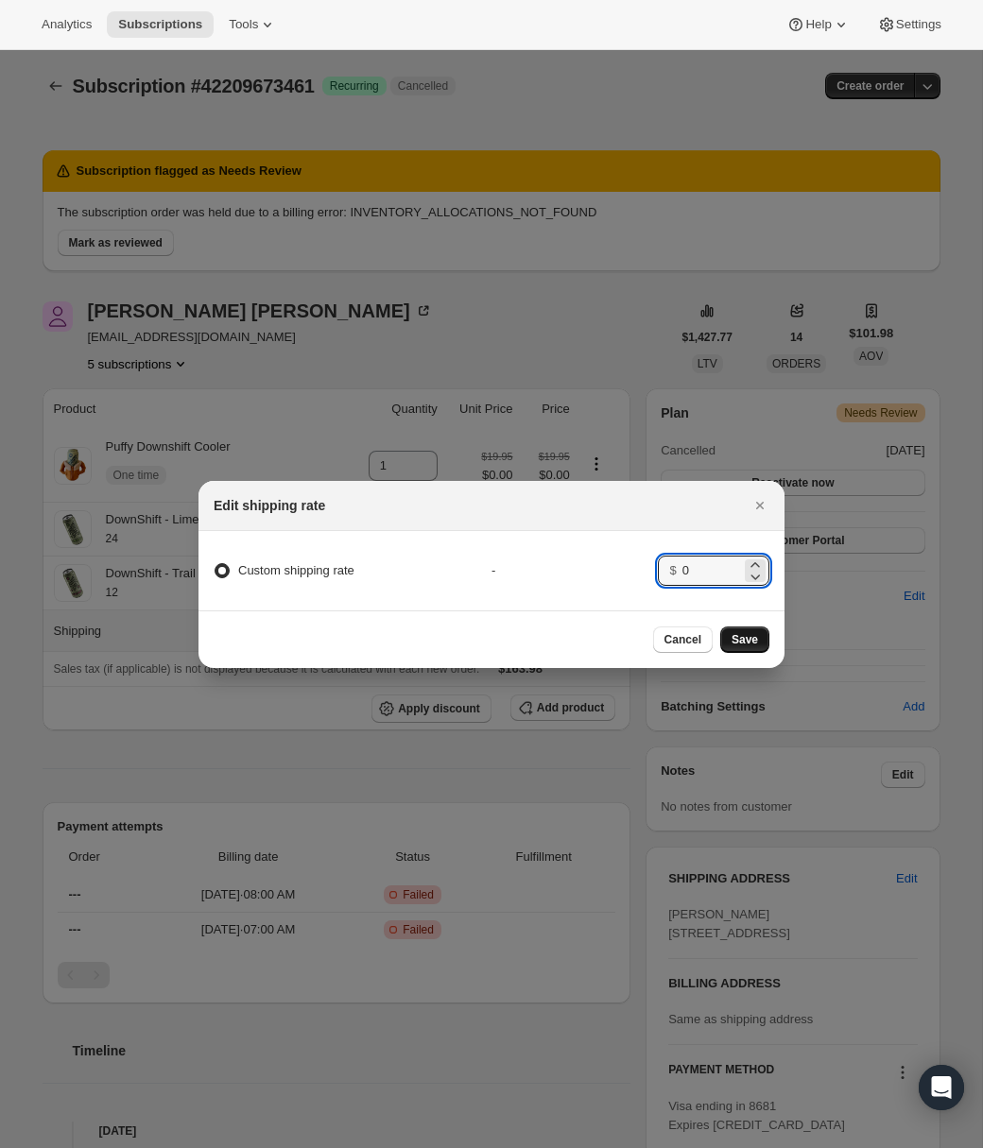
click at [754, 643] on span "Save" at bounding box center [745, 639] width 26 height 15
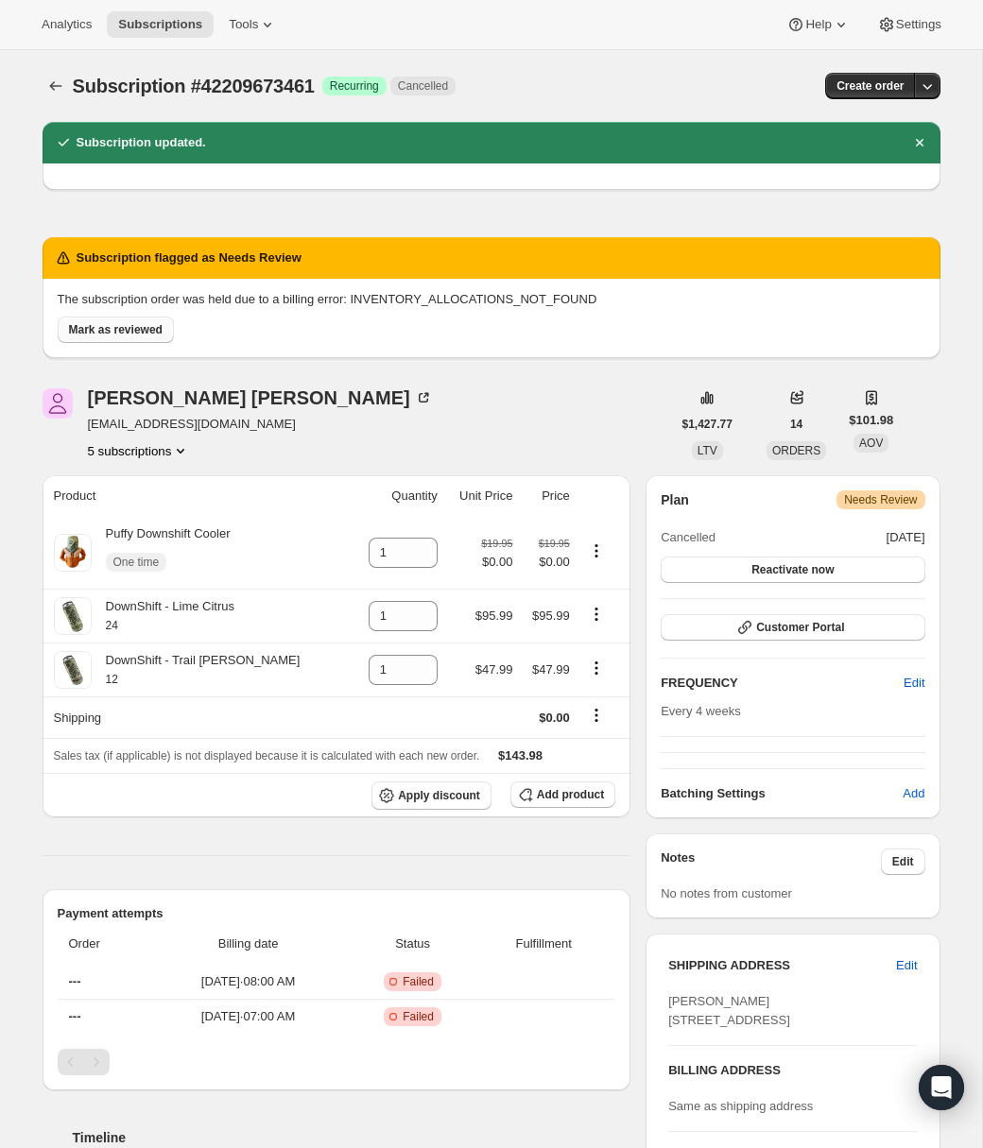
click at [125, 329] on span "Mark as reviewed" at bounding box center [116, 329] width 94 height 15
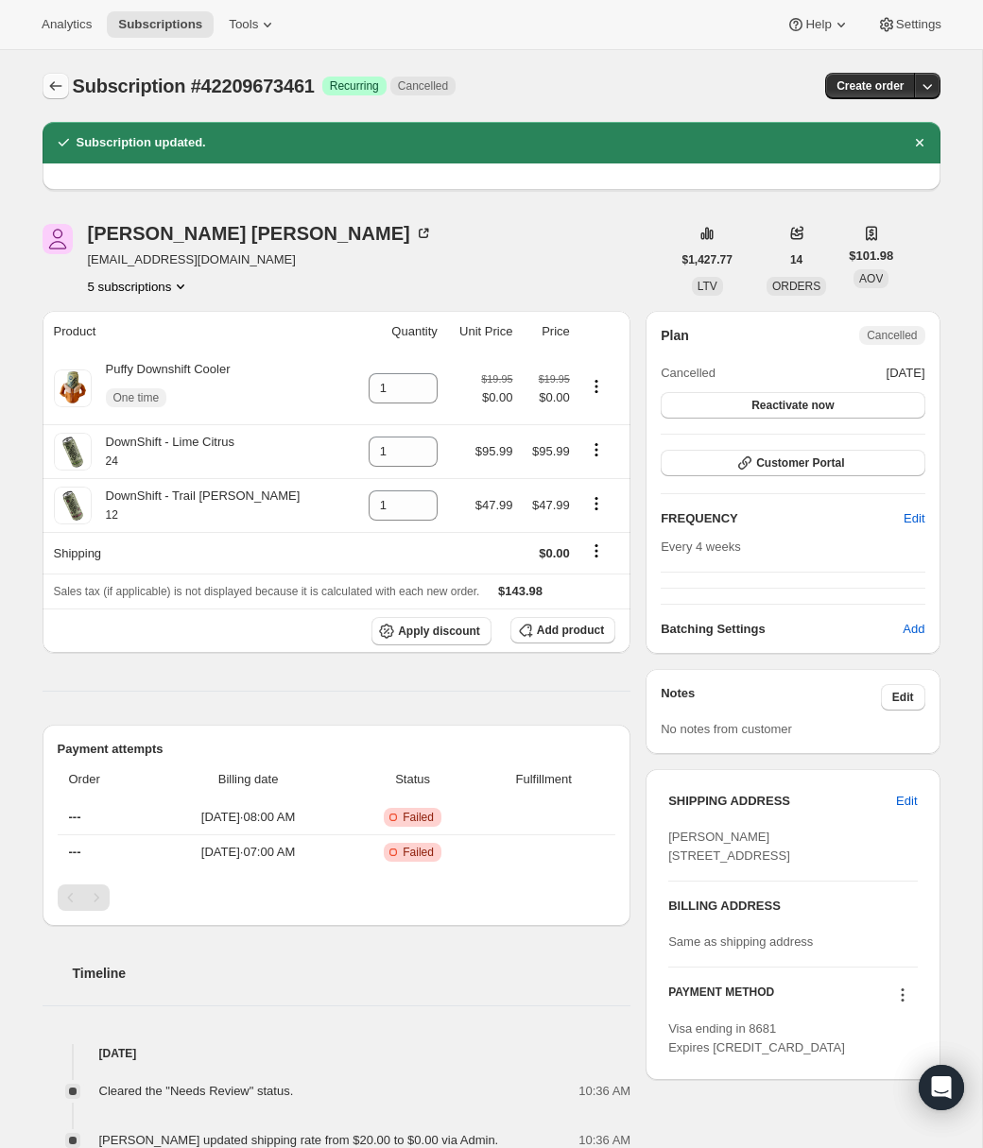
click at [60, 92] on icon "Subscriptions" at bounding box center [55, 86] width 19 height 19
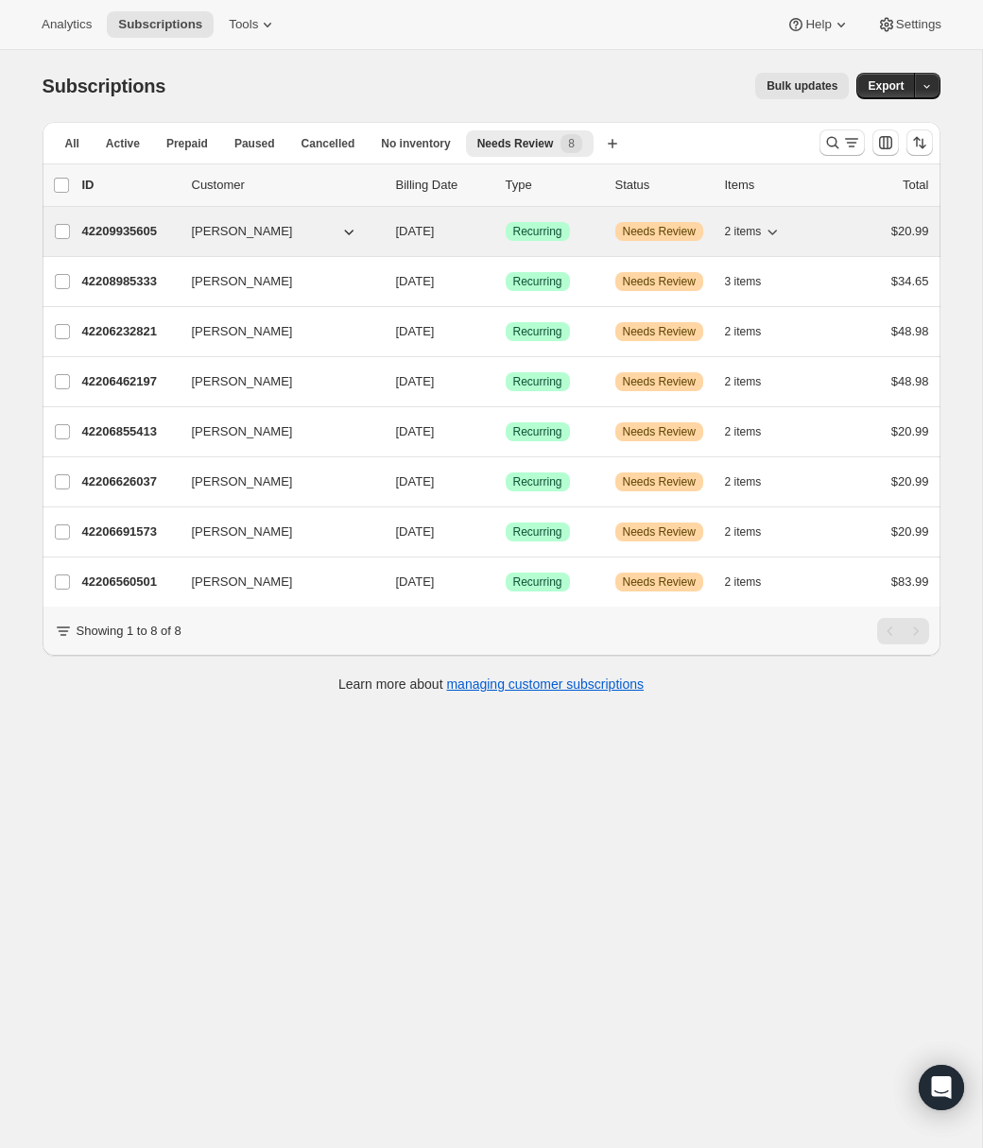
click at [143, 234] on p "42209935605" at bounding box center [129, 231] width 95 height 19
